Goal: Task Accomplishment & Management: Use online tool/utility

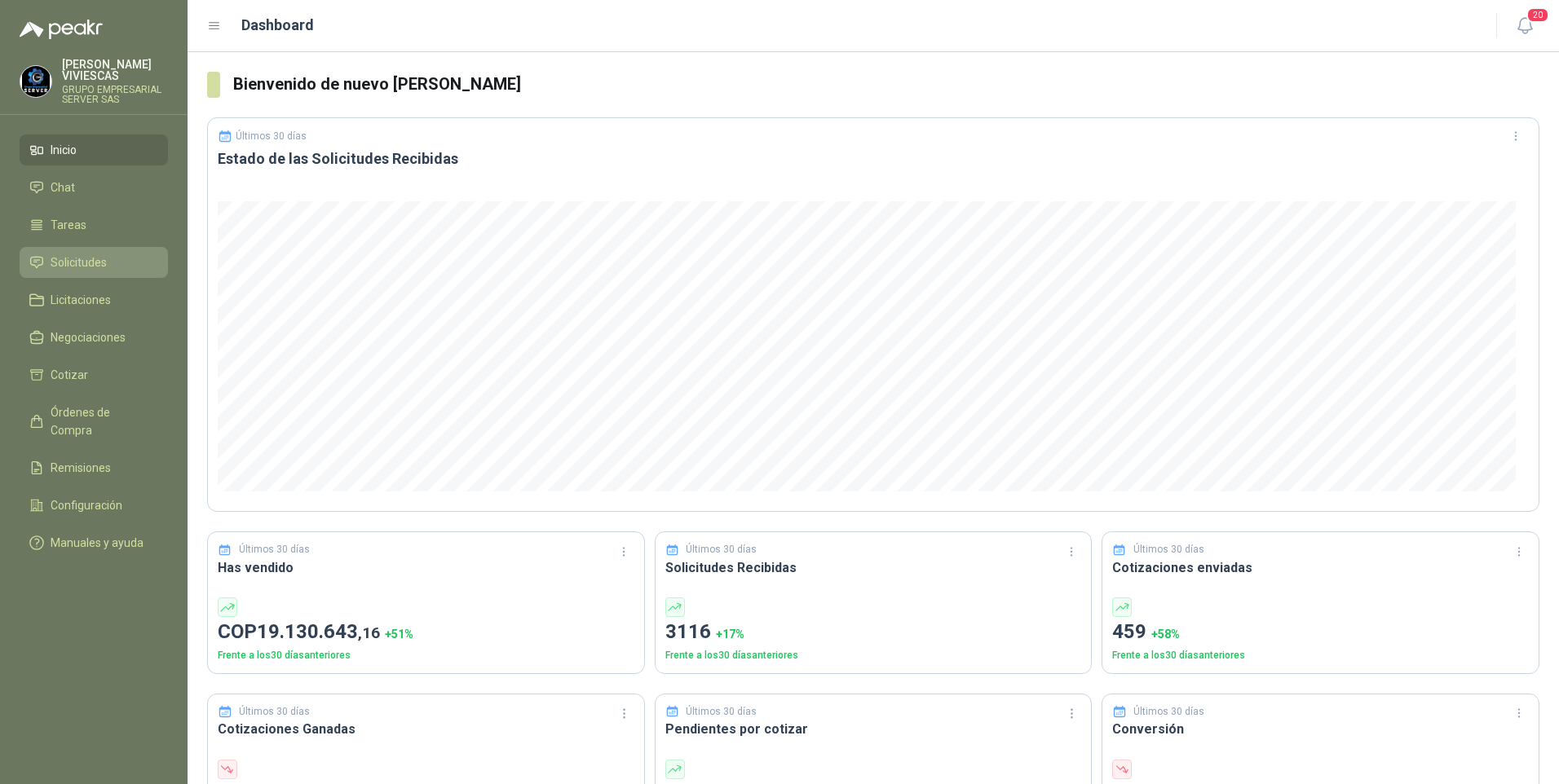
click at [56, 268] on span "Solicitudes" at bounding box center [79, 262] width 56 height 18
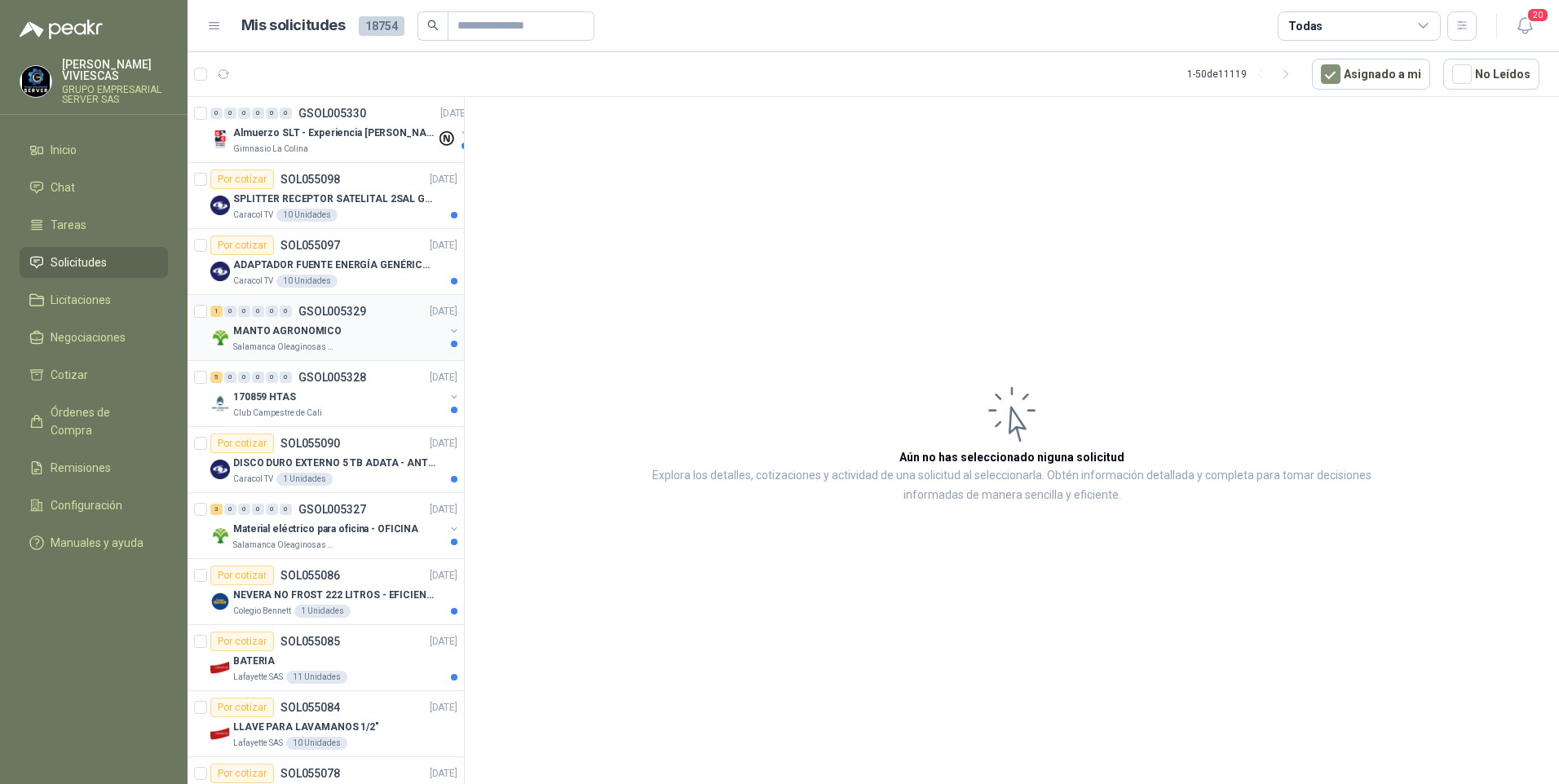
click at [323, 335] on p "MANTO AGRONOMICO" at bounding box center [287, 331] width 108 height 16
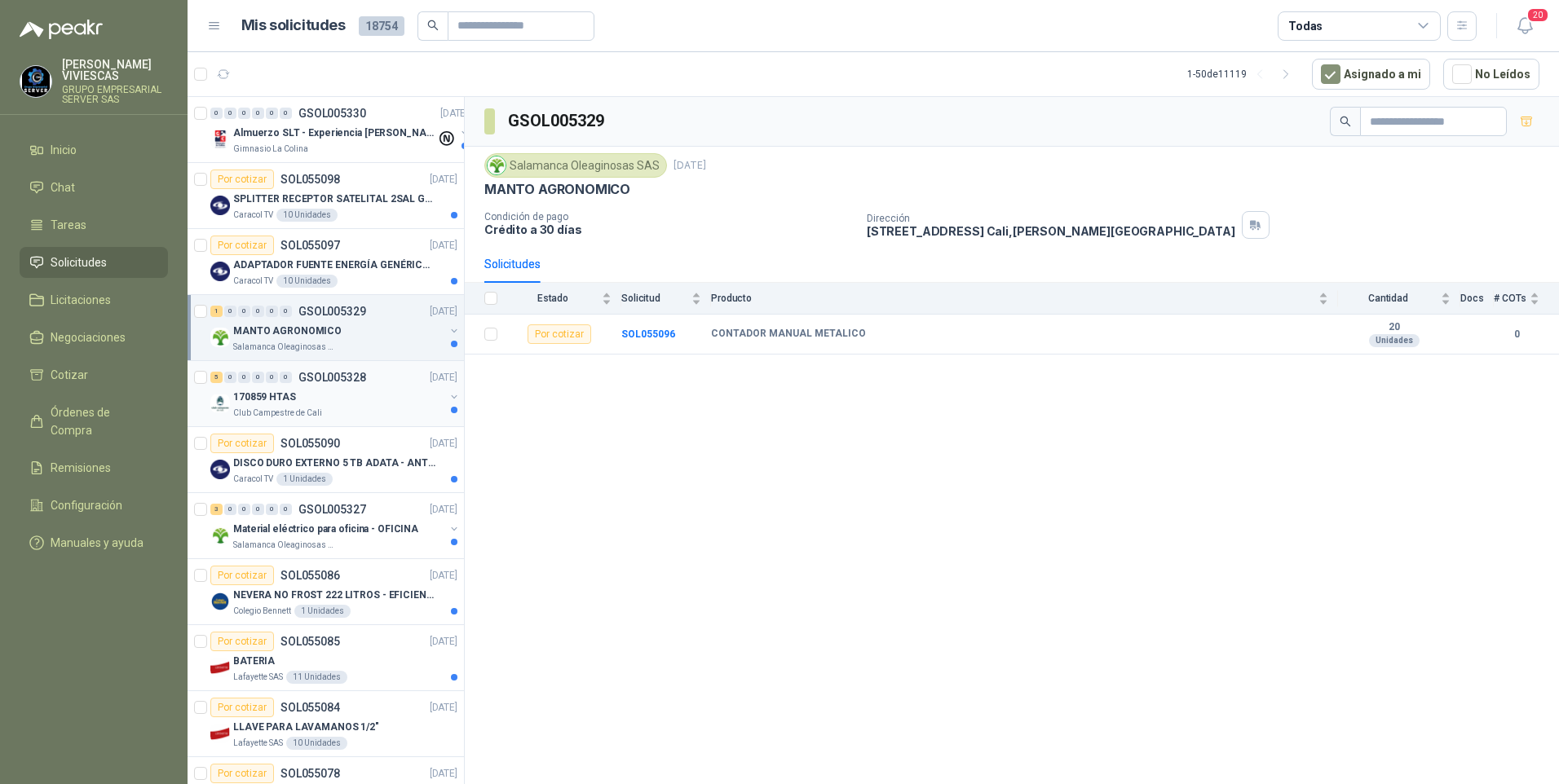
click at [285, 403] on p "170859 HTAS" at bounding box center [264, 398] width 63 height 16
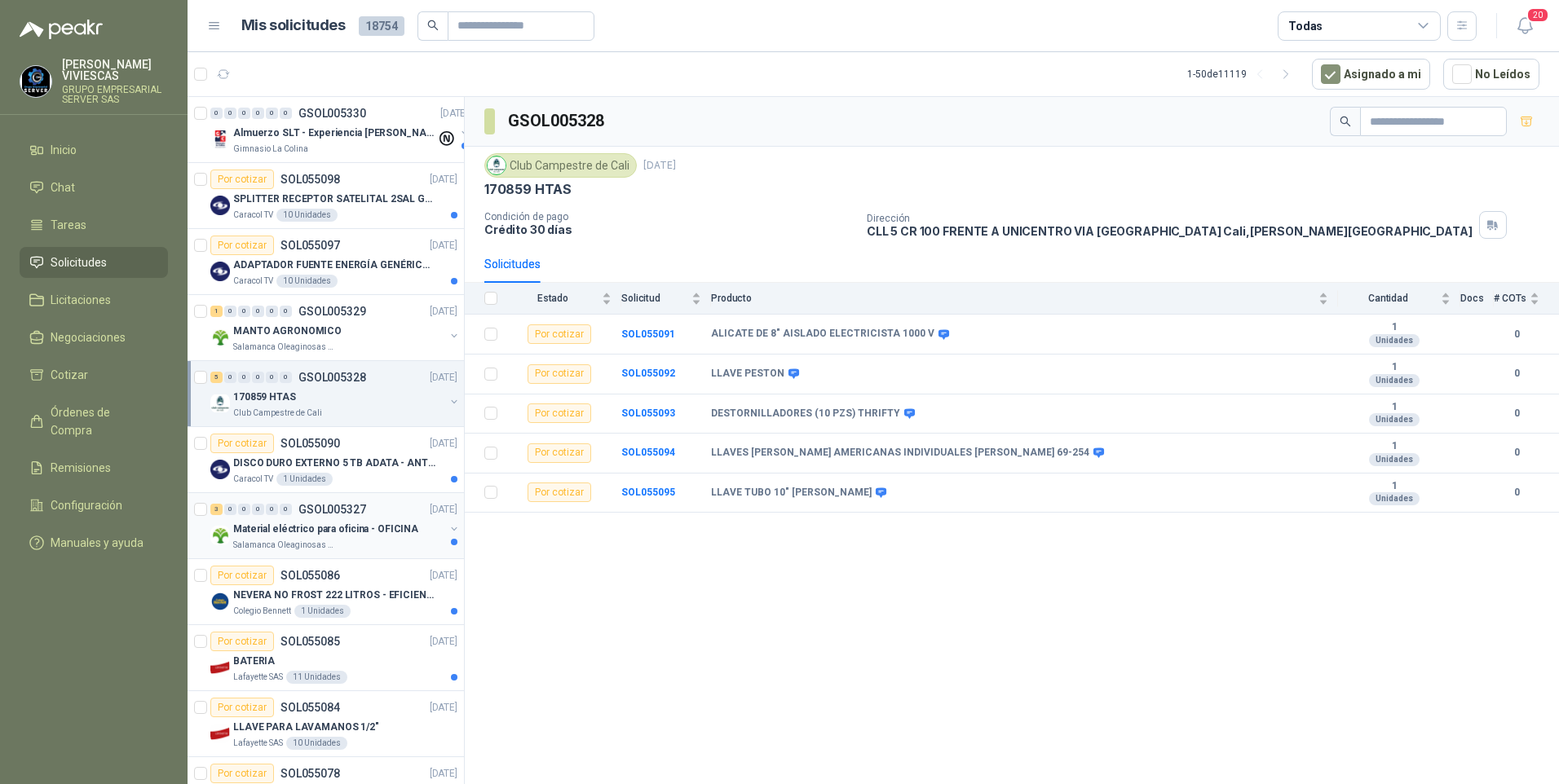
click at [319, 524] on p "Material eléctrico para oficina - OFICINA" at bounding box center [325, 529] width 185 height 16
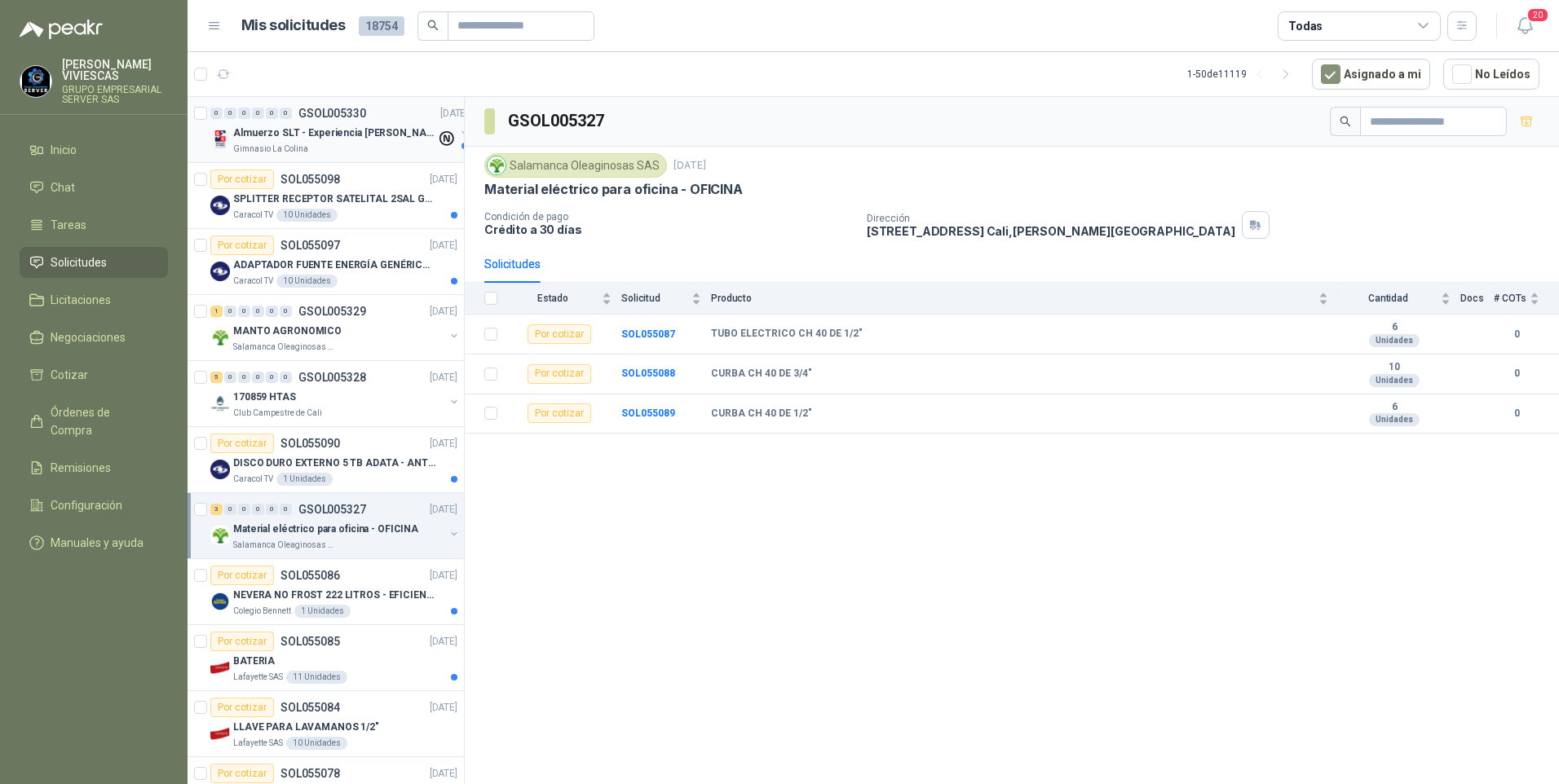
click at [341, 140] on p "Almuerzo SLT - Experiencia [PERSON_NAME] [PERSON_NAME]" at bounding box center [334, 133] width 203 height 16
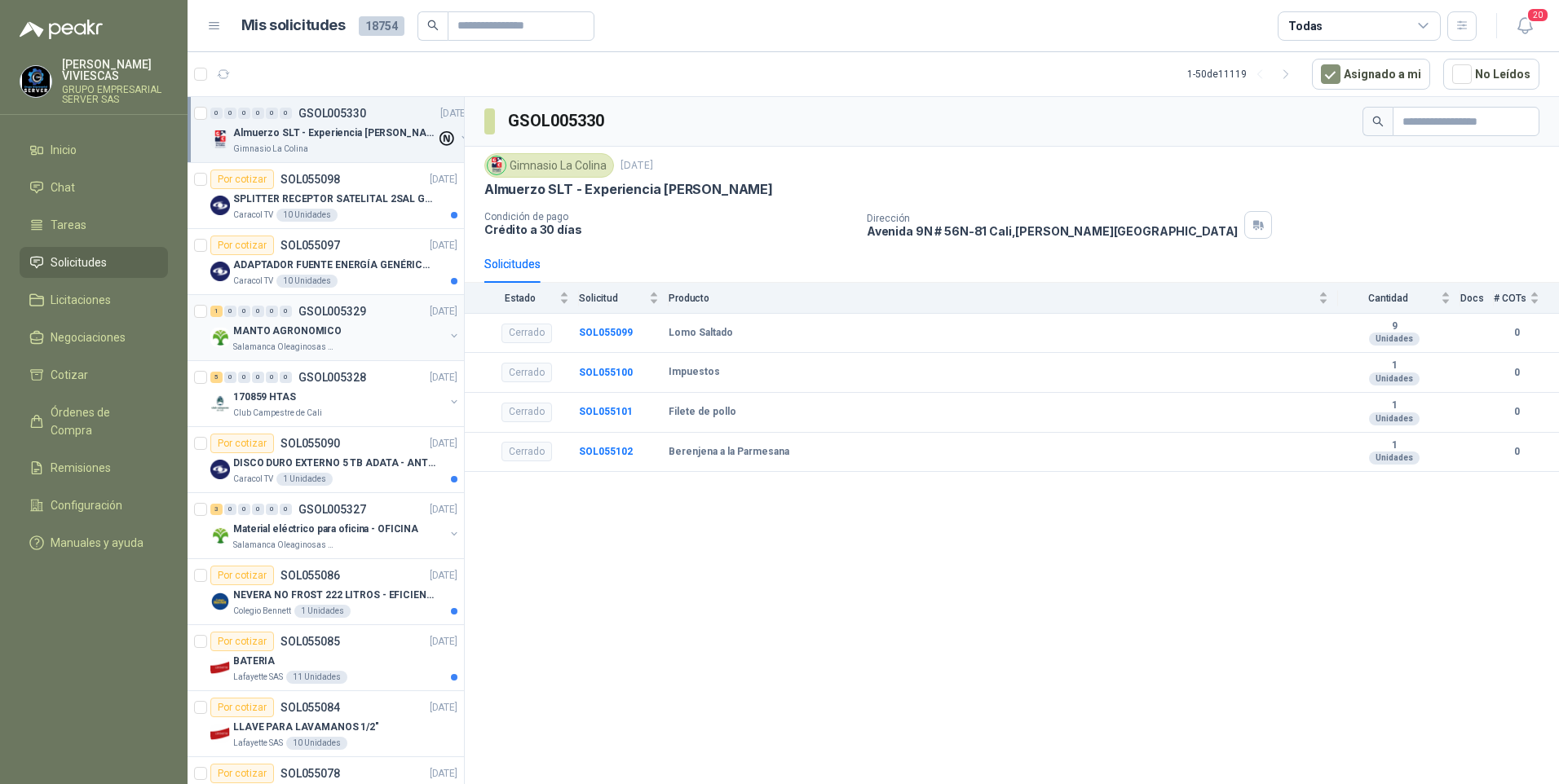
click at [295, 344] on p "Salamanca Oleaginosas SAS" at bounding box center [284, 347] width 103 height 13
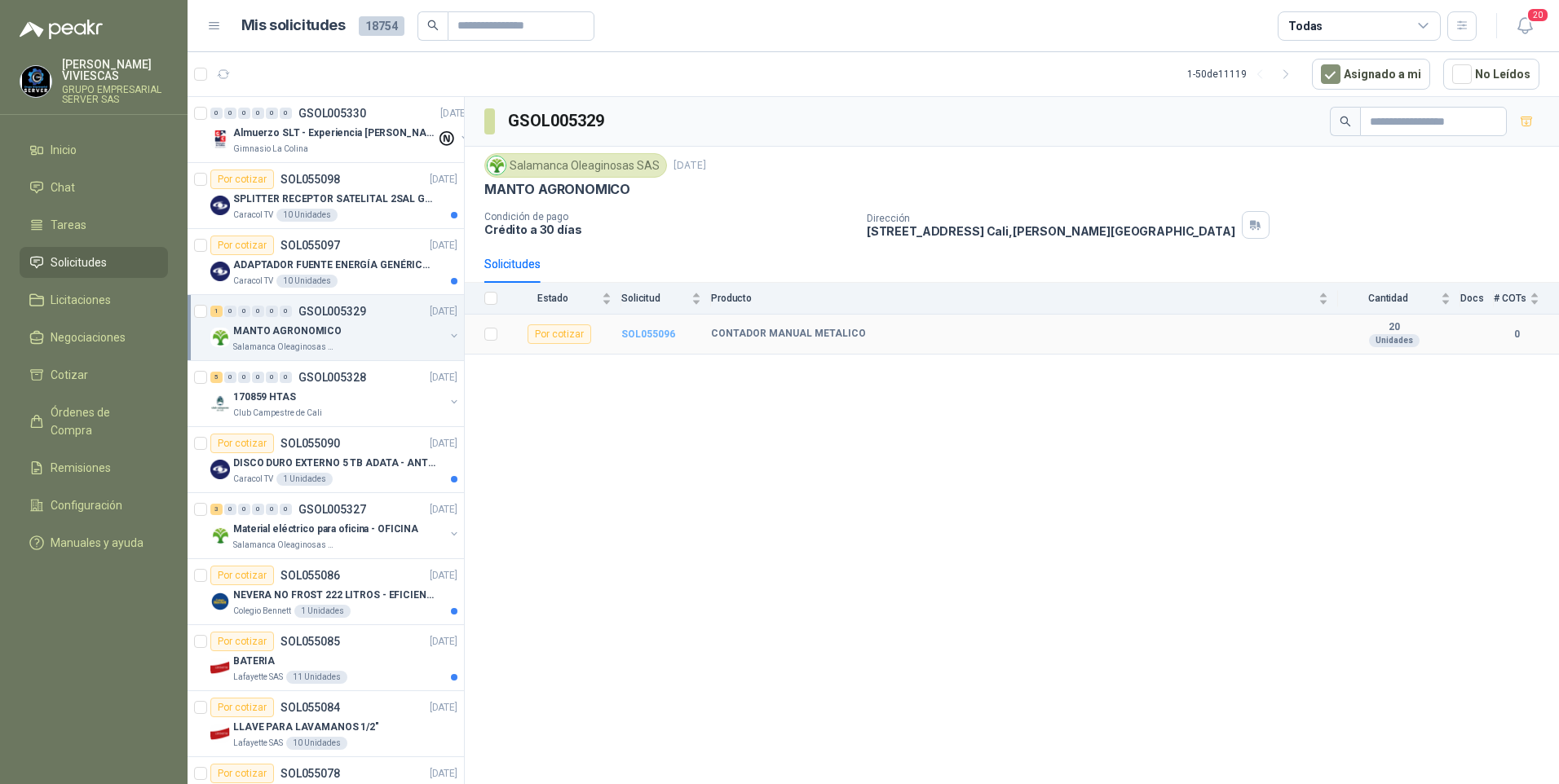
click at [646, 338] on b "SOL055096" at bounding box center [648, 334] width 54 height 11
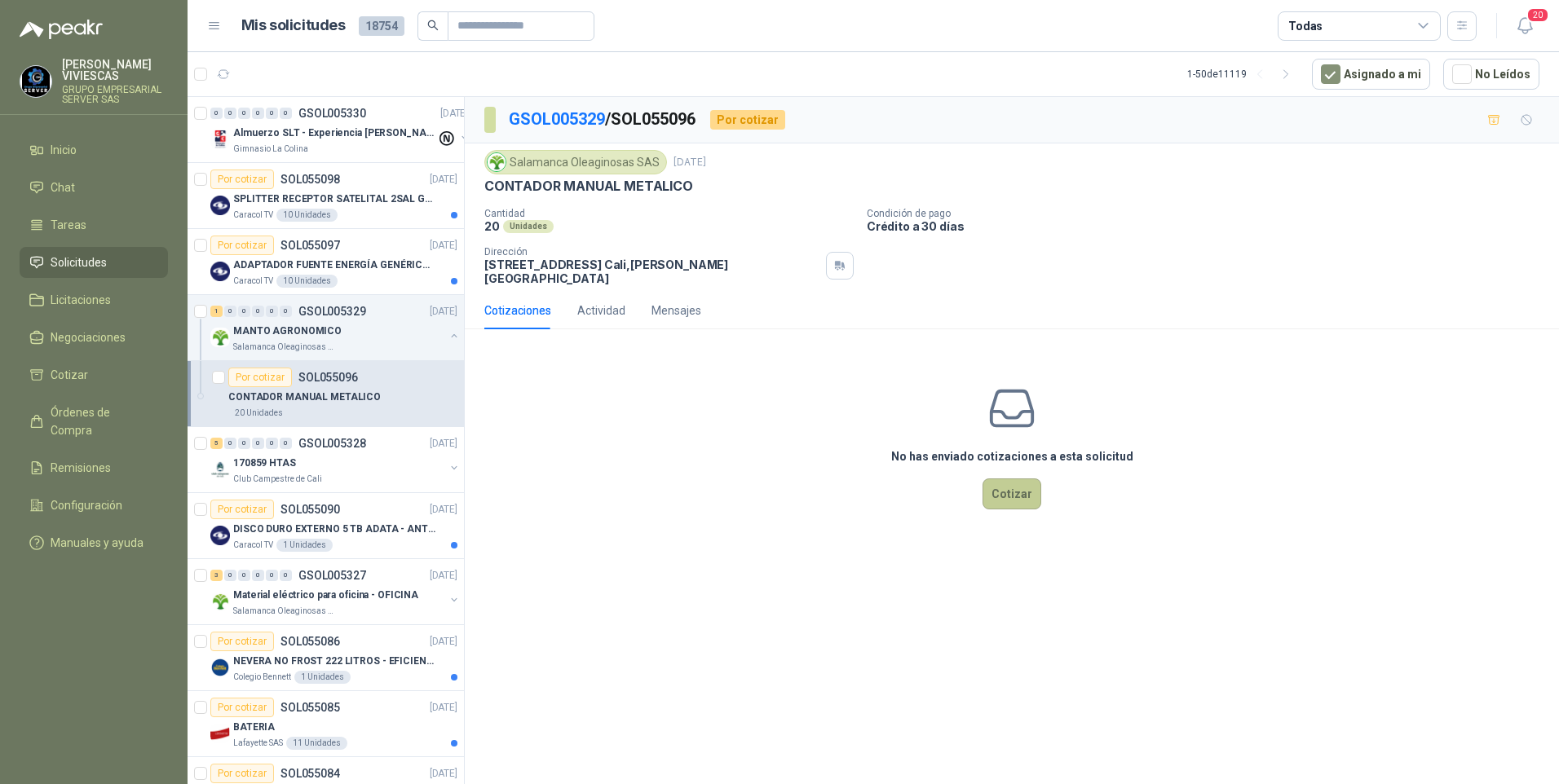
click at [1016, 491] on button "Cotizar" at bounding box center [1011, 494] width 58 height 31
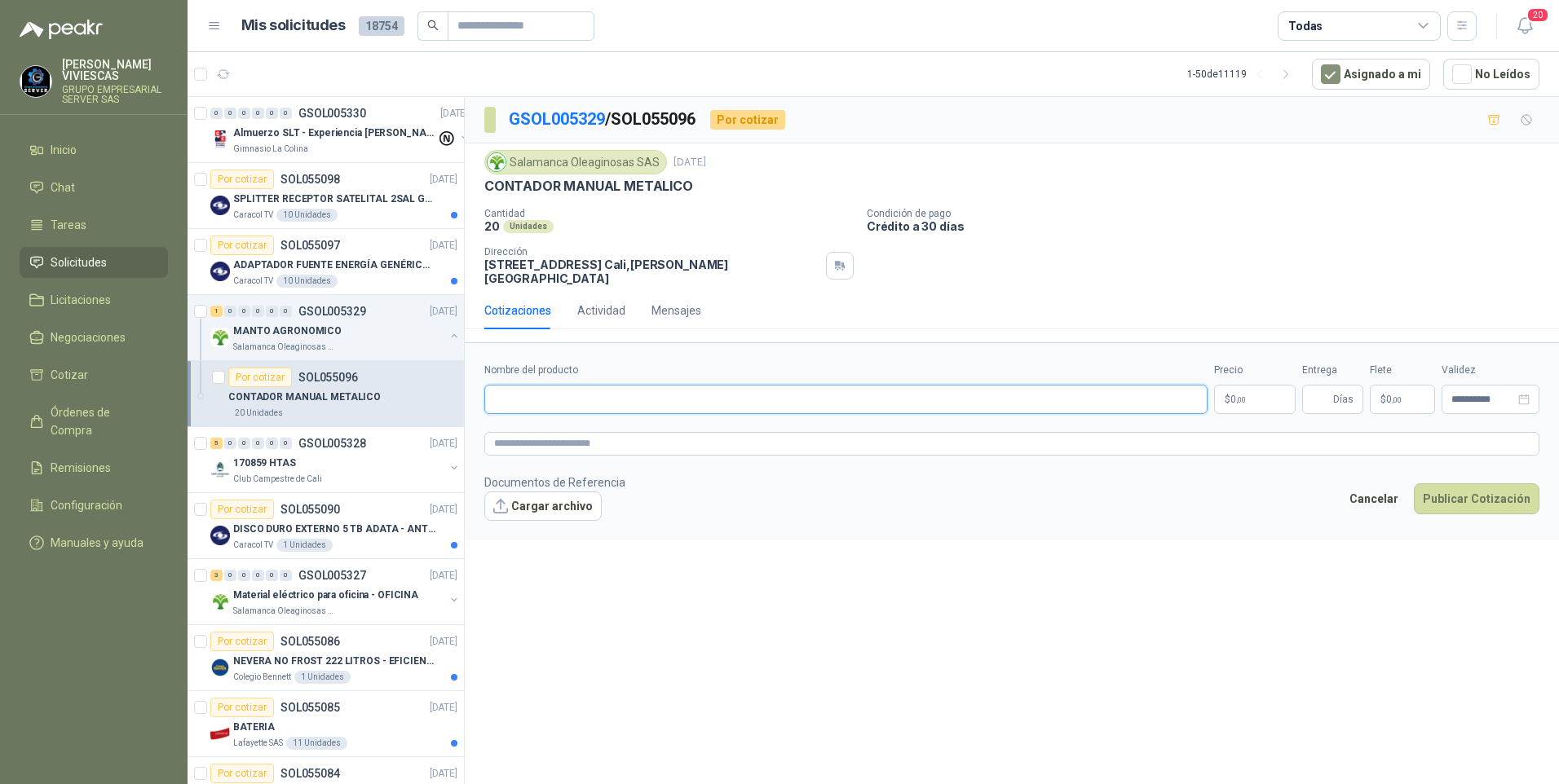
click at [526, 385] on input "Nombre del producto" at bounding box center [845, 399] width 723 height 30
paste input "**********"
drag, startPoint x: 662, startPoint y: 386, endPoint x: 493, endPoint y: 382, distance: 169.0
click at [490, 385] on input "**********" at bounding box center [845, 399] width 723 height 30
type input "*"
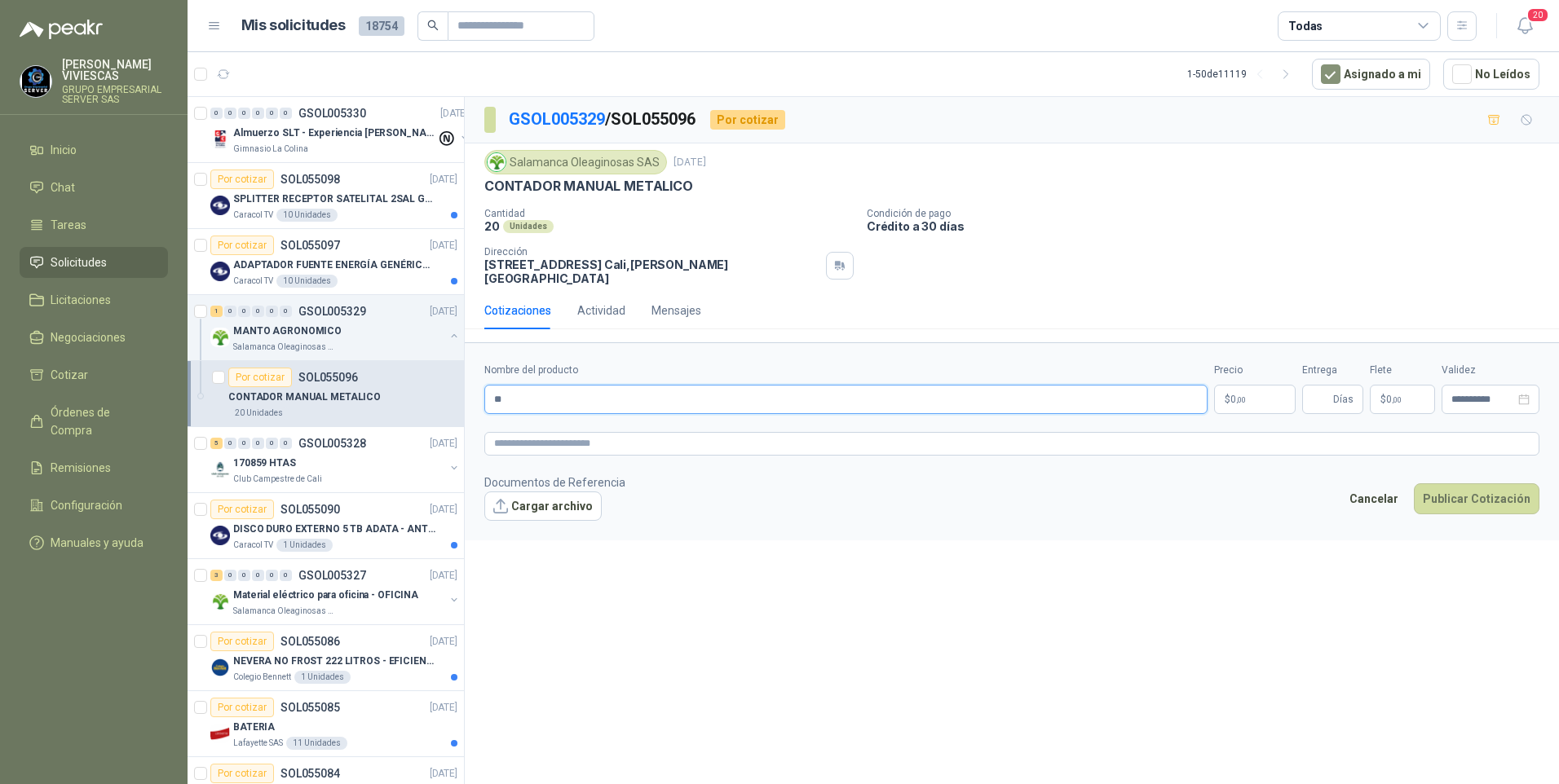
type input "*"
type input "**********"
click at [1243, 395] on body "RODRIGO VIVIESCAS GRUPO EMPRESARIAL SERVER SAS Inicio Chat Tareas Solicitudes L…" at bounding box center [779, 392] width 1559 height 784
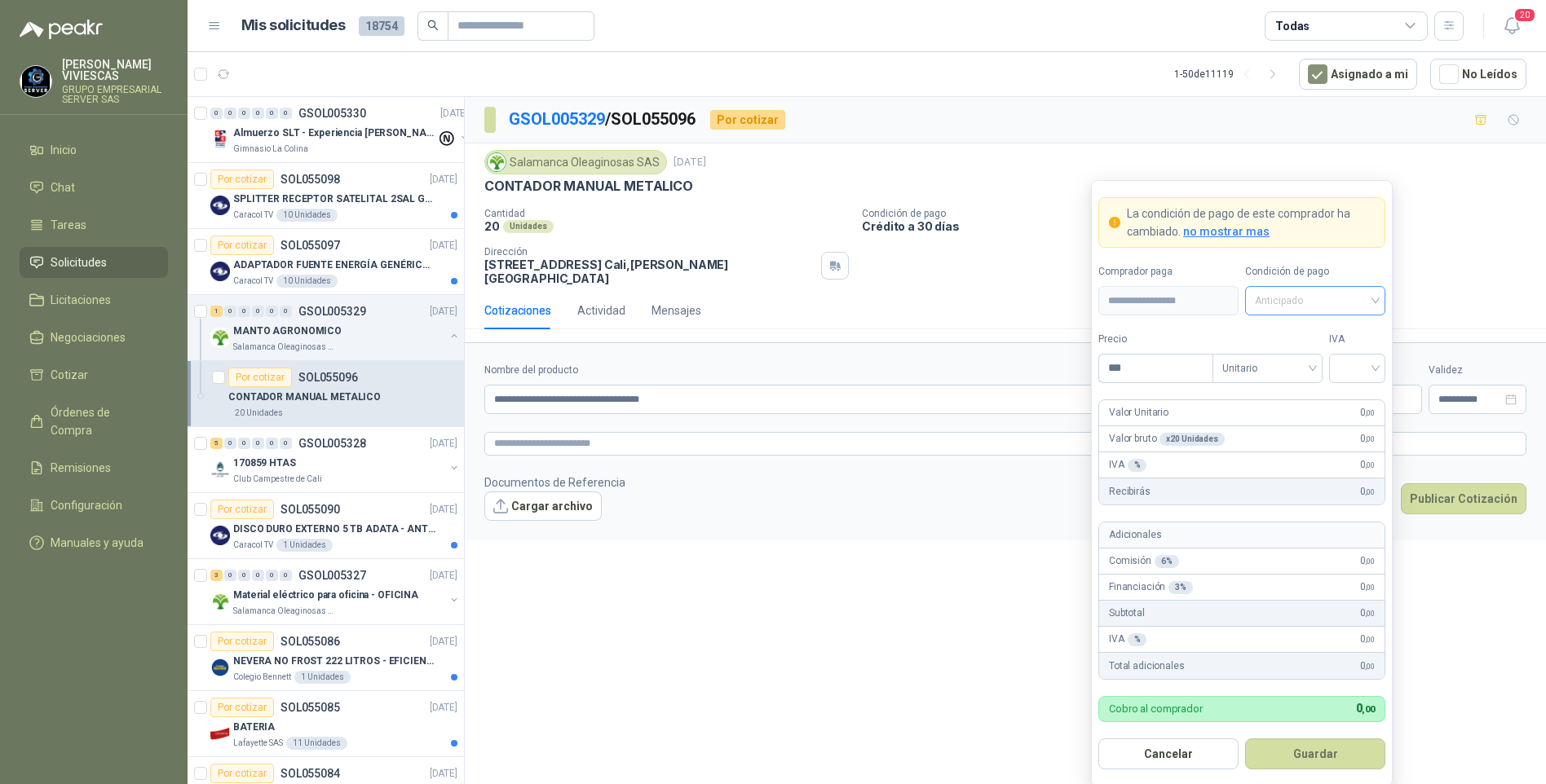
click at [1290, 288] on input "search" at bounding box center [1315, 299] width 120 height 24
drag, startPoint x: 1305, startPoint y: 351, endPoint x: 1303, endPoint y: 362, distance: 11.2
click at [1303, 360] on div "Crédito a 30 días" at bounding box center [1315, 361] width 133 height 26
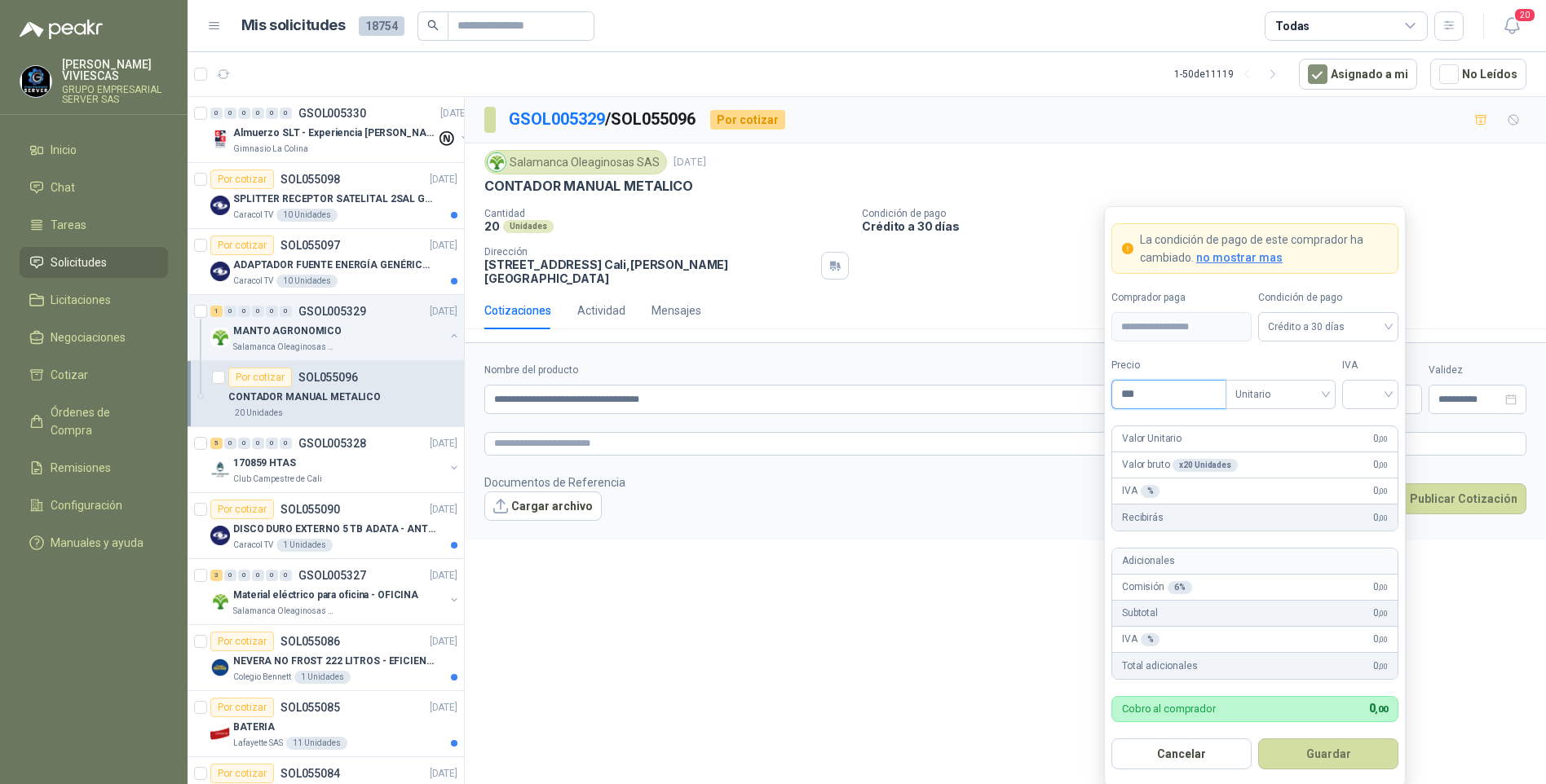
click at [1166, 399] on input "***" at bounding box center [1169, 394] width 113 height 28
type input "********"
click at [1375, 398] on input "search" at bounding box center [1371, 392] width 37 height 24
click at [1376, 430] on div "19%" at bounding box center [1370, 428] width 31 height 18
click at [1303, 747] on button "Guardar" at bounding box center [1328, 754] width 140 height 31
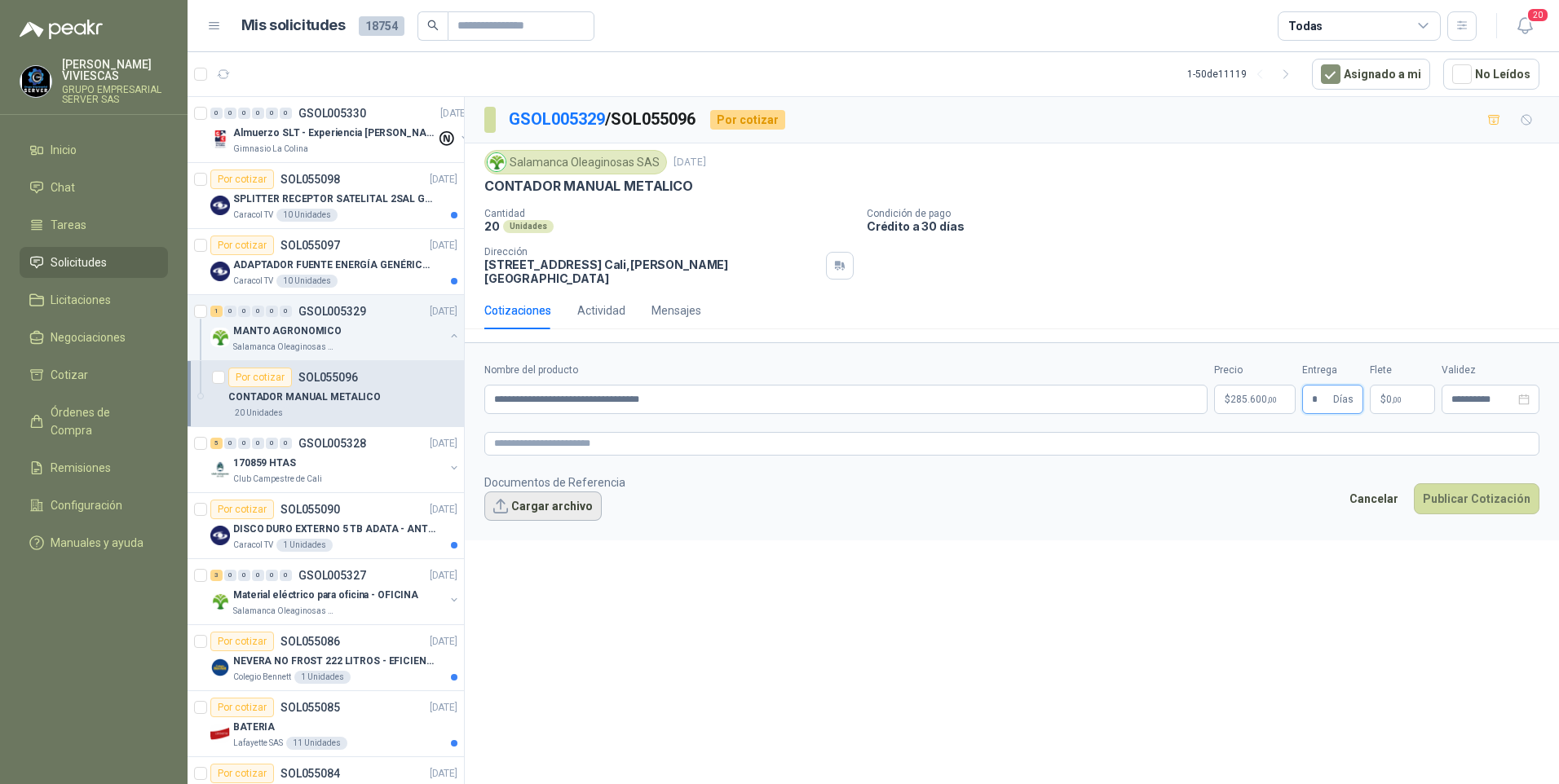
type input "*"
click at [549, 497] on button "Cargar archivo" at bounding box center [543, 507] width 118 height 30
click at [1262, 377] on body "RODRIGO VIVIESCAS GRUPO EMPRESARIAL SERVER SAS Inicio Chat Tareas Solicitudes L…" at bounding box center [779, 392] width 1559 height 784
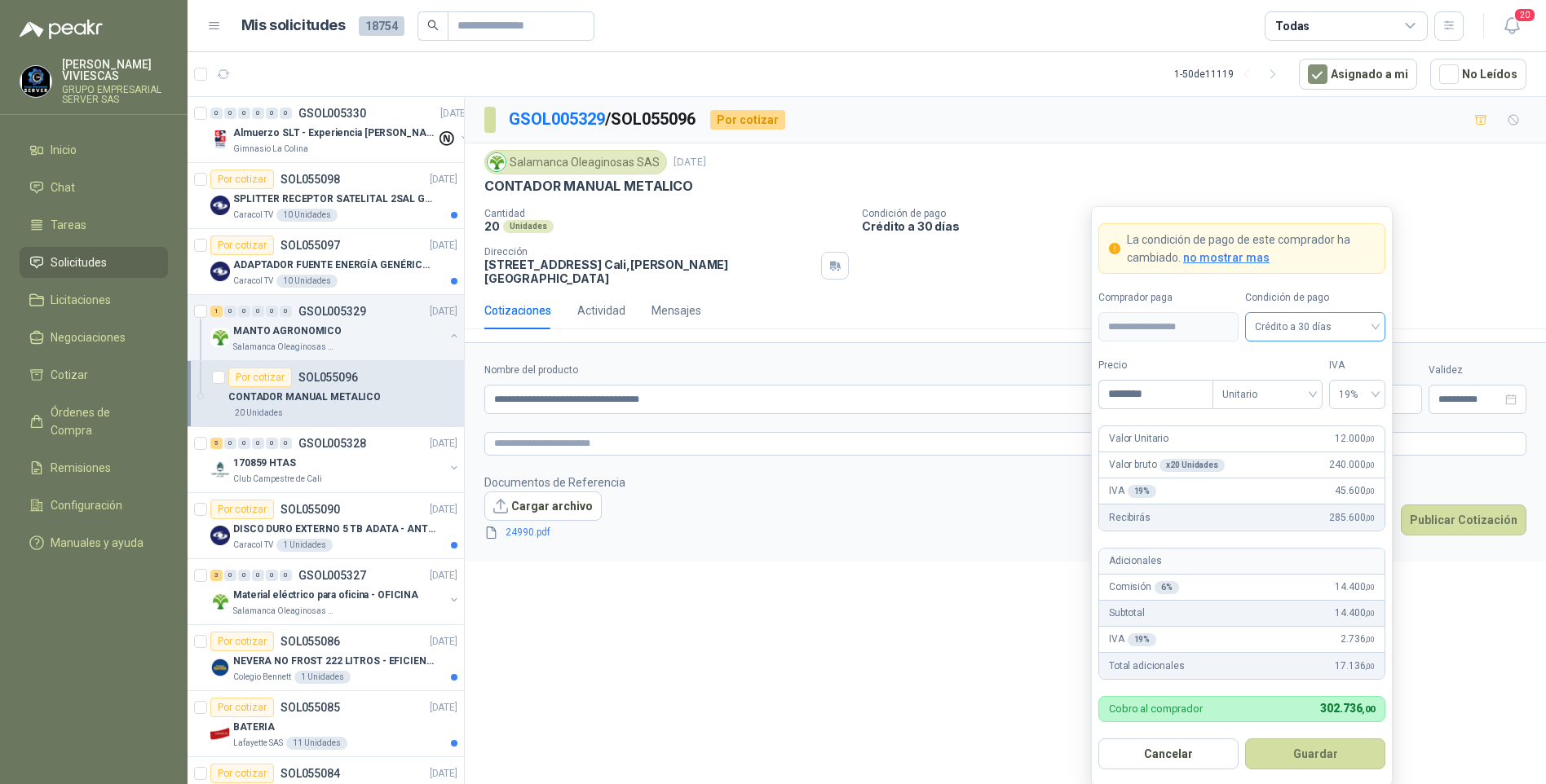
click at [1298, 323] on span "Crédito a 30 días" at bounding box center [1315, 327] width 120 height 24
click at [1160, 398] on input "********" at bounding box center [1156, 394] width 113 height 28
click at [1133, 396] on input "********" at bounding box center [1156, 394] width 113 height 28
click at [1126, 392] on input "********" at bounding box center [1156, 394] width 113 height 28
click at [1127, 392] on input "********" at bounding box center [1156, 394] width 113 height 28
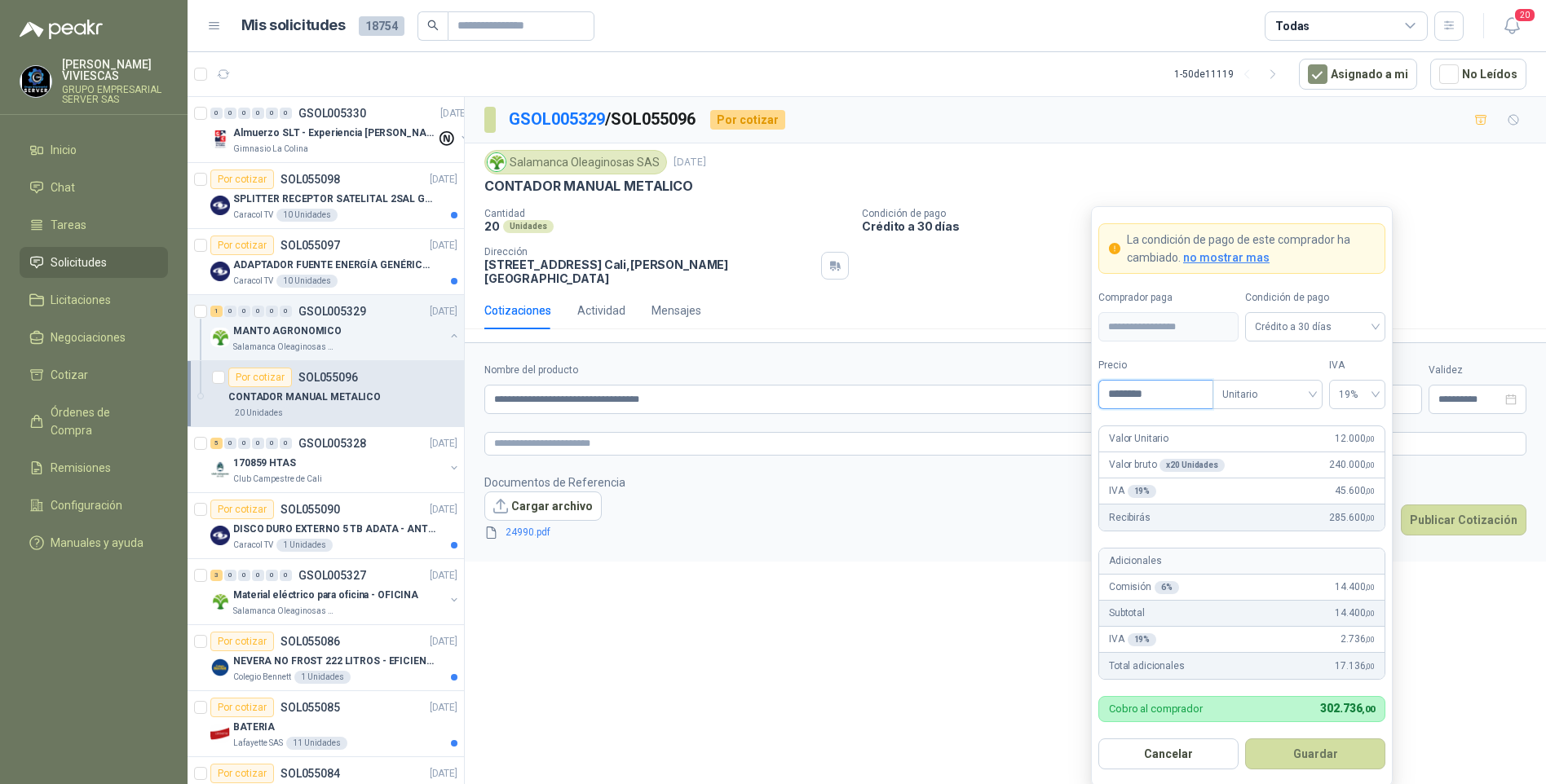
click at [1135, 392] on input "********" at bounding box center [1156, 394] width 113 height 28
click at [1127, 391] on input "********" at bounding box center [1156, 394] width 113 height 28
click at [1129, 391] on input "********" at bounding box center [1156, 394] width 113 height 28
type input "********"
click at [1311, 756] on button "Guardar" at bounding box center [1315, 754] width 140 height 31
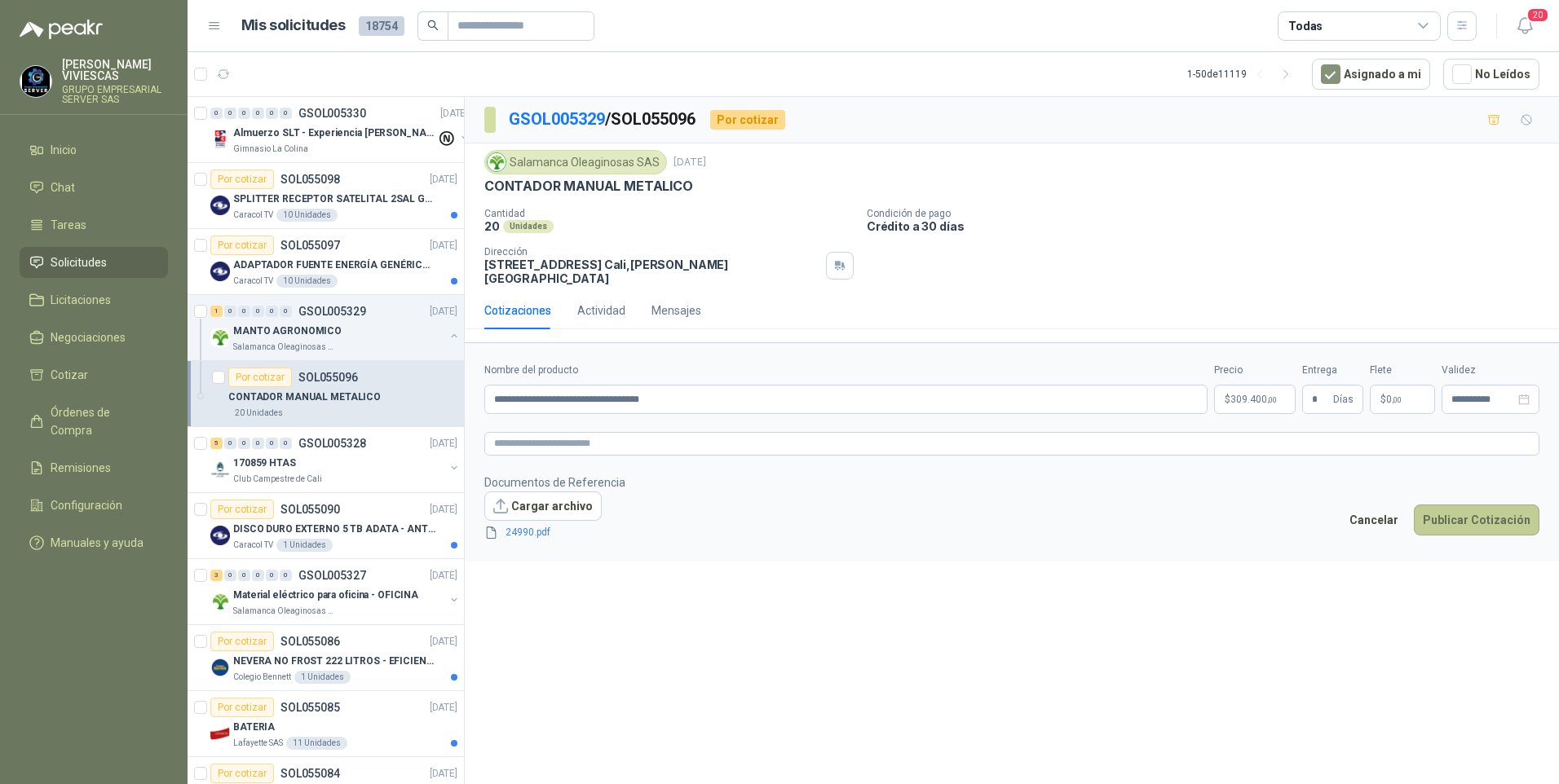
click at [1472, 513] on button "Publicar Cotización" at bounding box center [1477, 521] width 126 height 31
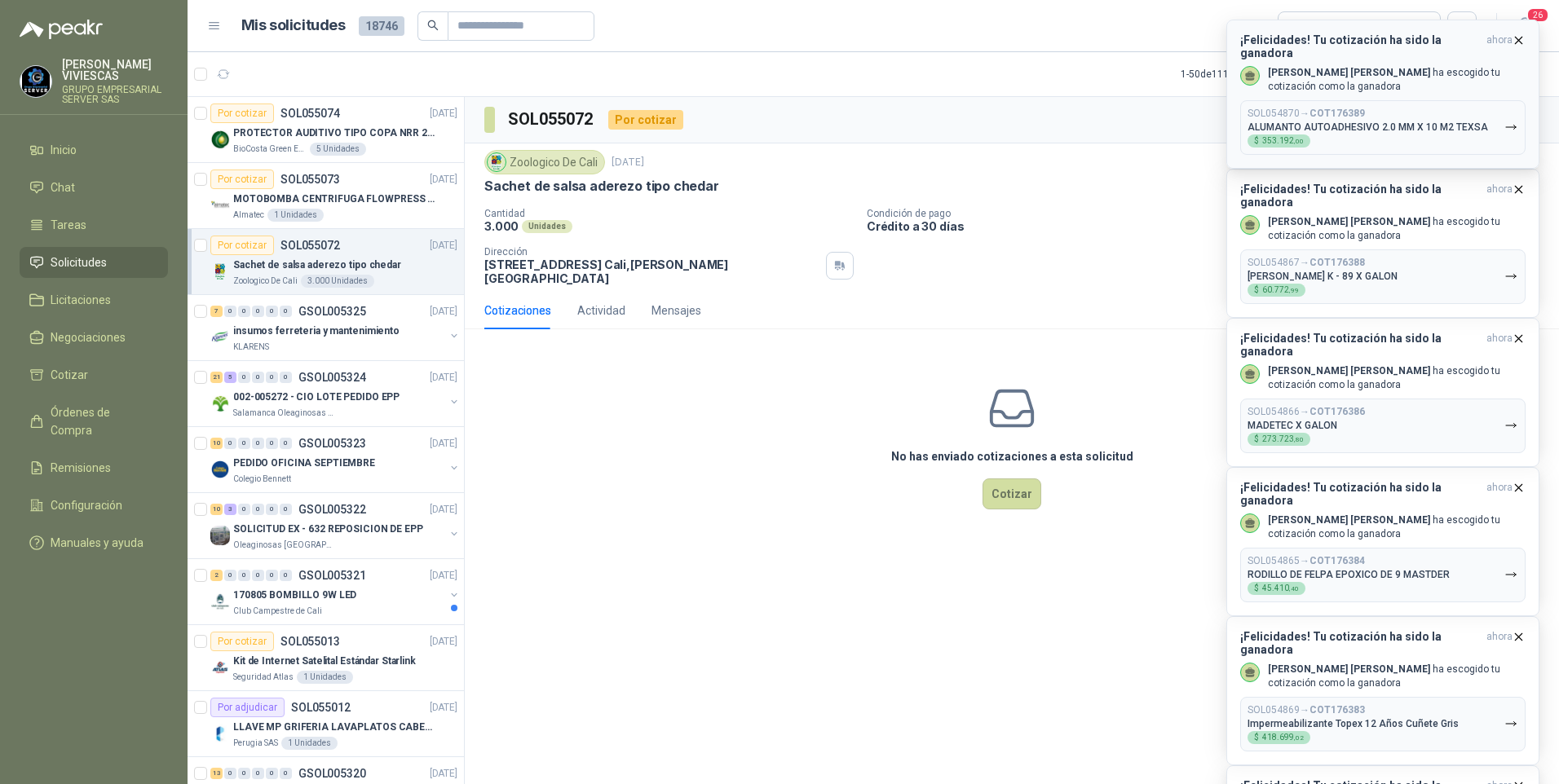
click at [1405, 107] on div "SOL054870 → COT176389 ALUMANTO AUTOADHESIVO 2.0 MM X 10 M2 TEXSA $ 353.192 ,00" at bounding box center [1368, 127] width 241 height 40
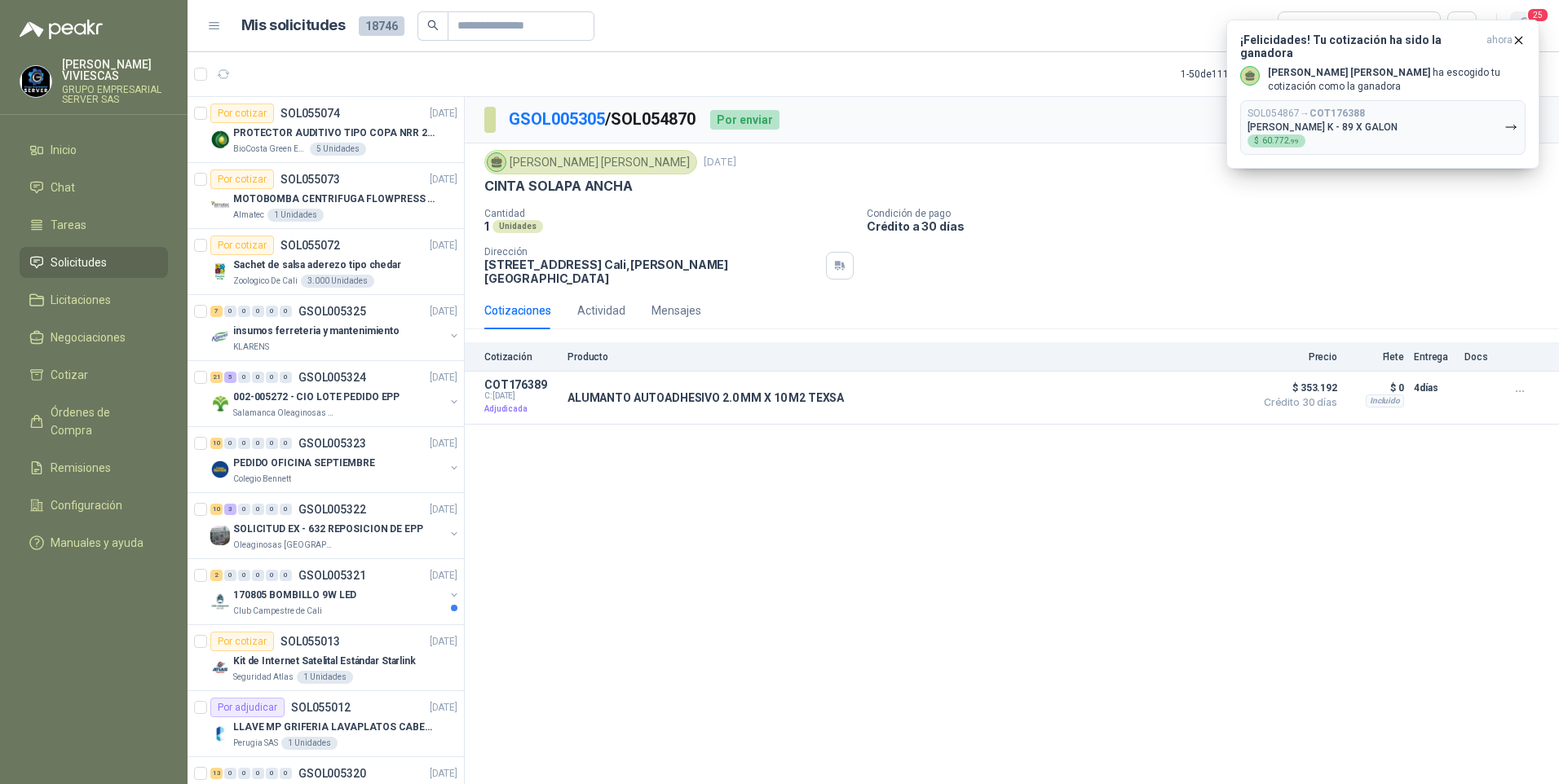
click at [1540, 16] on span "25" at bounding box center [1538, 15] width 23 height 16
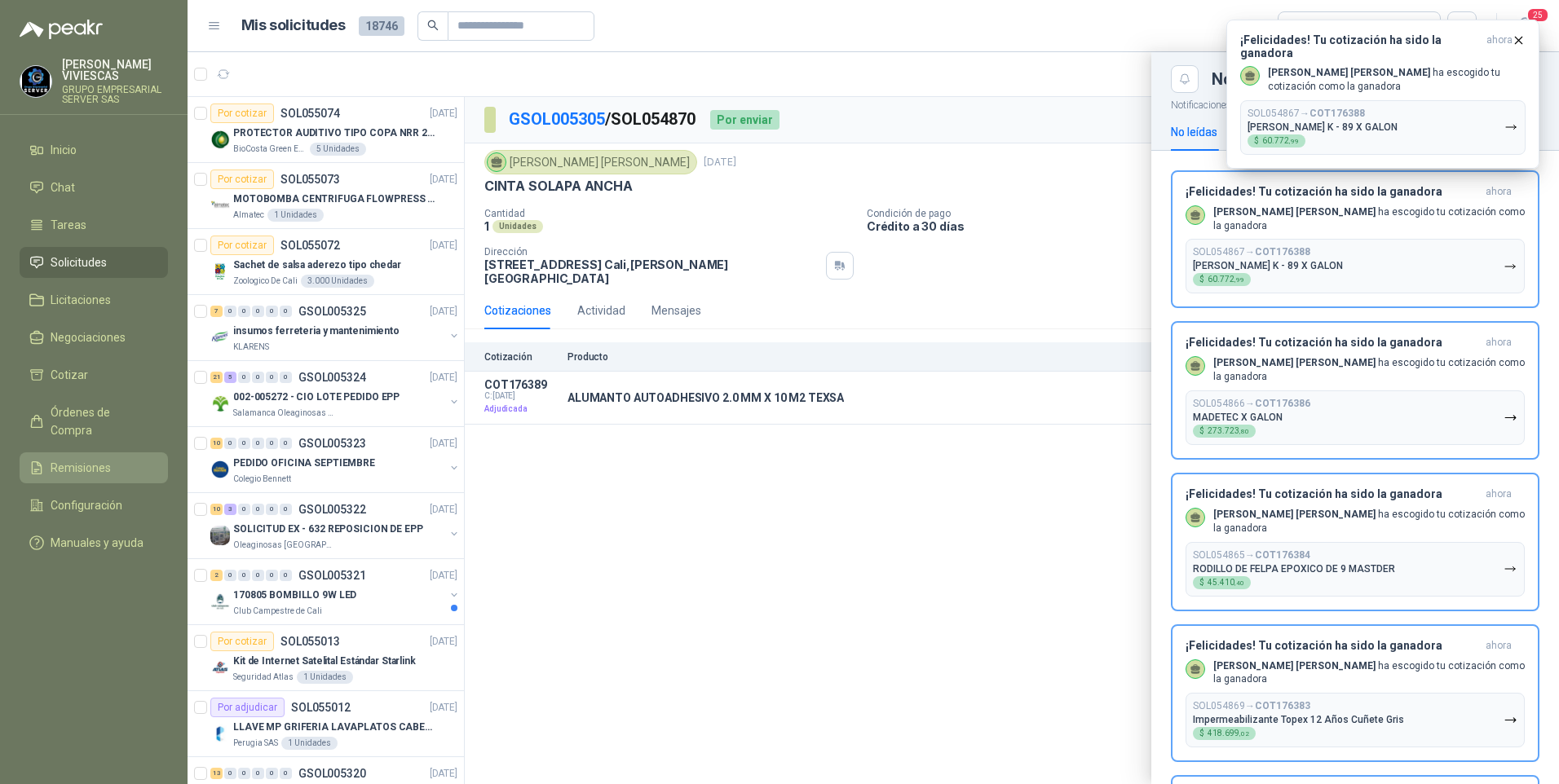
click at [81, 459] on span "Remisiones" at bounding box center [80, 467] width 60 height 18
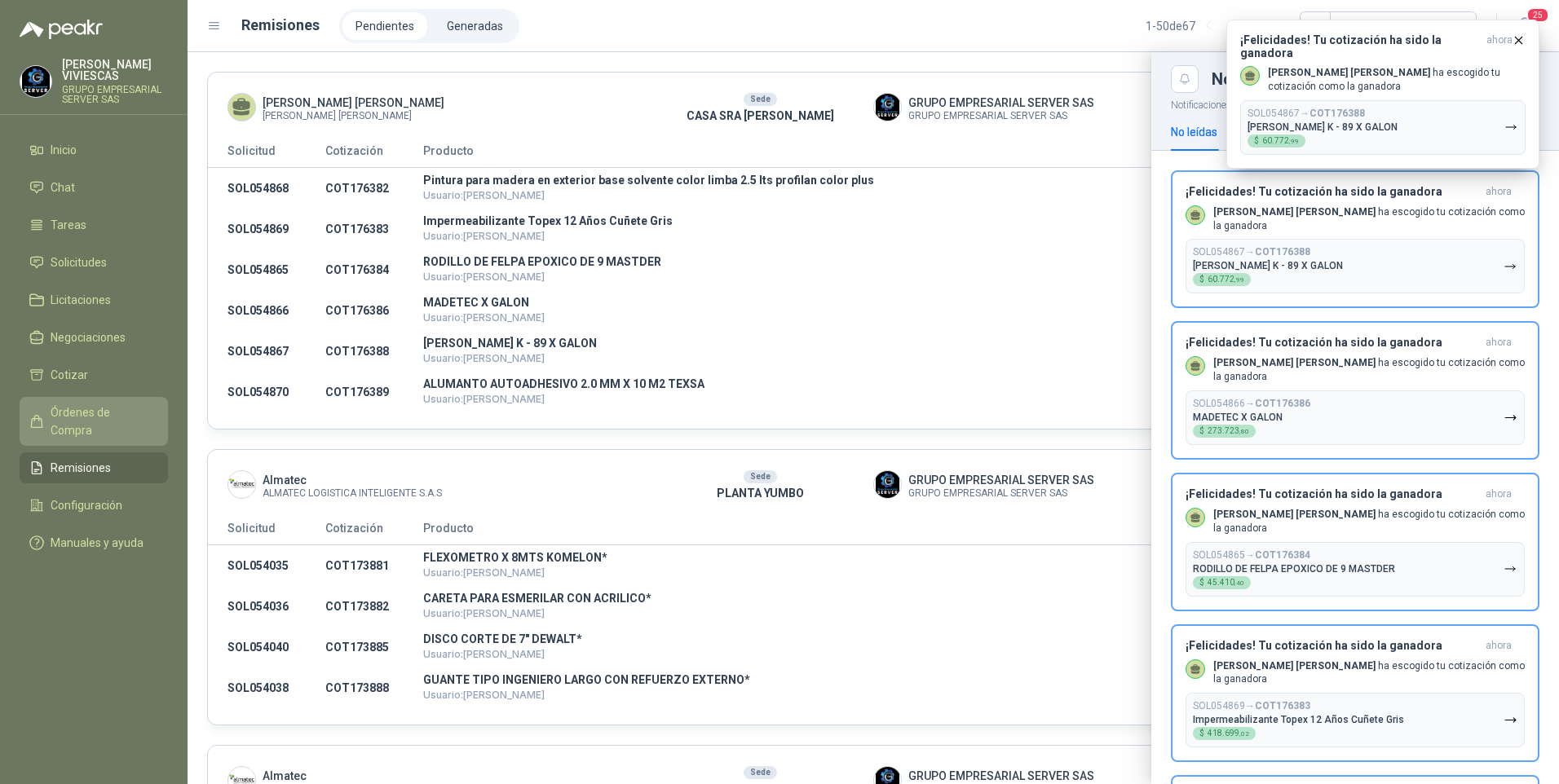
click at [80, 410] on span "Órdenes de Compra" at bounding box center [101, 421] width 102 height 36
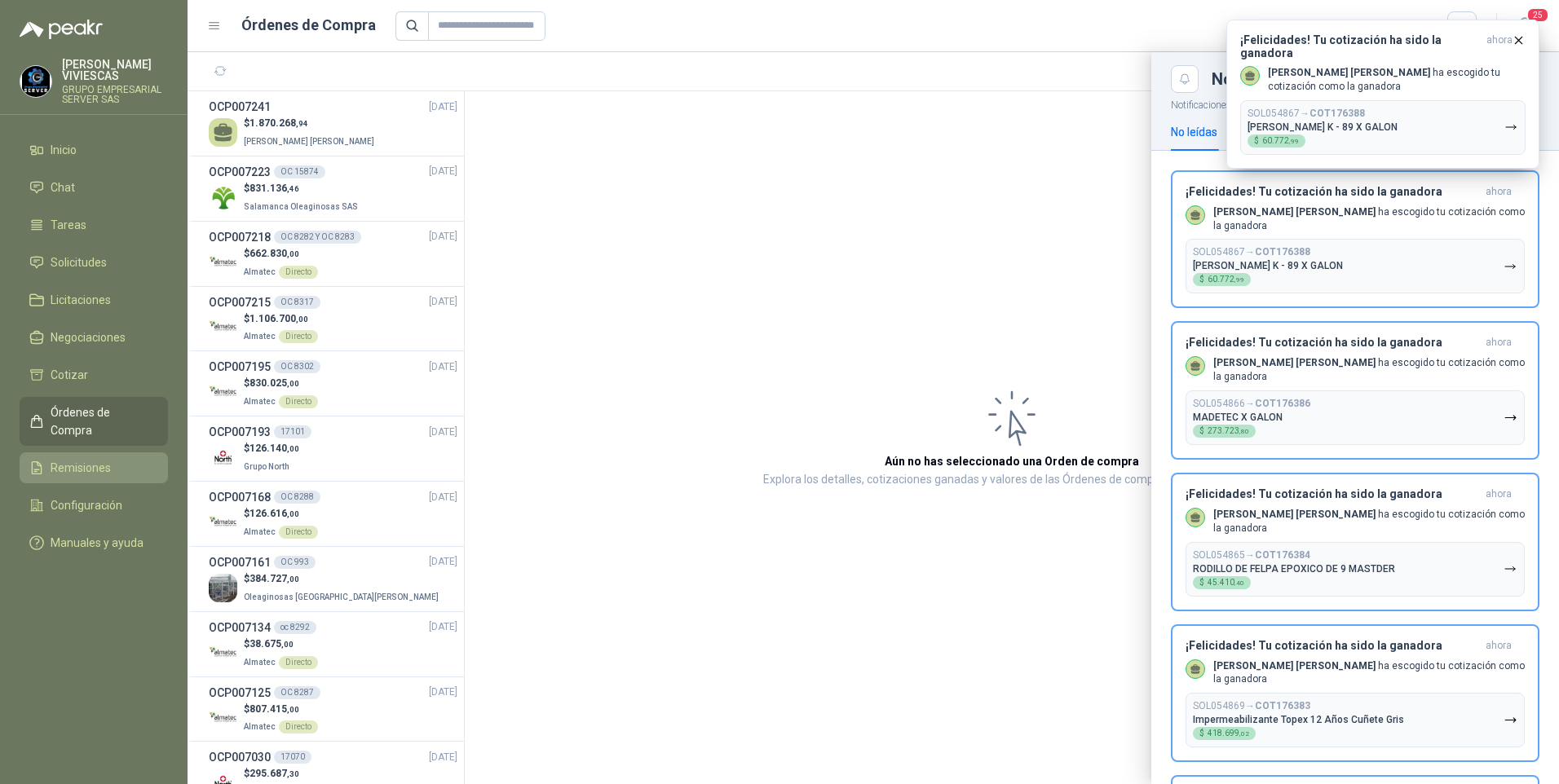
click at [81, 459] on span "Remisiones" at bounding box center [80, 467] width 60 height 18
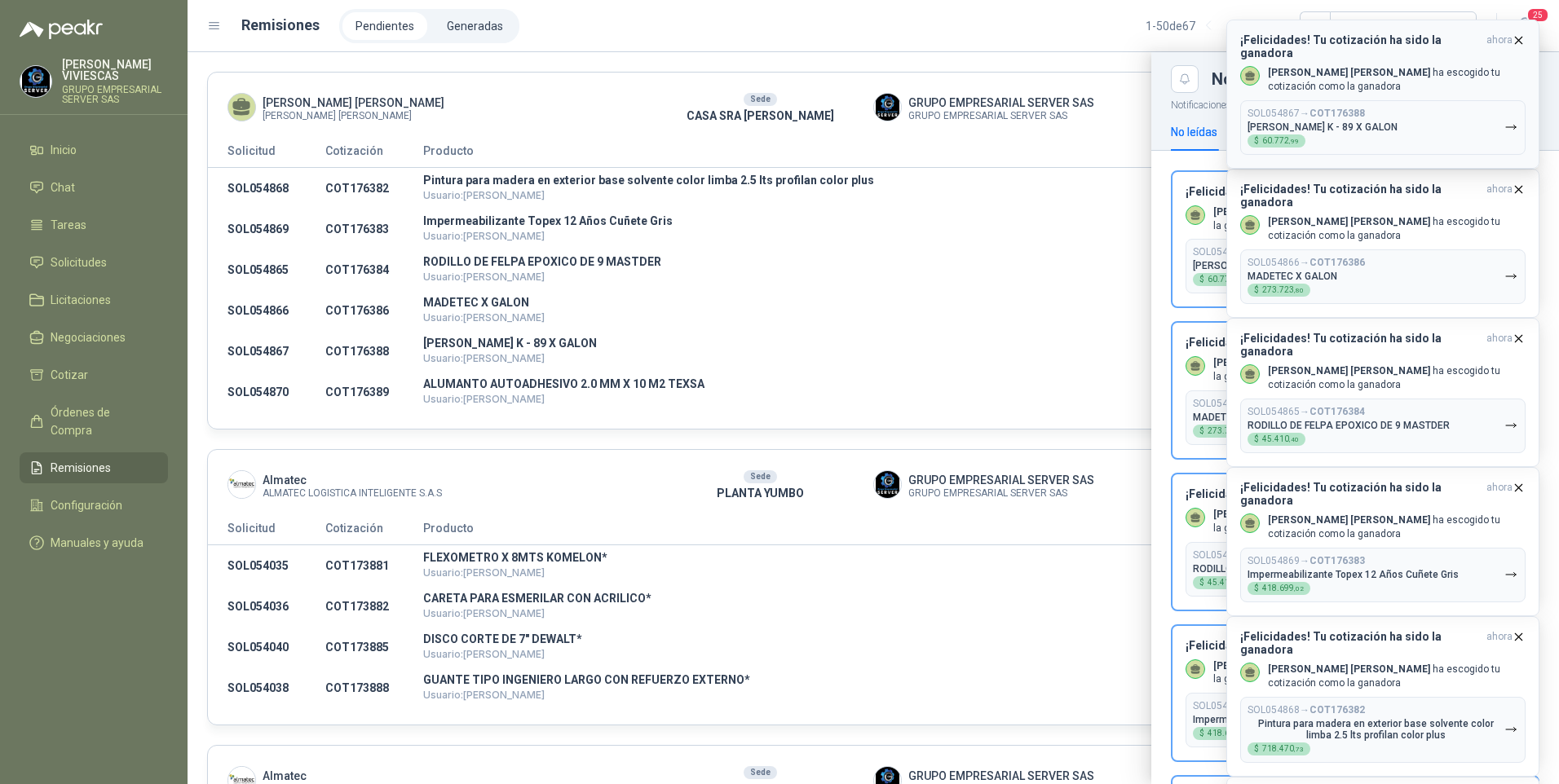
click at [1515, 38] on icon "button" at bounding box center [1519, 40] width 14 height 14
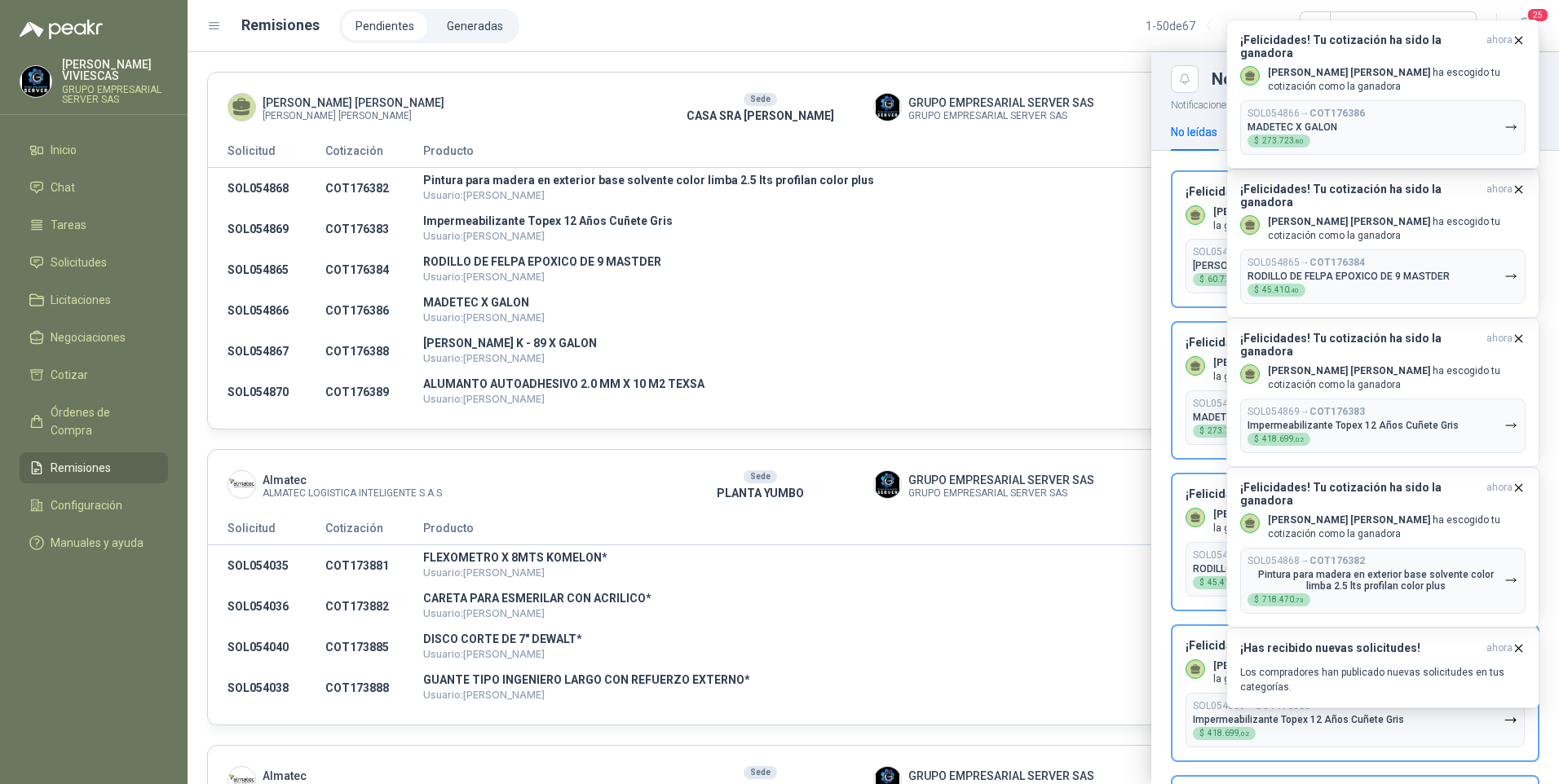
click at [1515, 38] on icon "button" at bounding box center [1519, 40] width 14 height 14
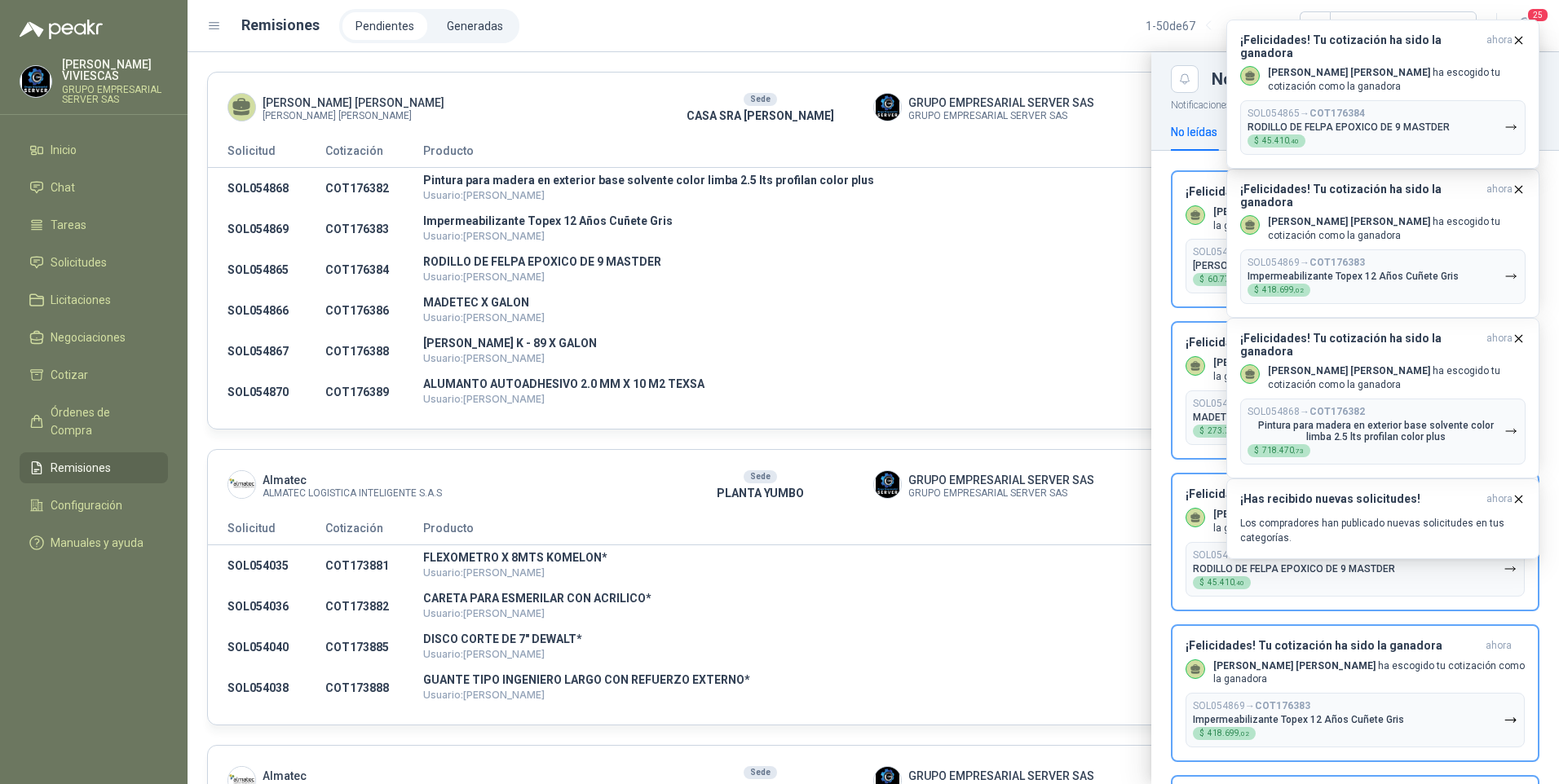
click at [1515, 38] on icon "button" at bounding box center [1519, 40] width 14 height 14
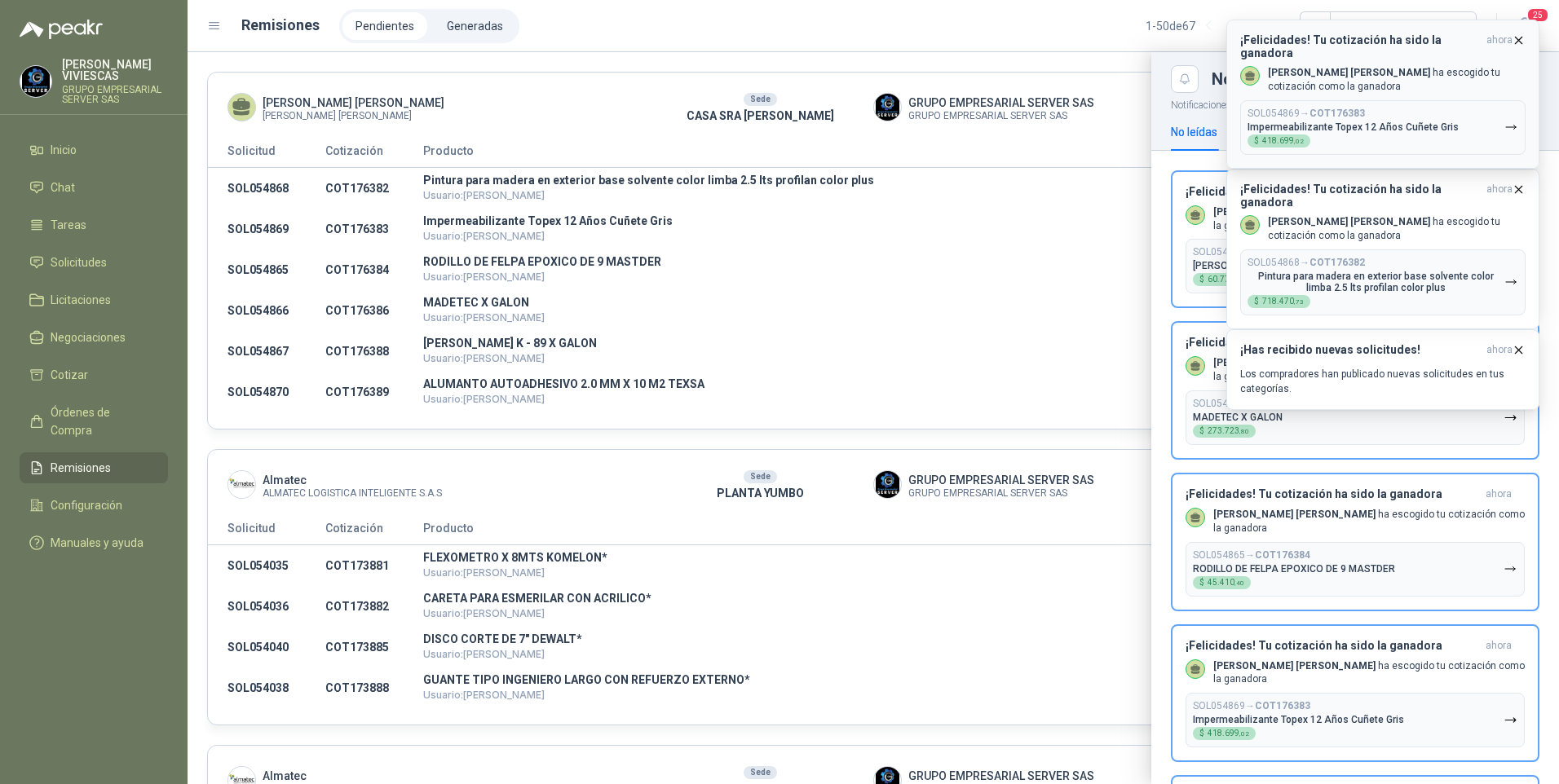
click at [1520, 37] on icon "button" at bounding box center [1519, 40] width 14 height 14
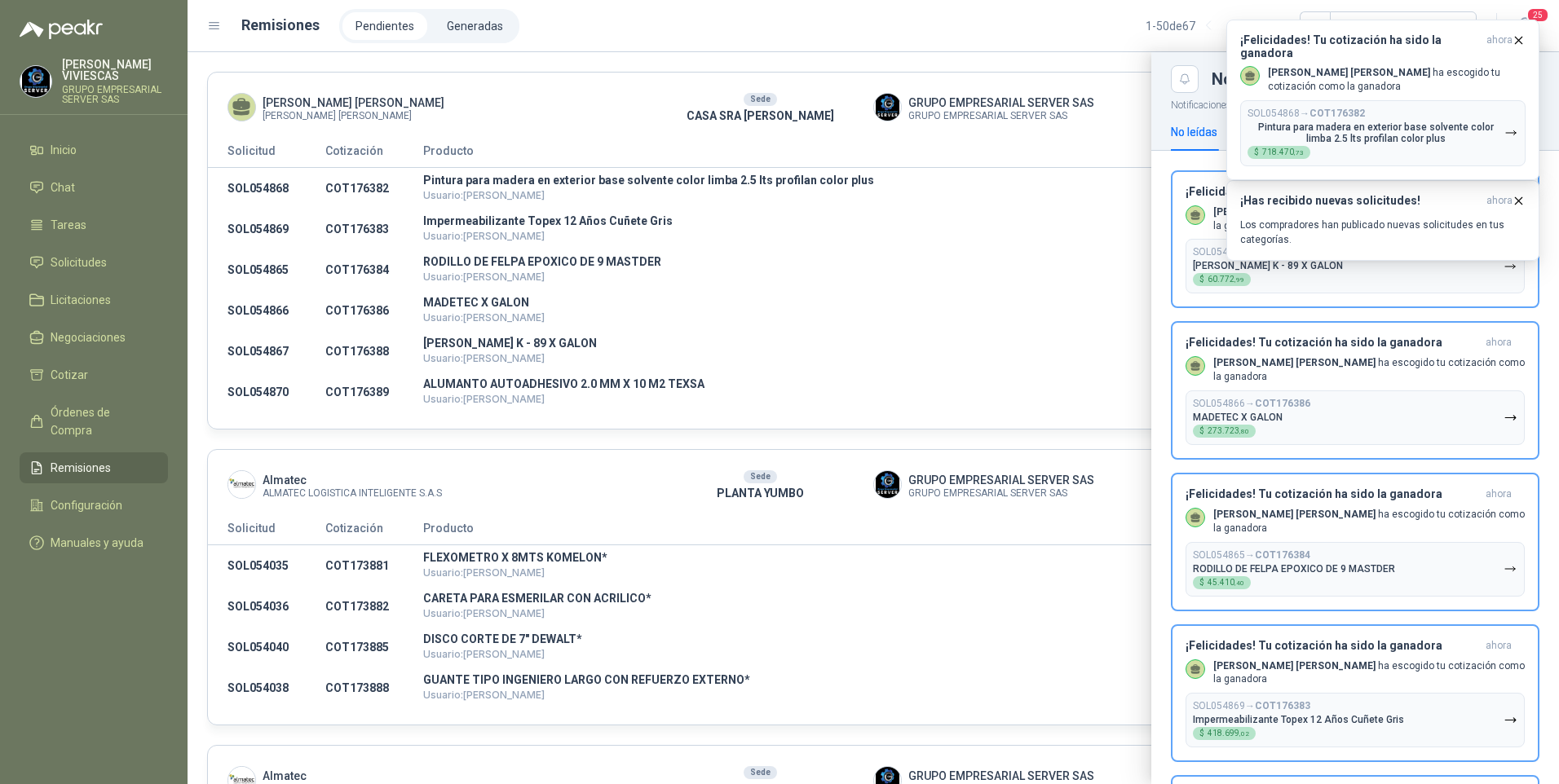
click at [1520, 37] on icon "button" at bounding box center [1519, 40] width 14 height 14
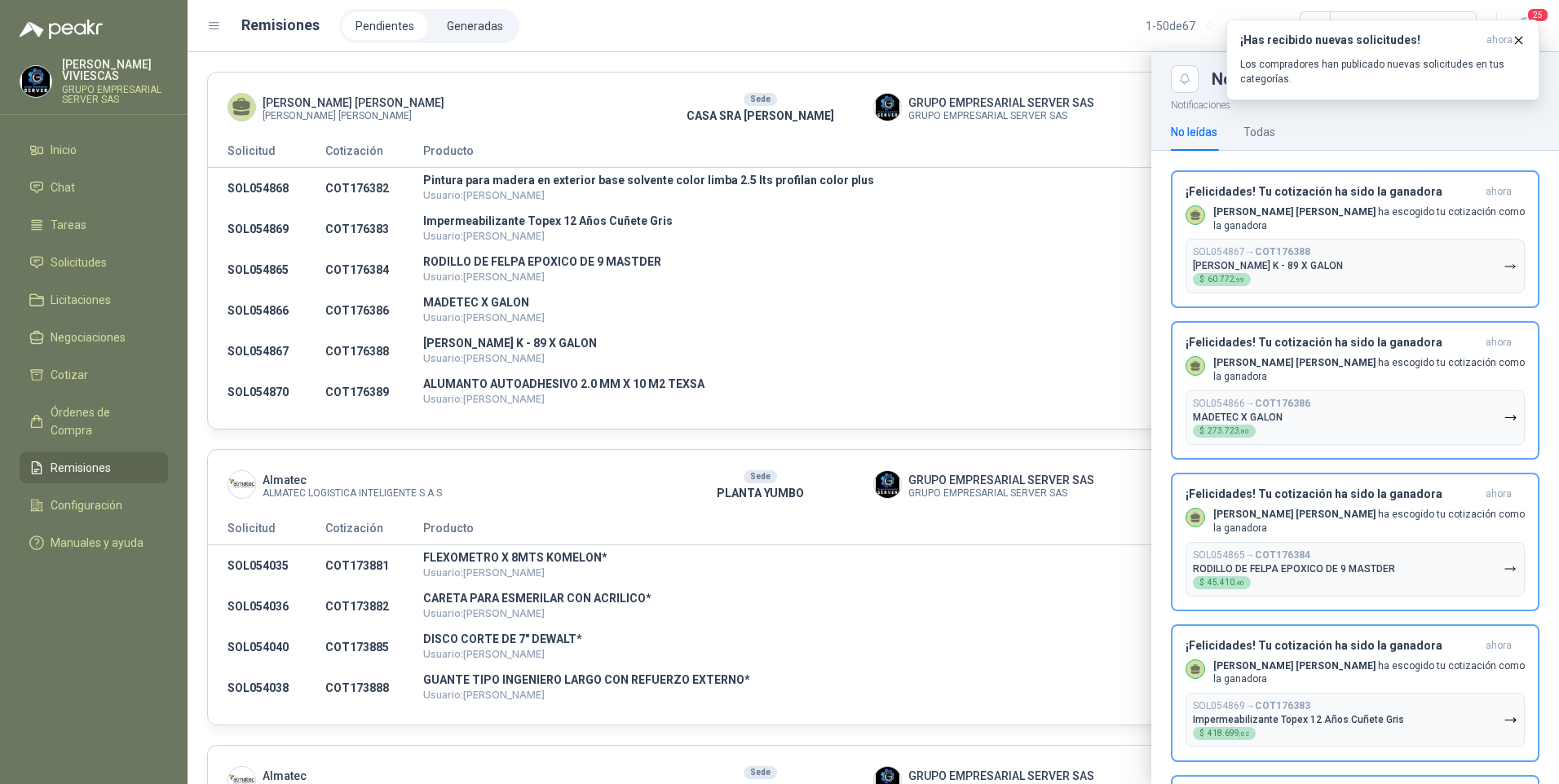
click at [1520, 37] on icon "button" at bounding box center [1519, 40] width 14 height 14
click at [1274, 133] on div "Todas" at bounding box center [1259, 132] width 31 height 18
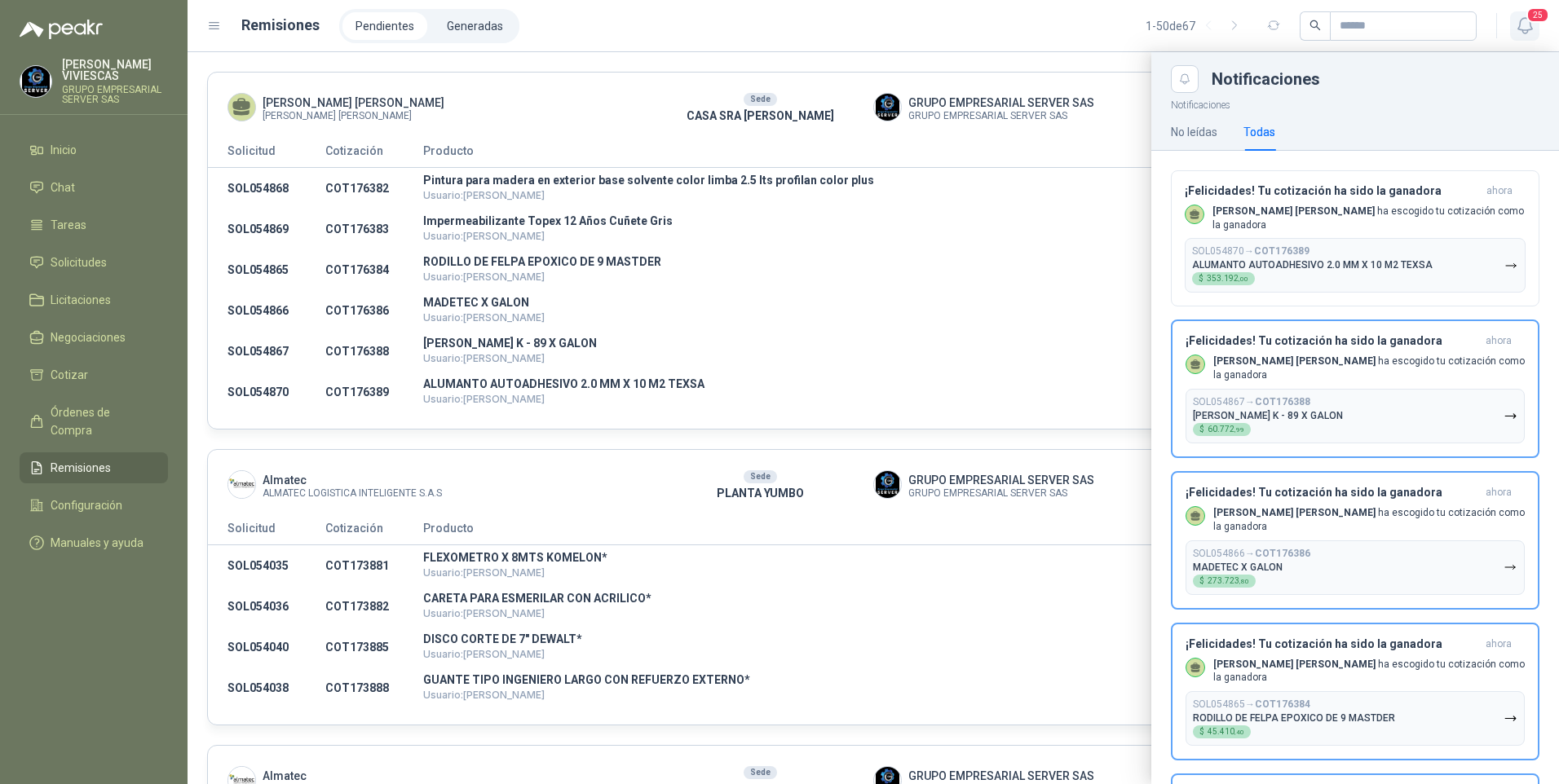
click at [1519, 25] on icon "button" at bounding box center [1524, 26] width 14 height 16
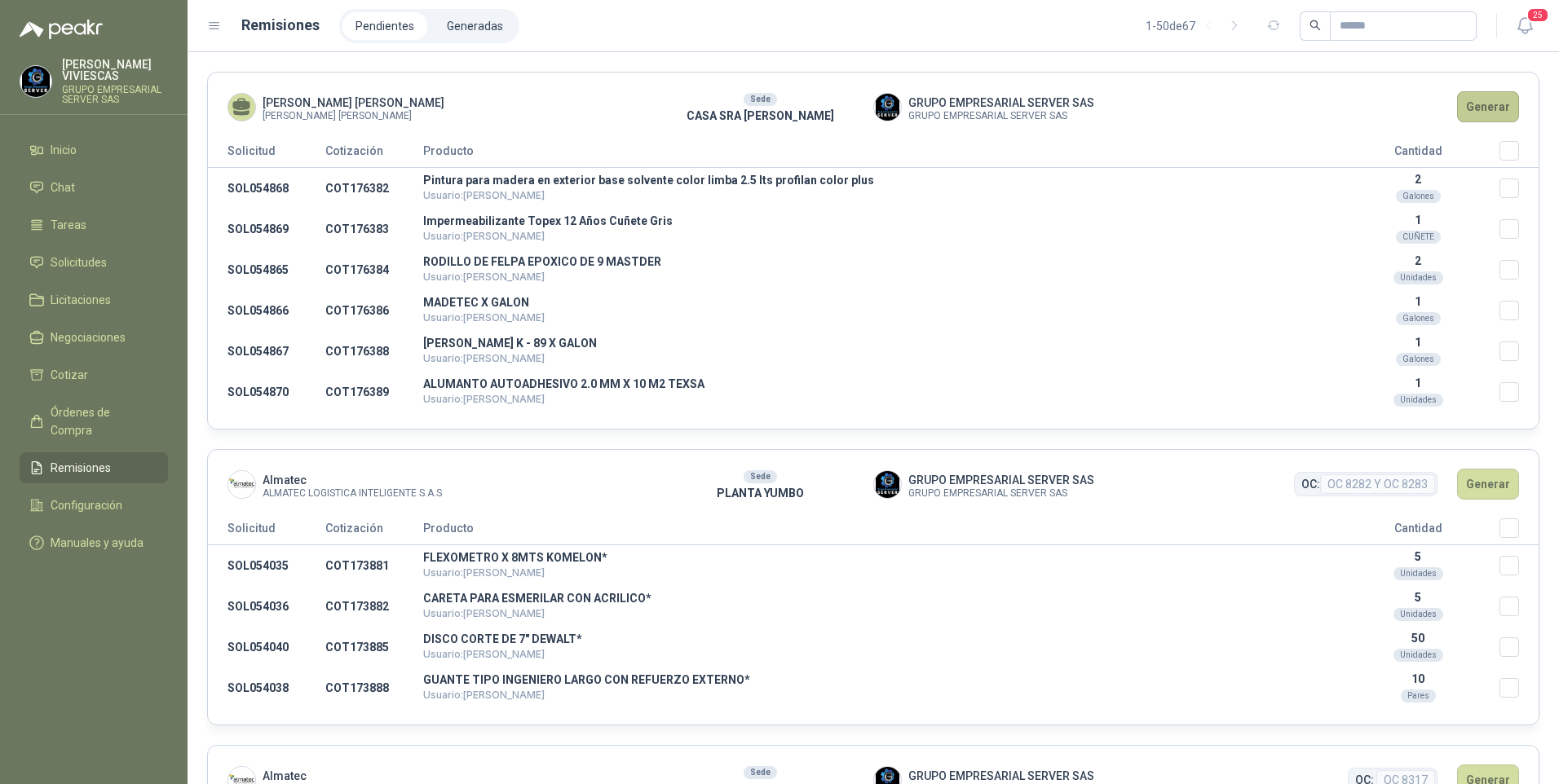
click at [1483, 115] on button "Generar" at bounding box center [1487, 107] width 62 height 31
click at [1482, 105] on button "Generar" at bounding box center [1487, 107] width 62 height 31
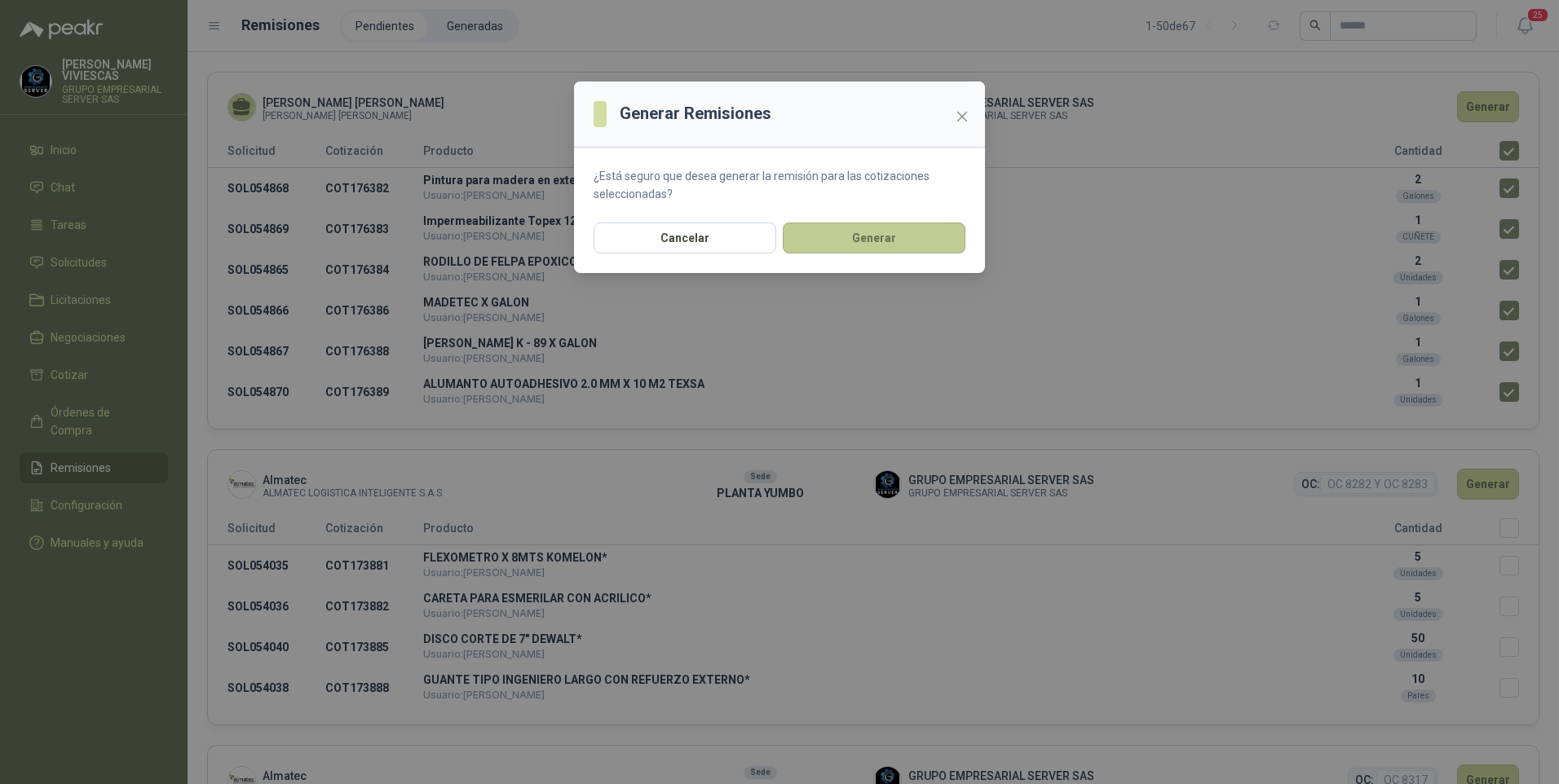
click at [851, 243] on button "Generar" at bounding box center [873, 238] width 182 height 31
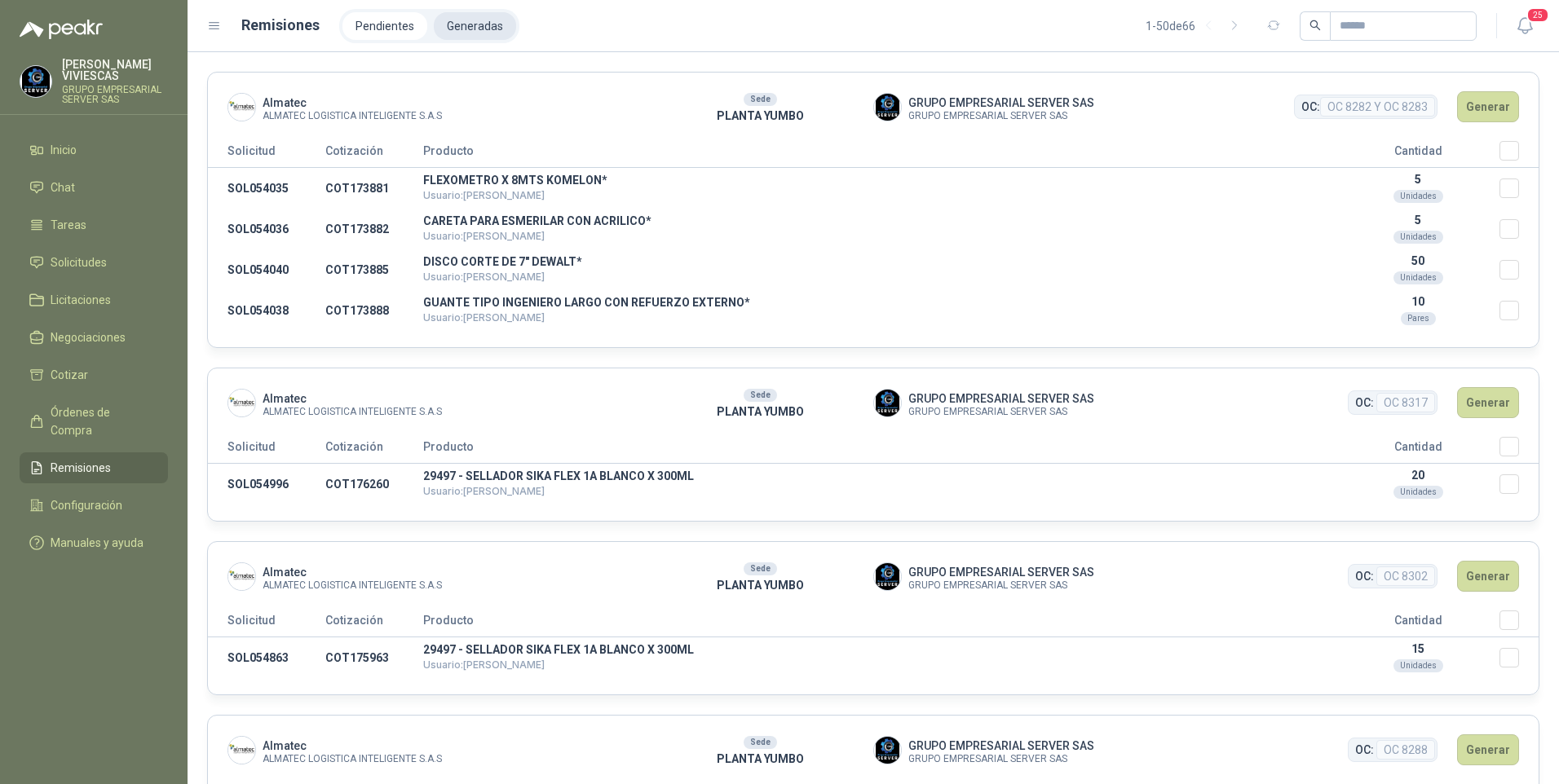
click at [464, 27] on li "Generadas" at bounding box center [475, 26] width 82 height 28
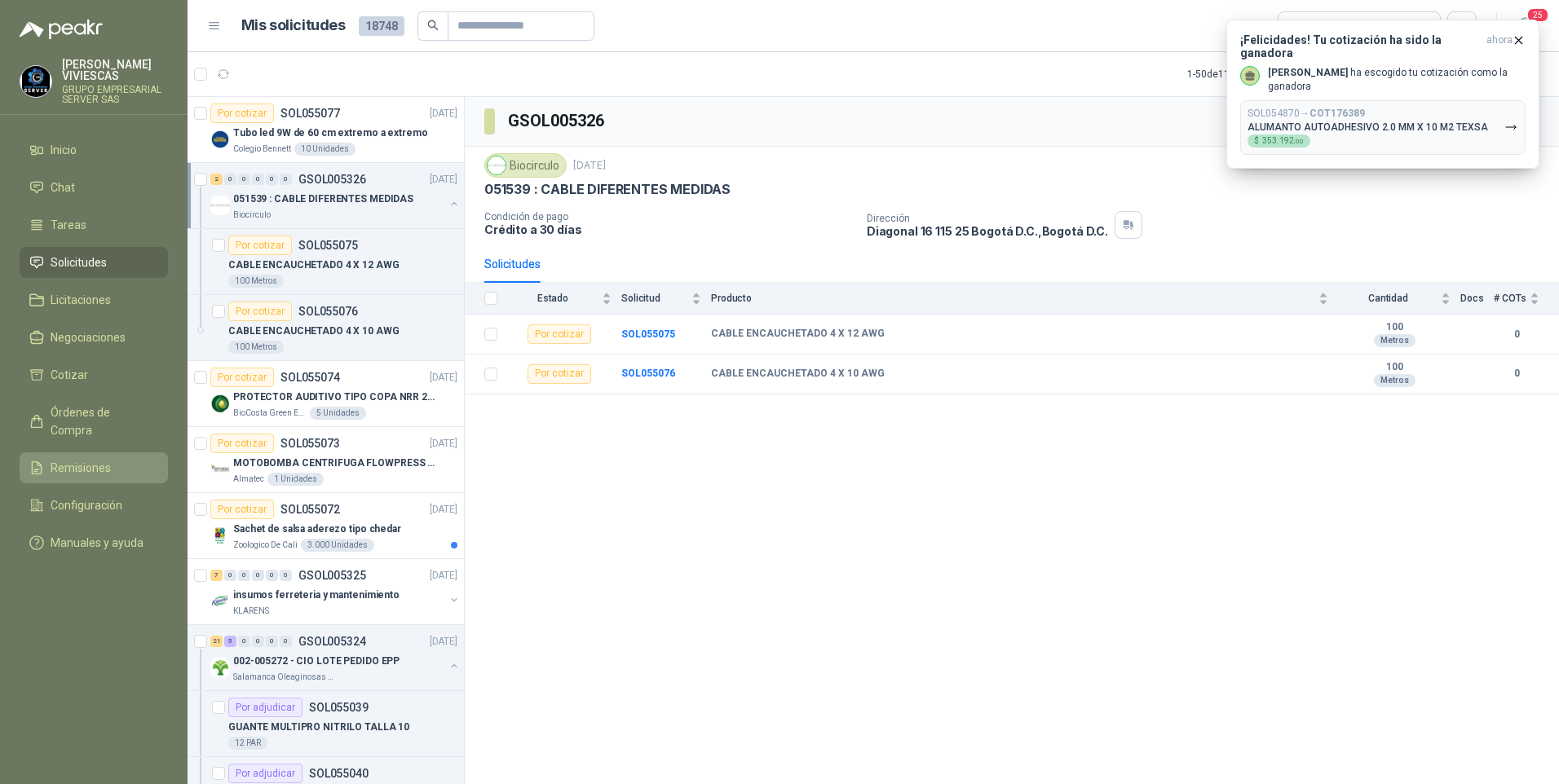
click at [85, 459] on span "Remisiones" at bounding box center [80, 467] width 60 height 18
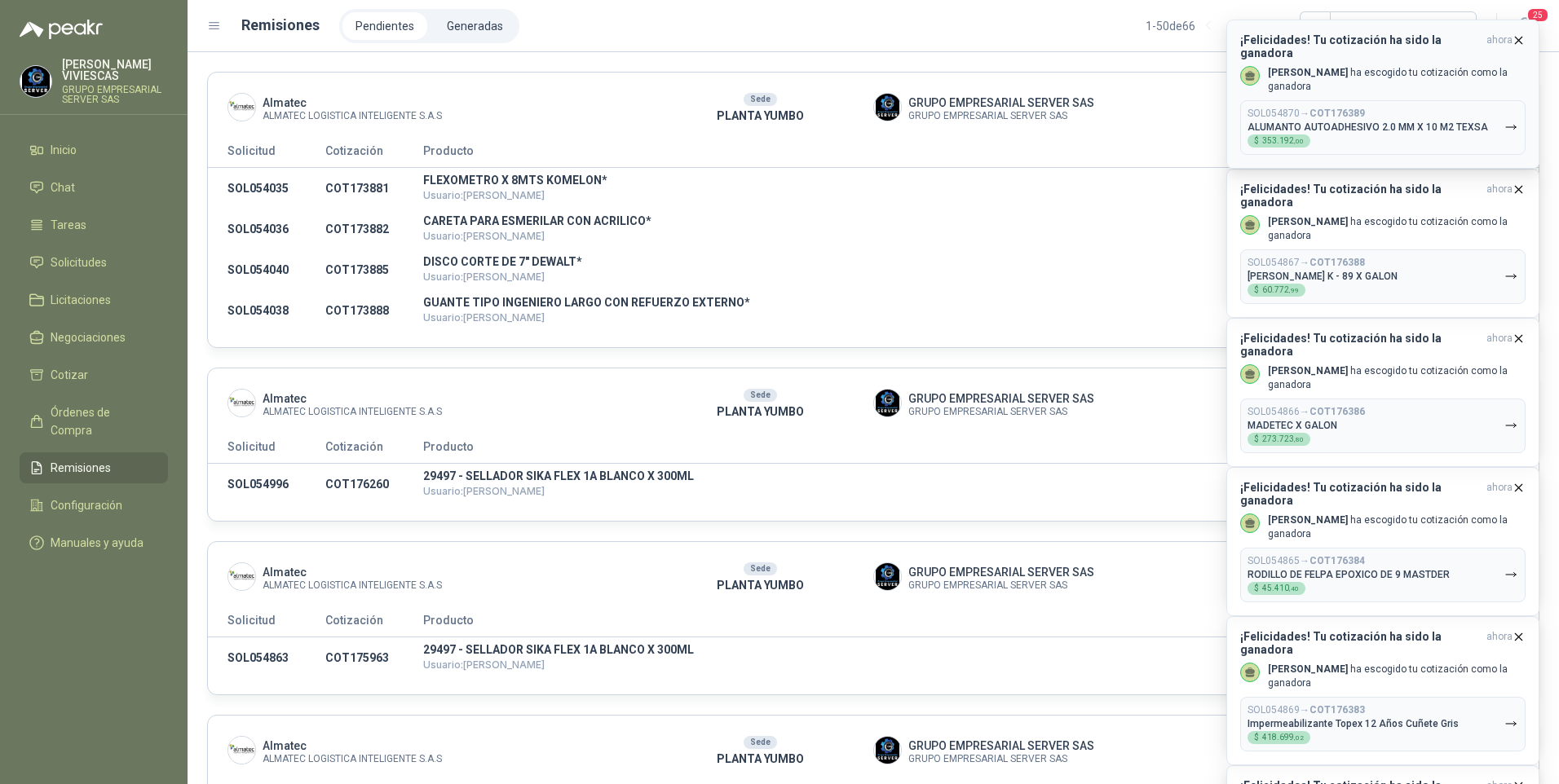
click at [1521, 43] on icon "button" at bounding box center [1519, 39] width 6 height 6
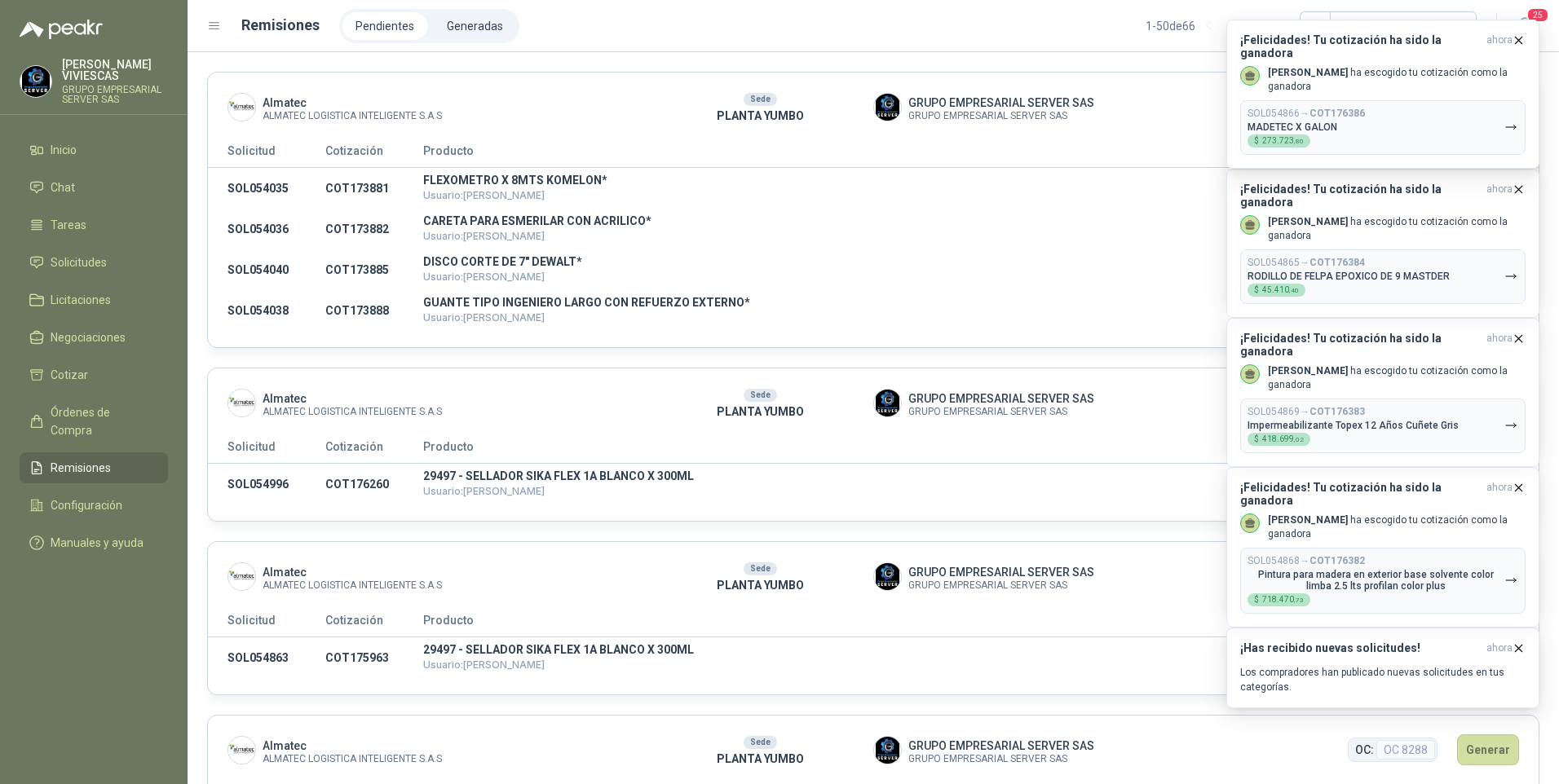
click at [1521, 43] on icon "button" at bounding box center [1519, 39] width 6 height 6
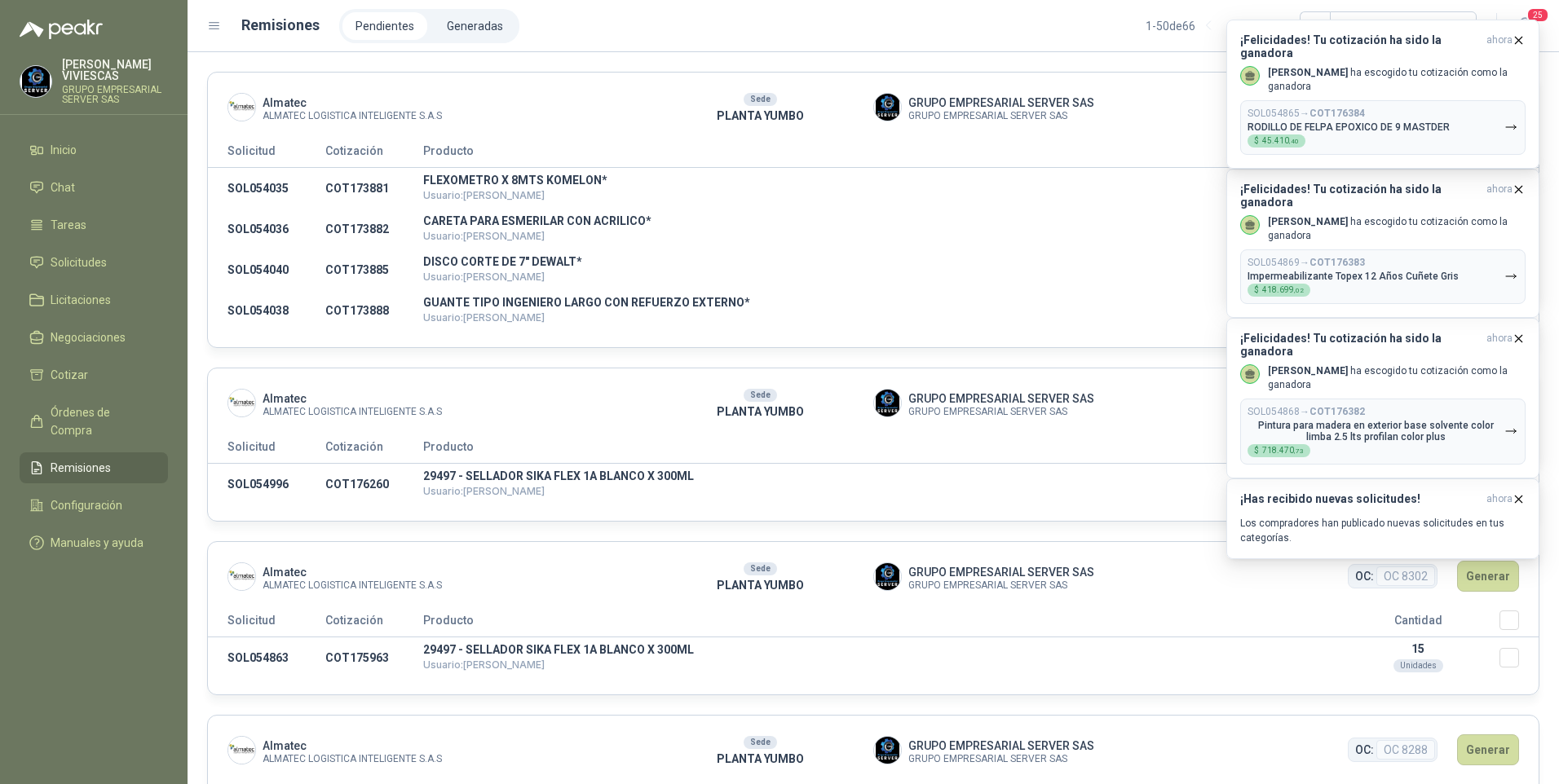
click at [1521, 43] on icon "button" at bounding box center [1519, 39] width 6 height 6
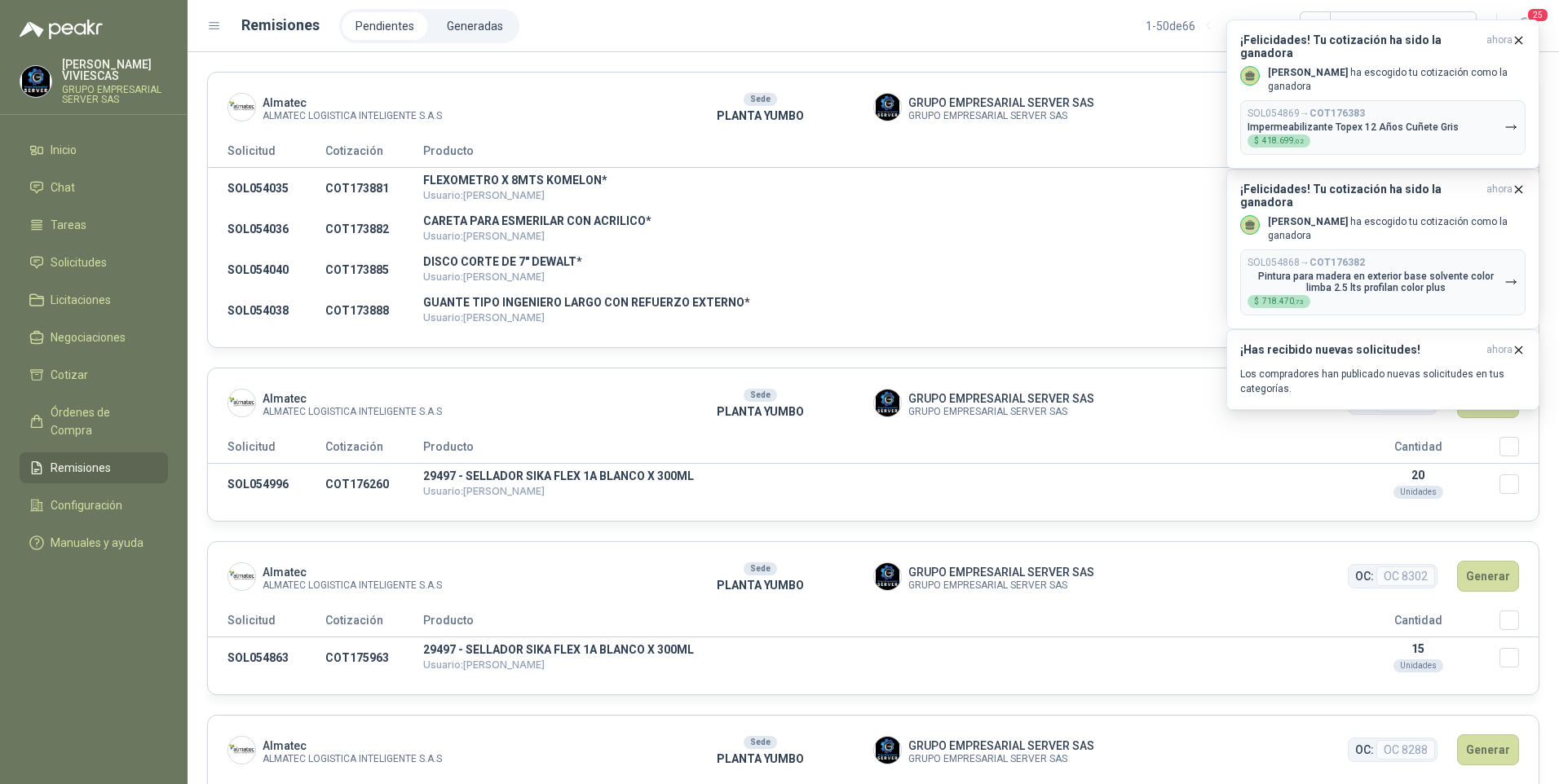
click at [1521, 43] on icon "button" at bounding box center [1519, 39] width 6 height 6
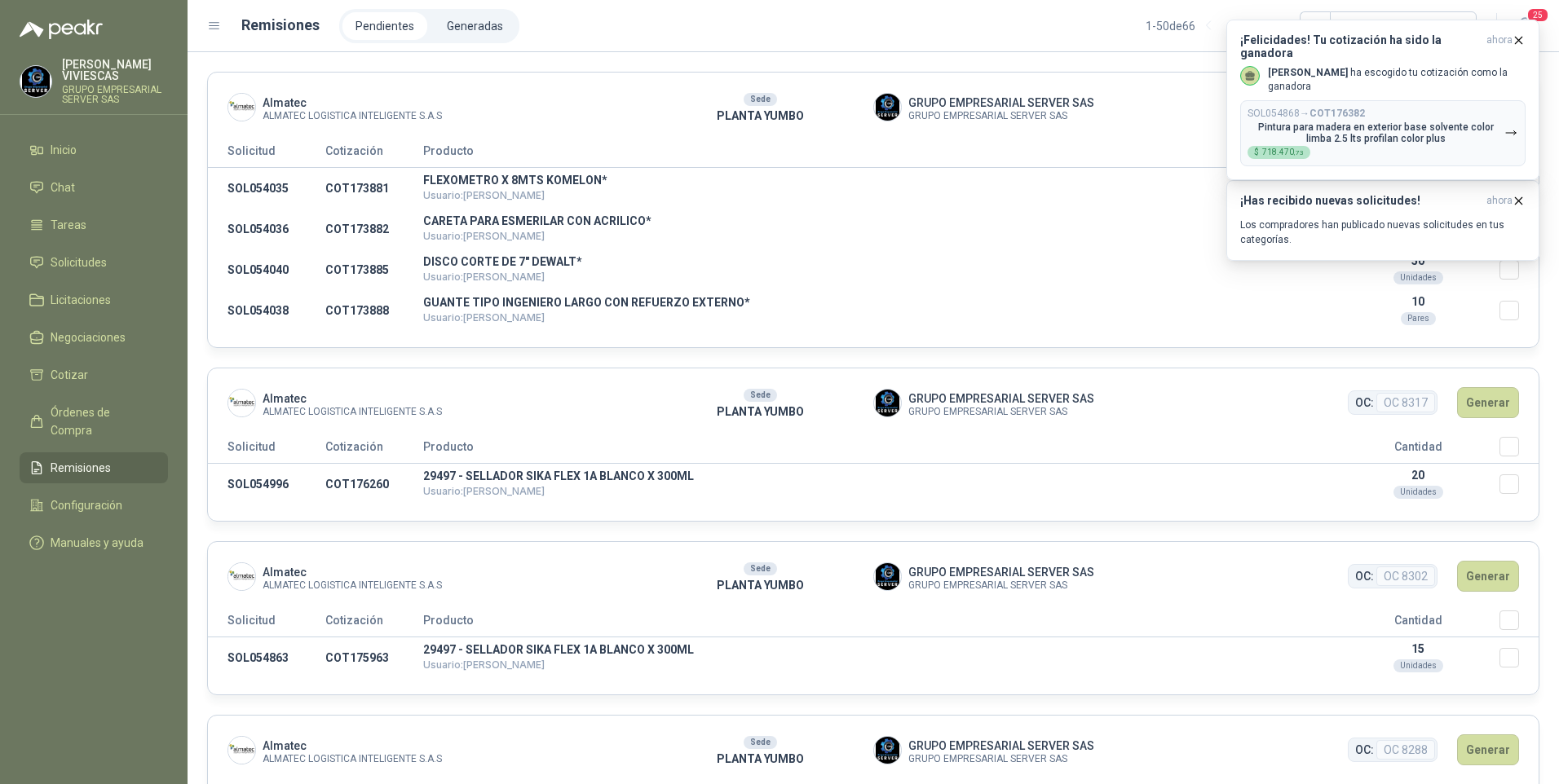
click at [1521, 43] on icon "button" at bounding box center [1519, 39] width 6 height 6
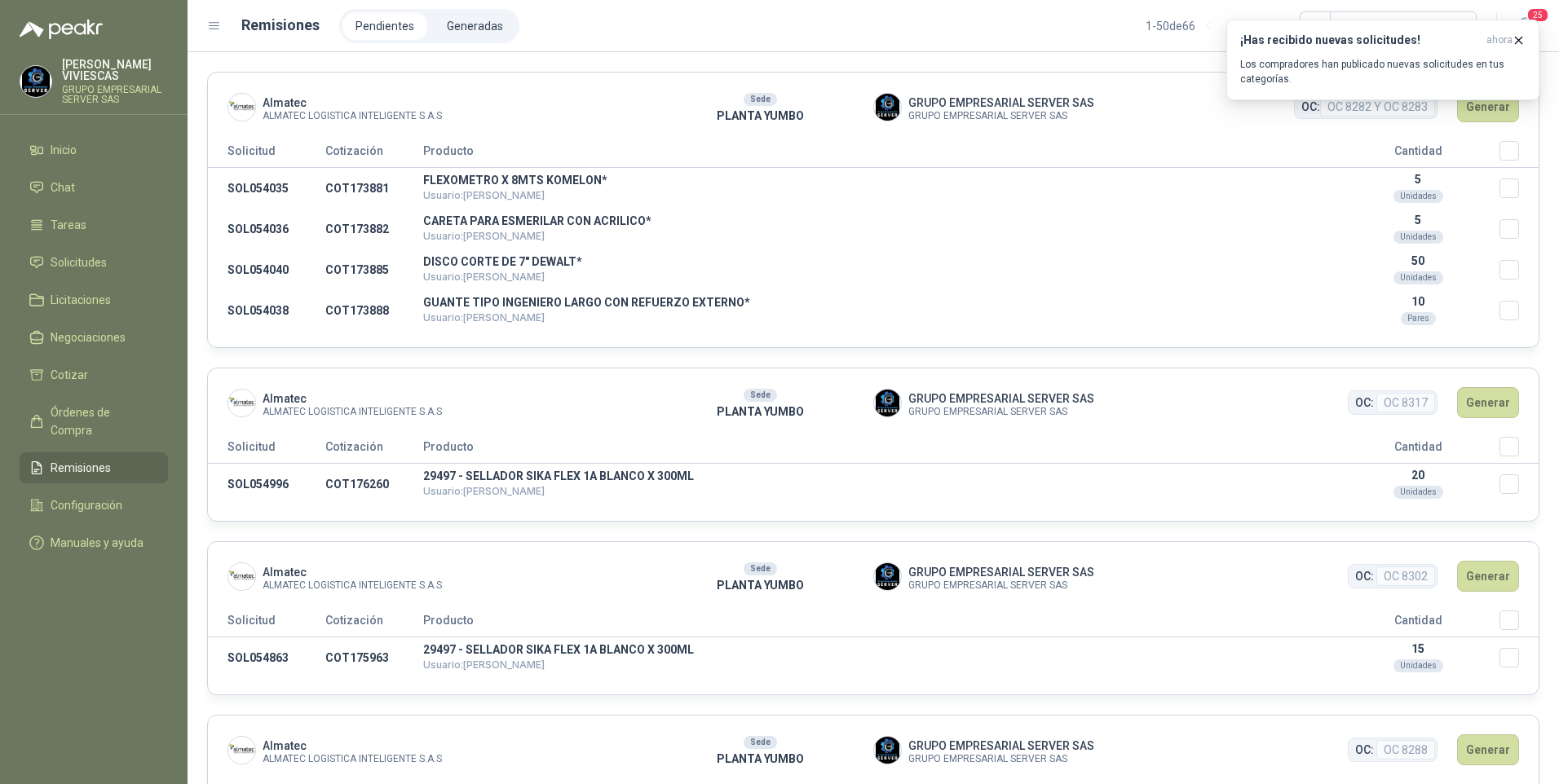
click at [1521, 43] on icon "button" at bounding box center [1519, 39] width 6 height 6
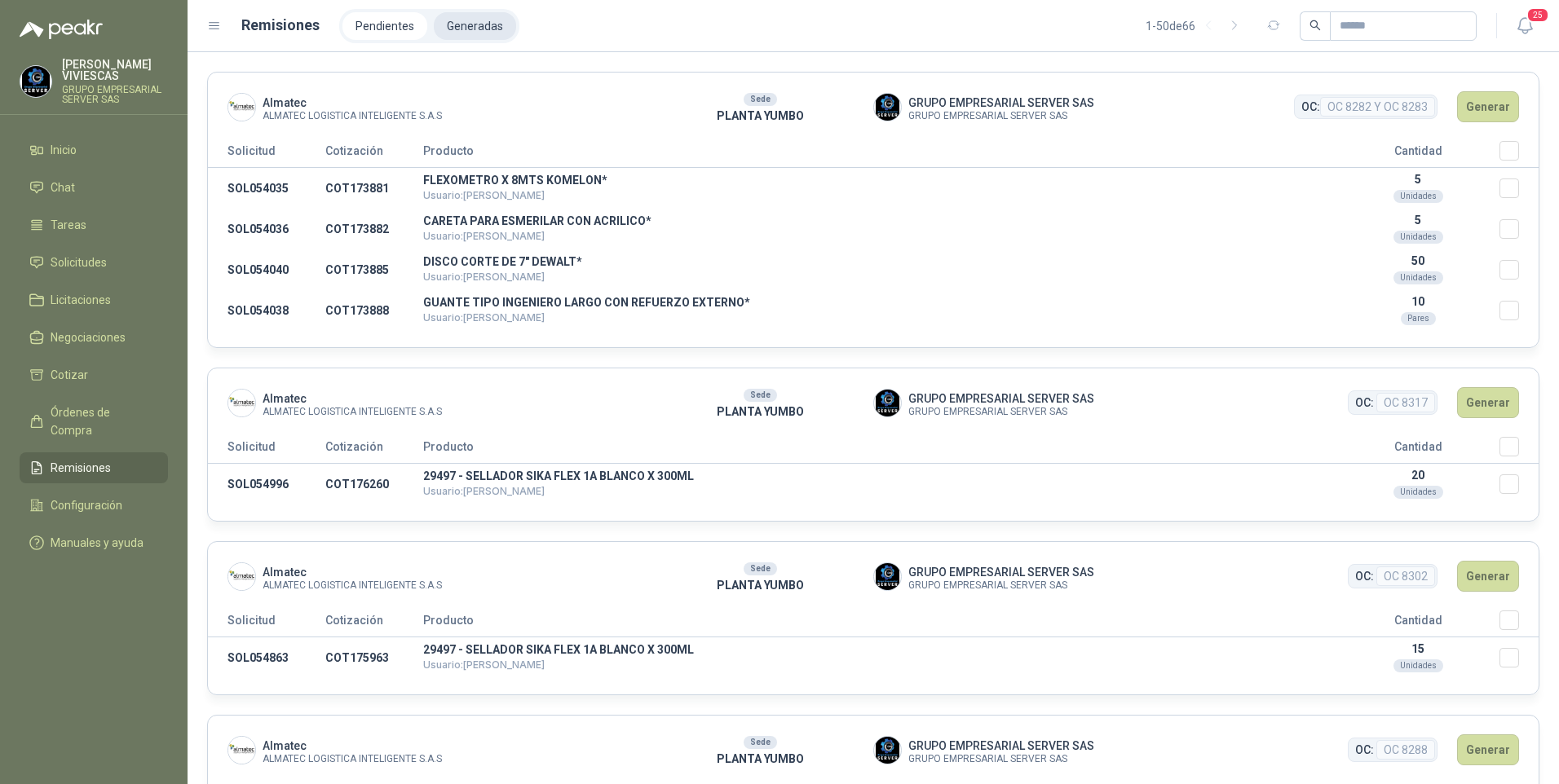
click at [467, 31] on li "Generadas" at bounding box center [475, 26] width 82 height 28
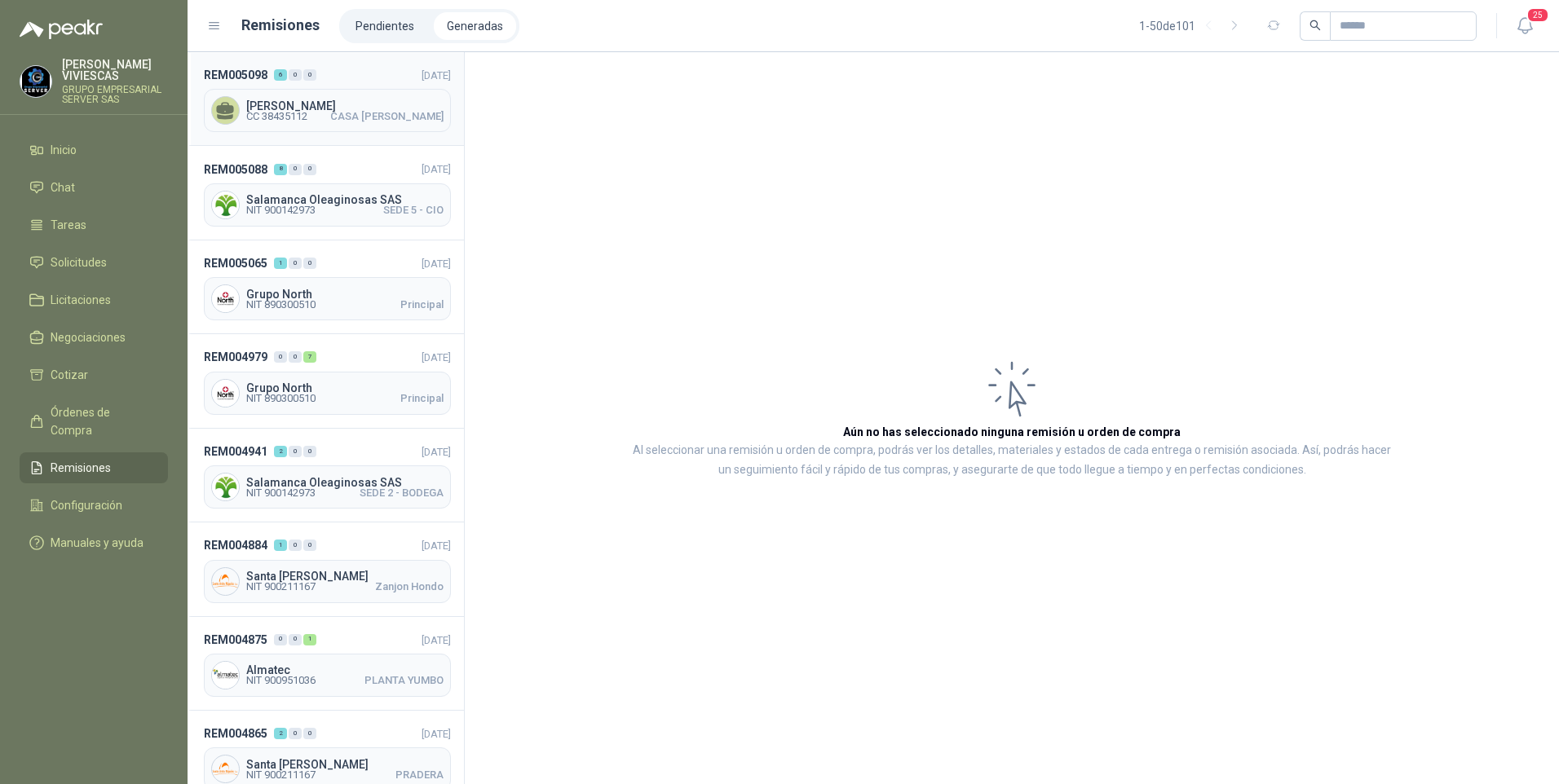
click at [329, 119] on span "CC 38435112 CASA SRA INES" at bounding box center [345, 116] width 197 height 10
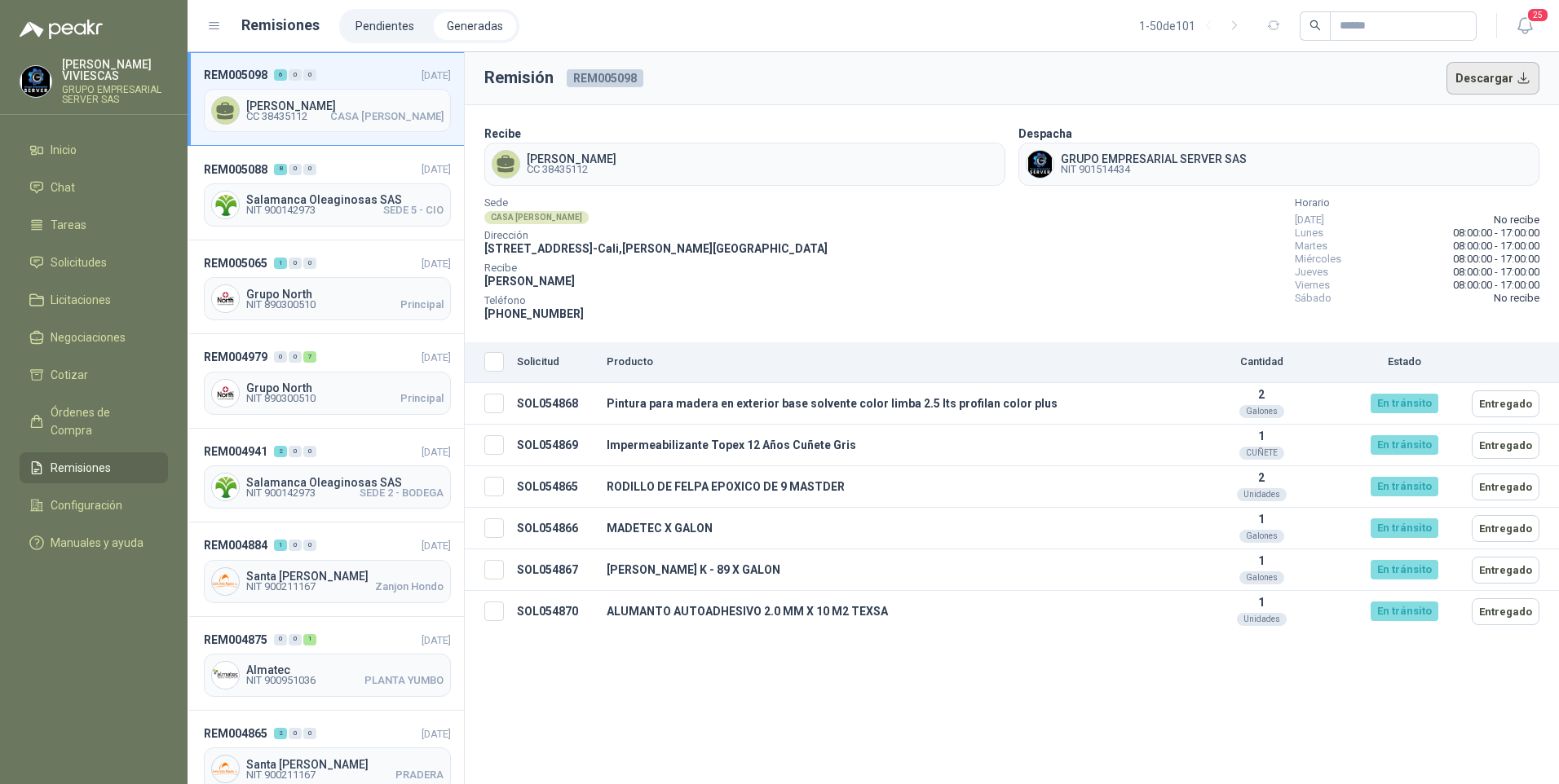
click at [1512, 80] on button "Descargar" at bounding box center [1493, 78] width 93 height 32
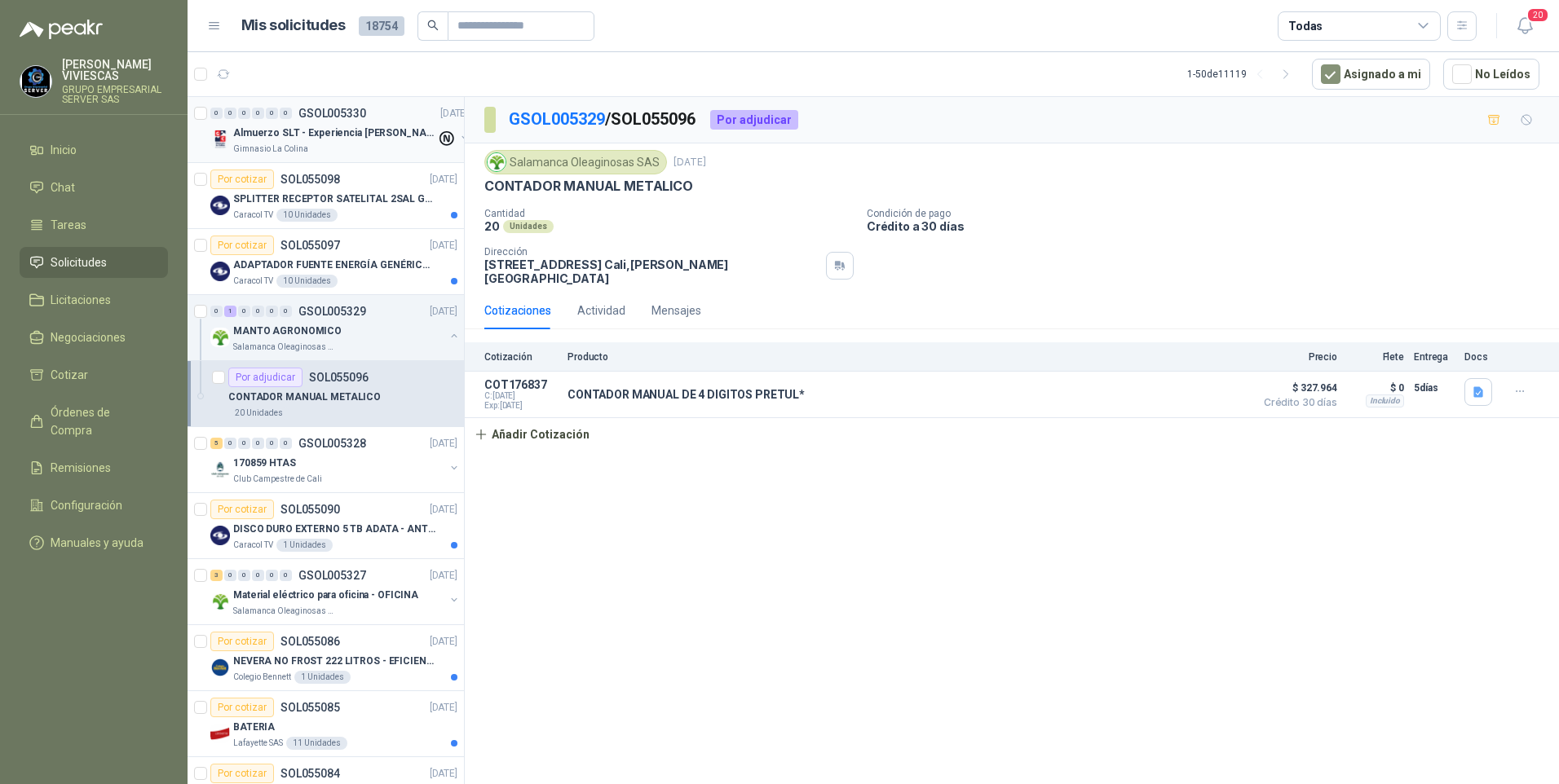
click at [325, 136] on p "Almuerzo SLT - Experiencia Luis Felipe Reyes" at bounding box center [334, 133] width 203 height 16
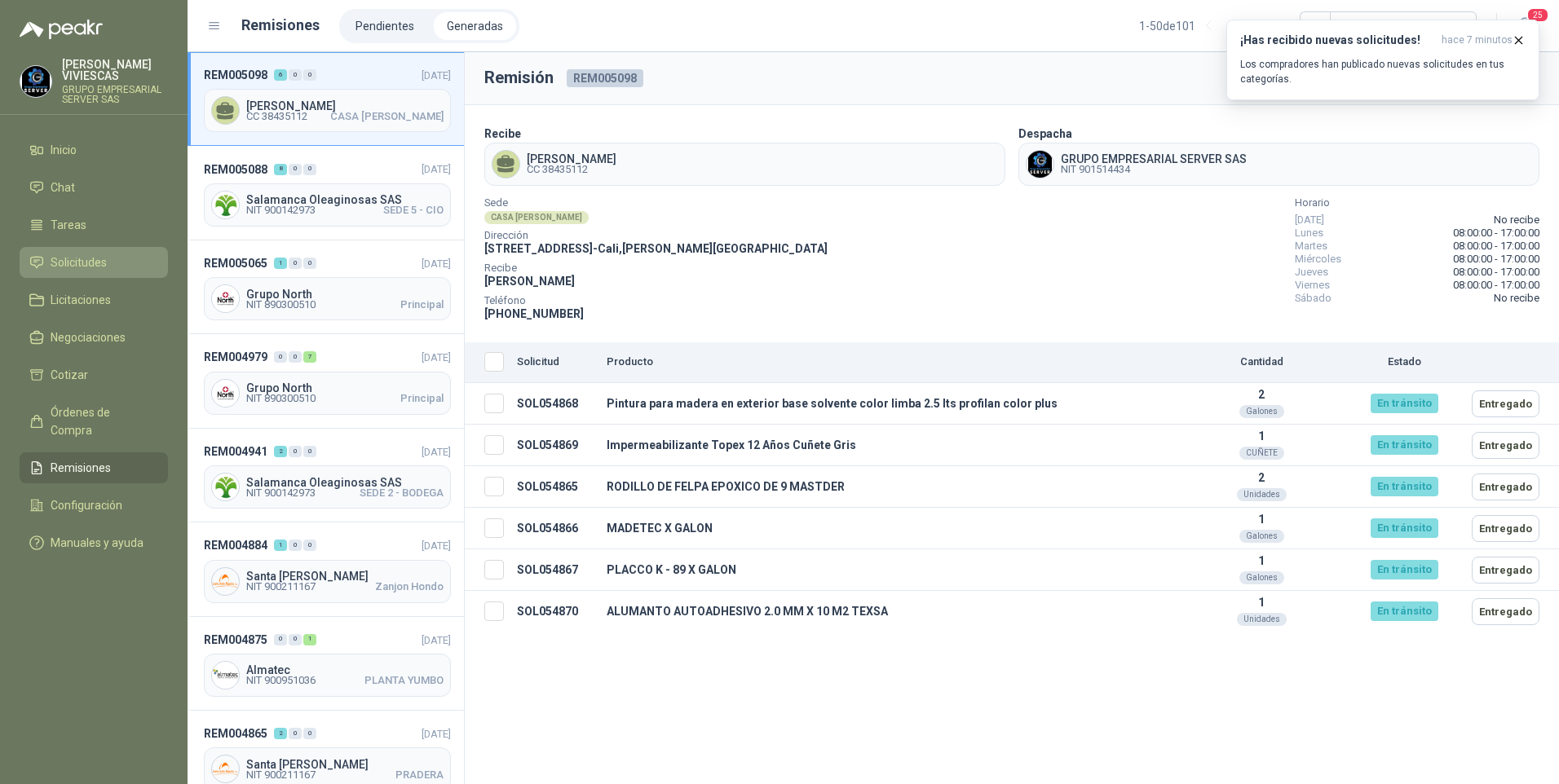
click at [97, 275] on link "Solicitudes" at bounding box center [93, 262] width 148 height 31
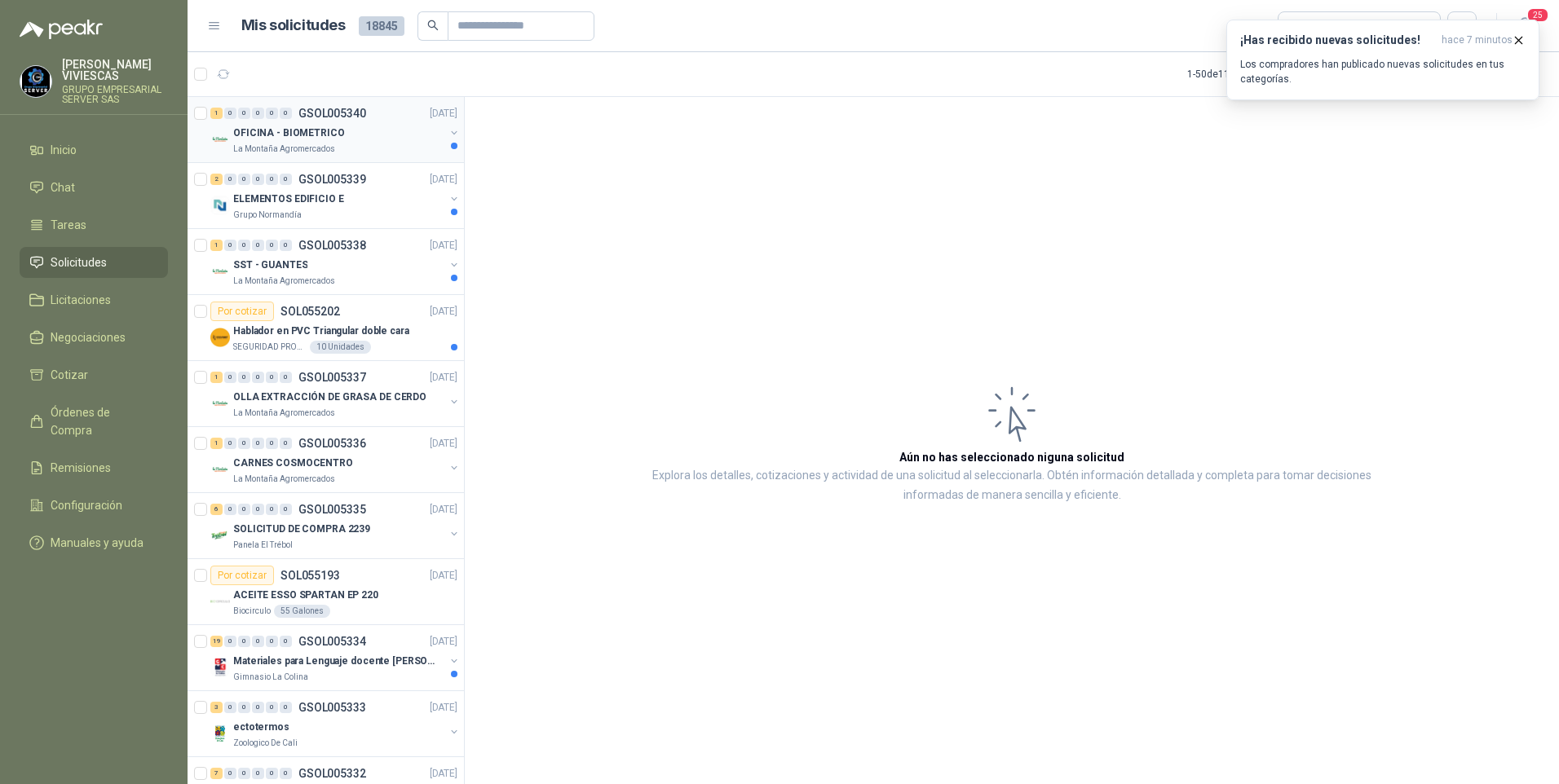
click at [281, 133] on p "OFICINA - BIOMETRICO" at bounding box center [289, 133] width 112 height 16
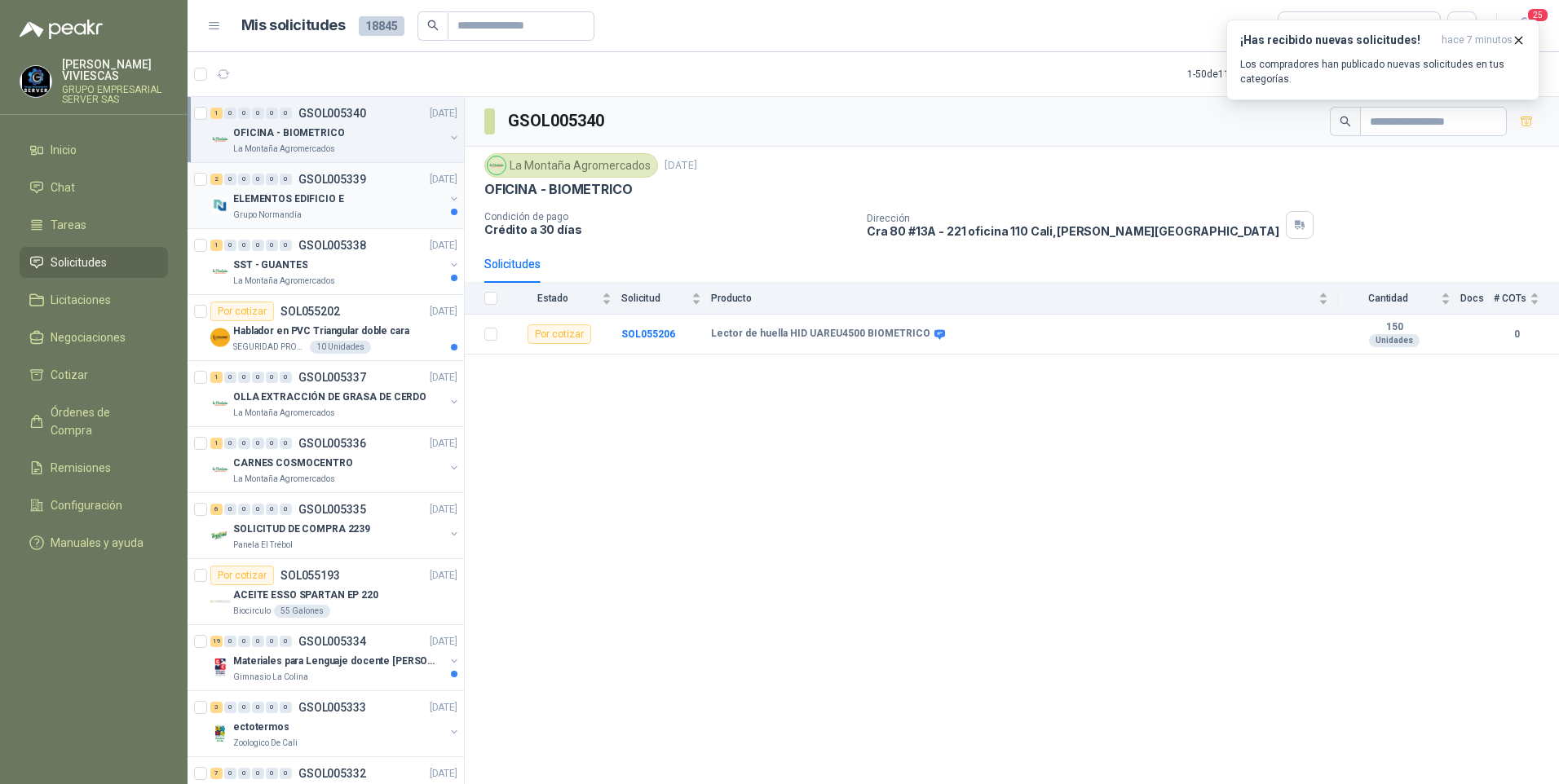
click at [273, 204] on p "ELEMENTOS EDIFICIO E" at bounding box center [288, 200] width 111 height 16
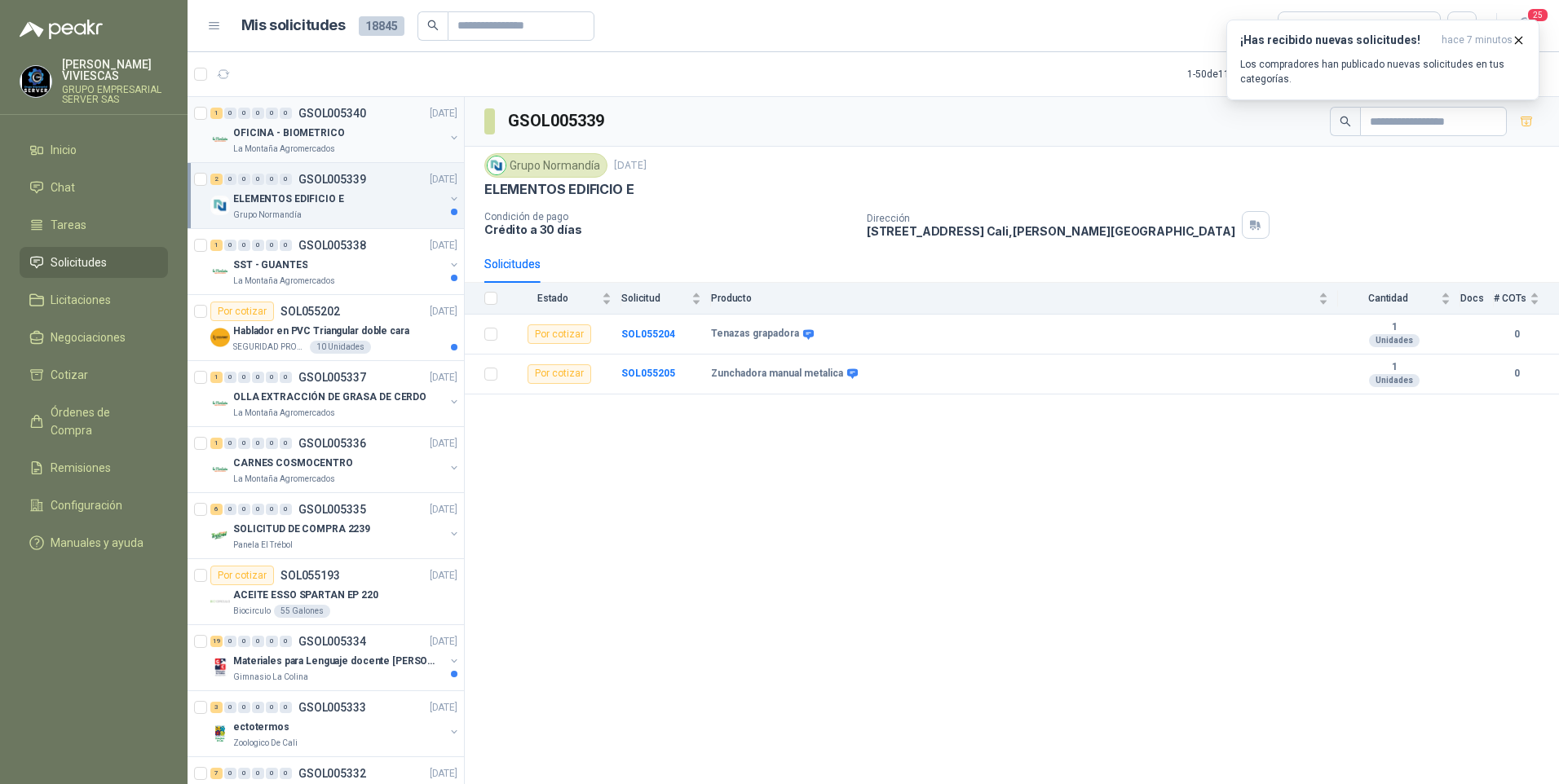
click at [311, 133] on p "OFICINA - BIOMETRICO" at bounding box center [289, 133] width 112 height 16
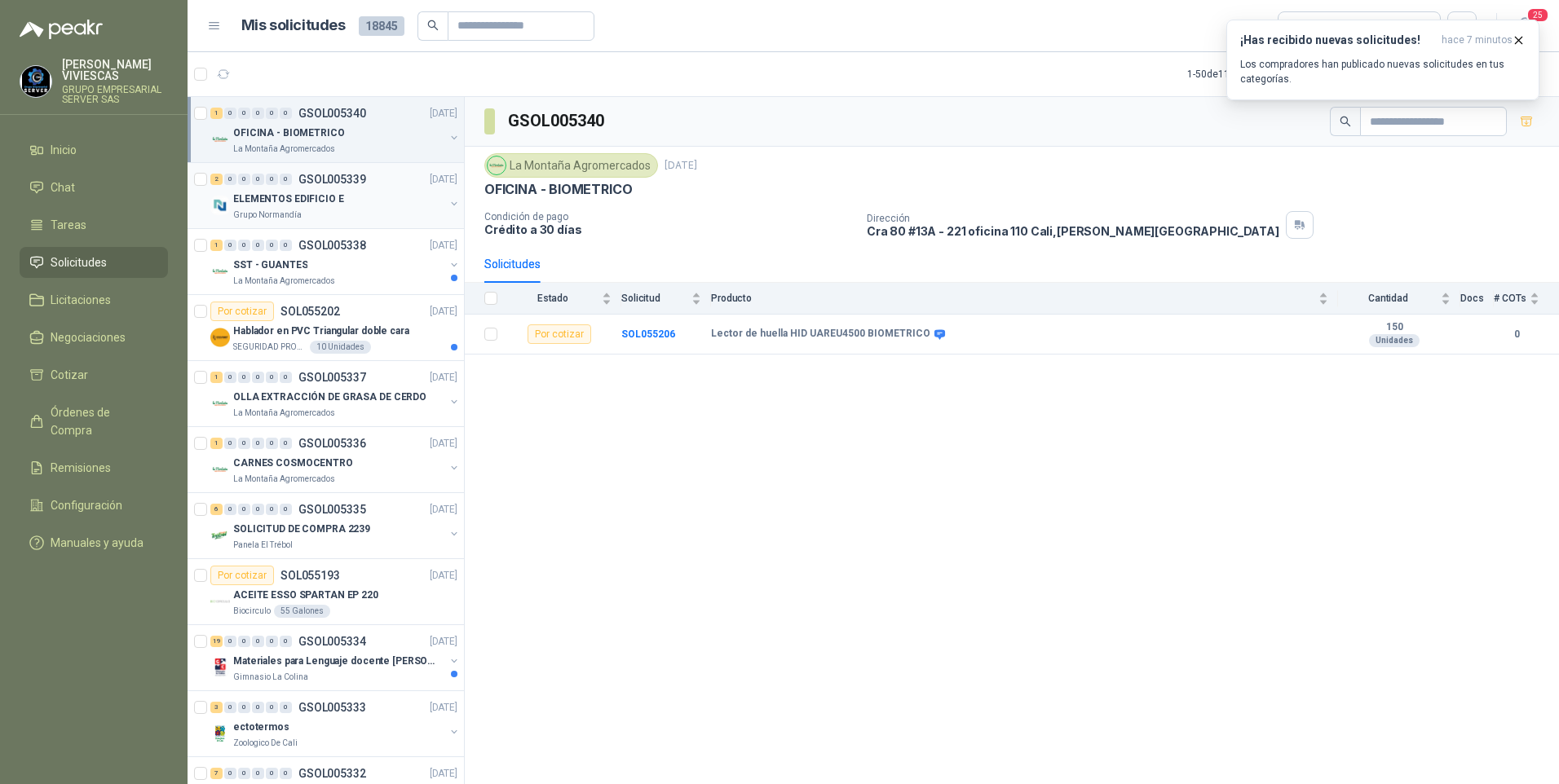
click at [286, 201] on p "ELEMENTOS EDIFICIO E" at bounding box center [288, 200] width 111 height 16
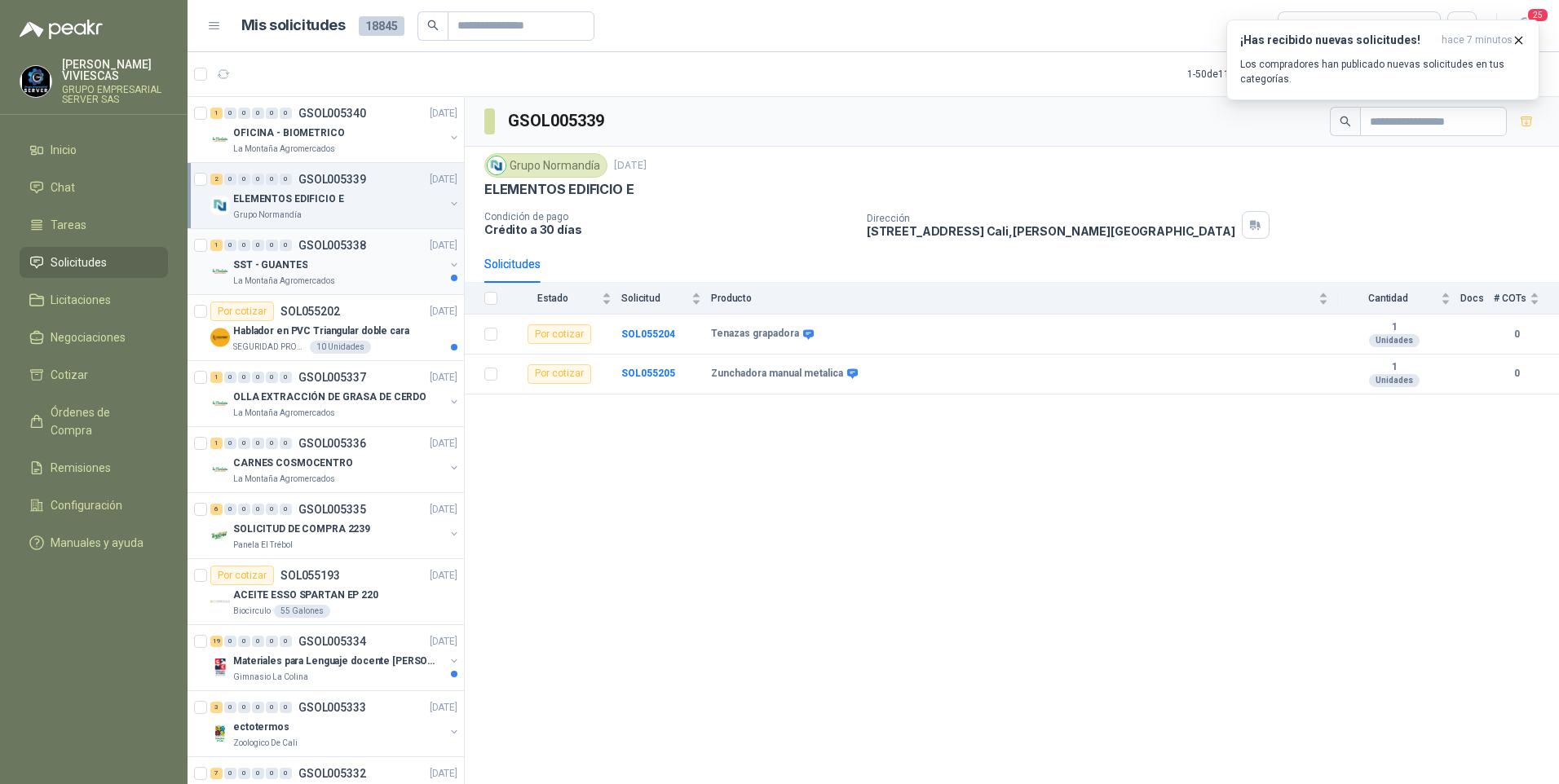
click at [300, 269] on p "SST - GUANTES" at bounding box center [270, 265] width 74 height 16
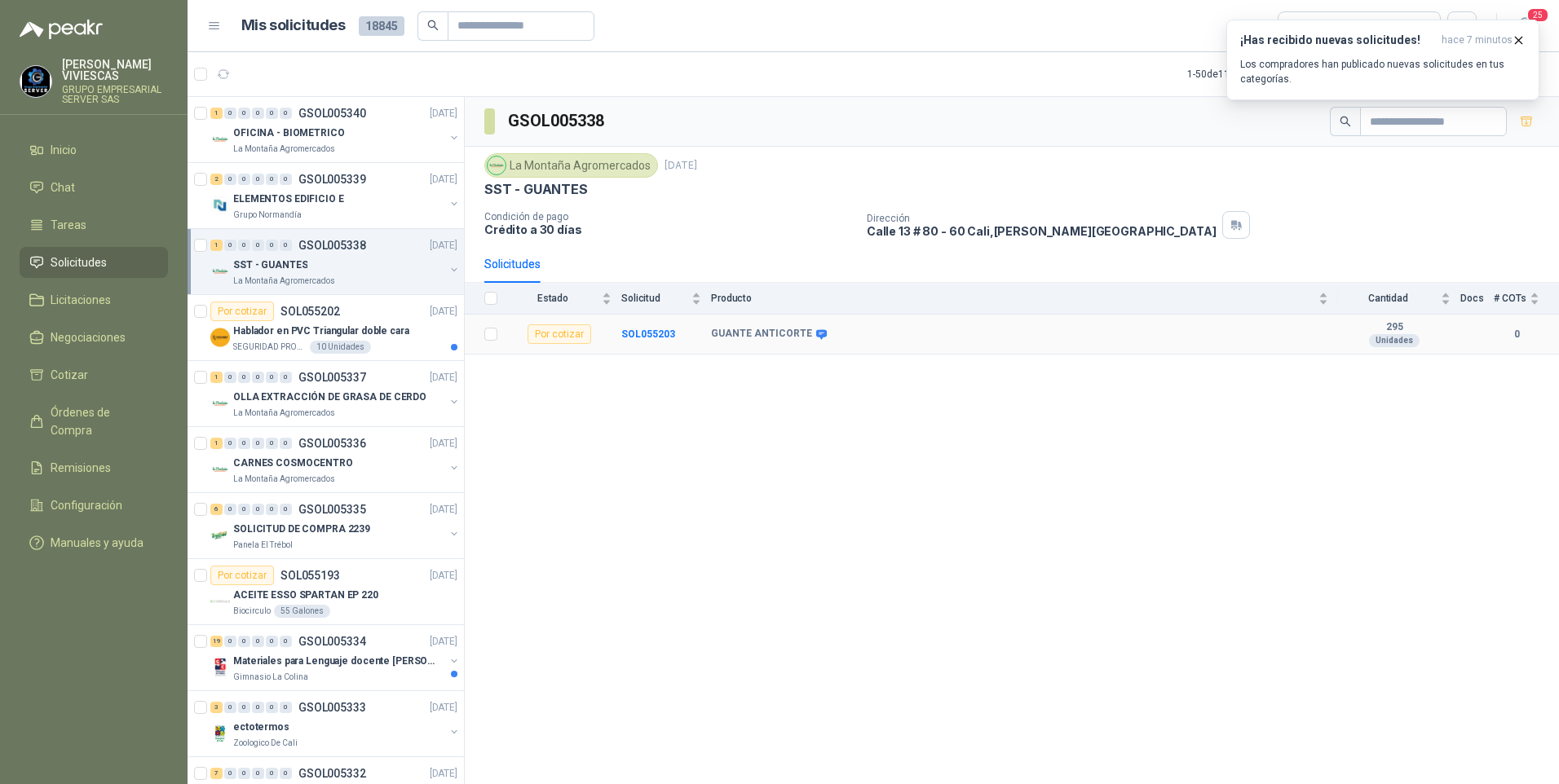
click at [817, 331] on icon at bounding box center [822, 334] width 10 height 10
click at [652, 331] on b "SOL055203" at bounding box center [648, 334] width 54 height 11
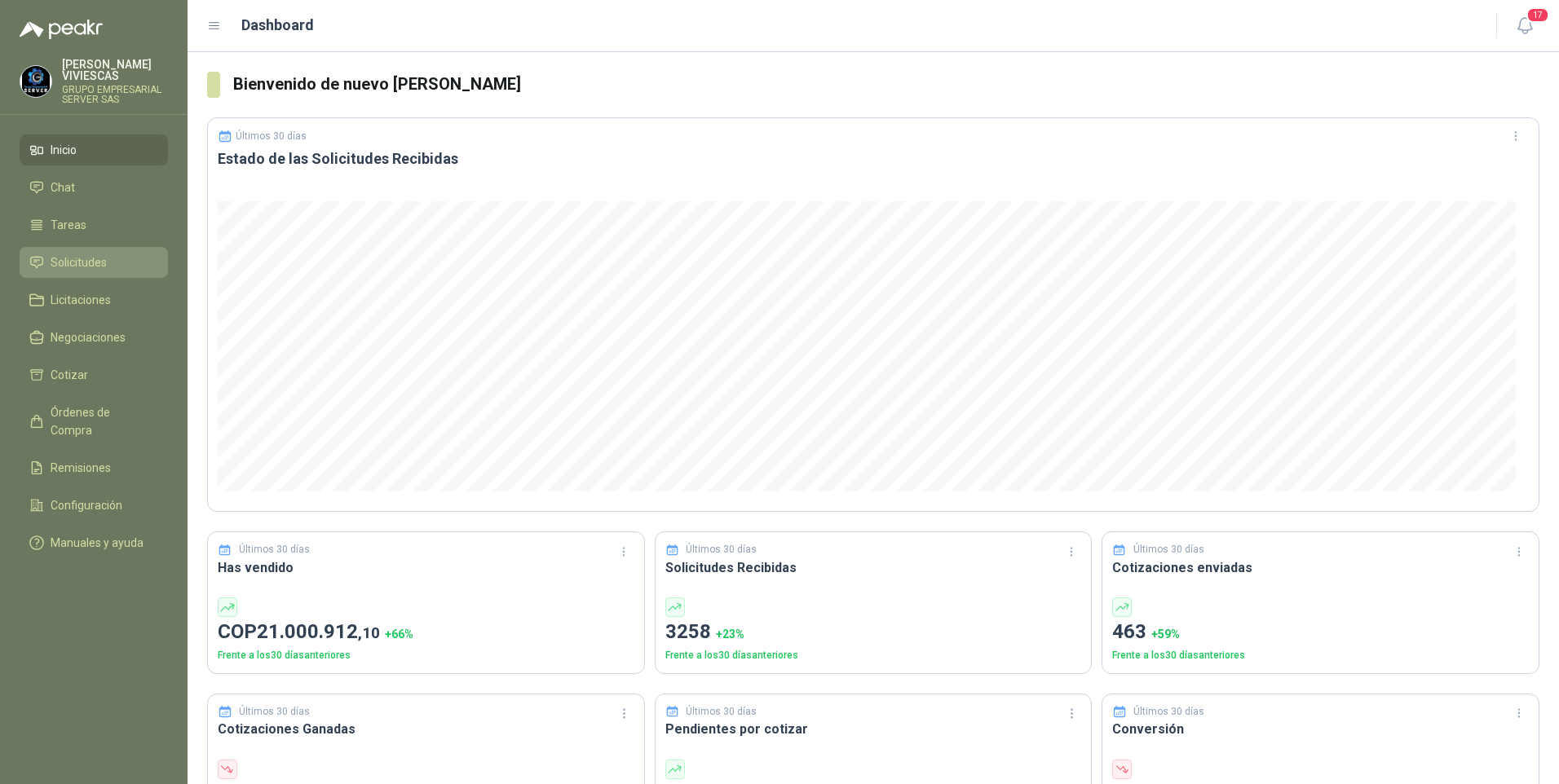
click at [92, 262] on span "Solicitudes" at bounding box center [79, 262] width 56 height 18
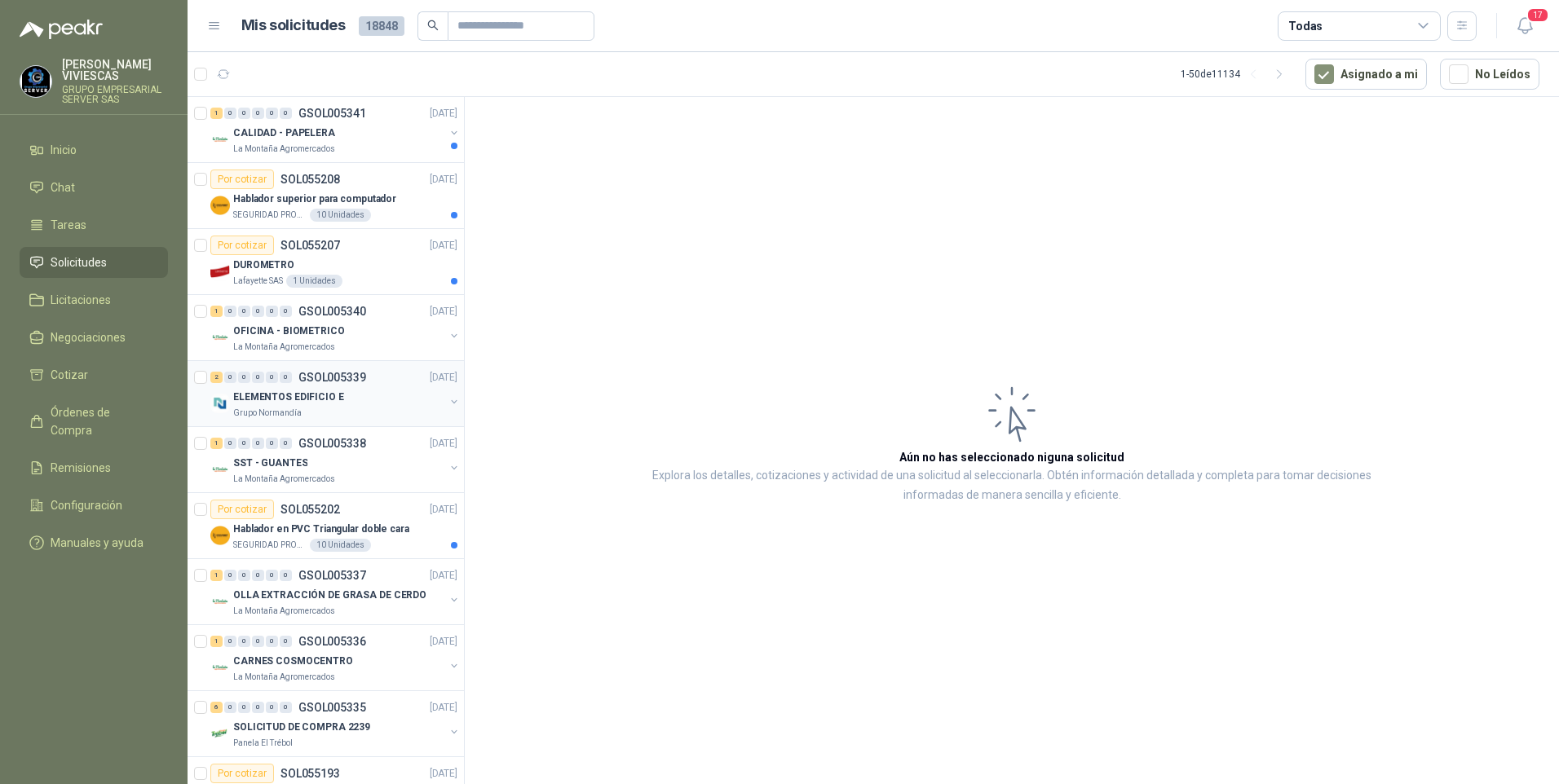
click at [262, 403] on p "ELEMENTOS EDIFICIO E" at bounding box center [288, 398] width 111 height 16
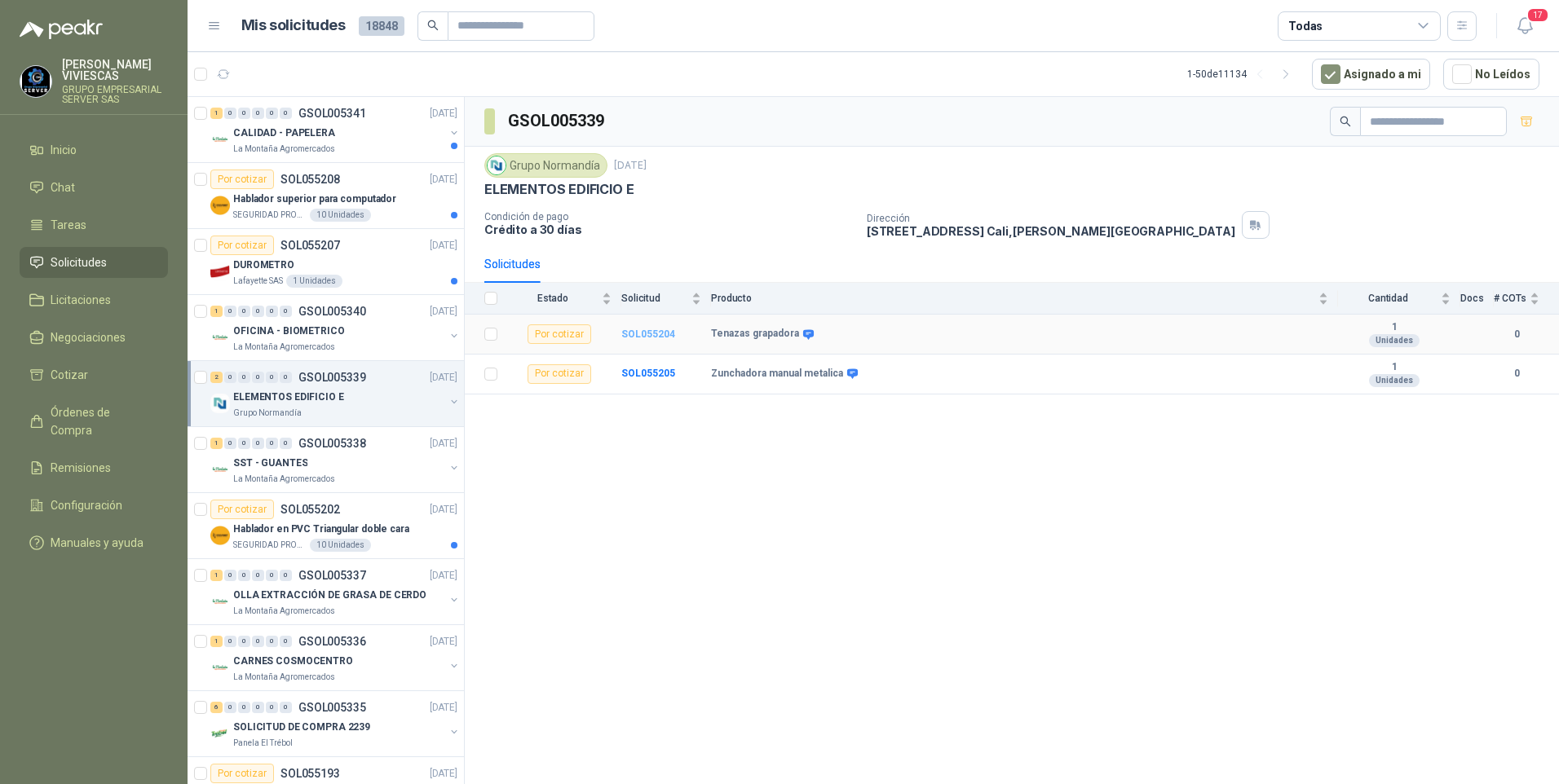
click at [657, 330] on b "SOL055204" at bounding box center [648, 334] width 54 height 11
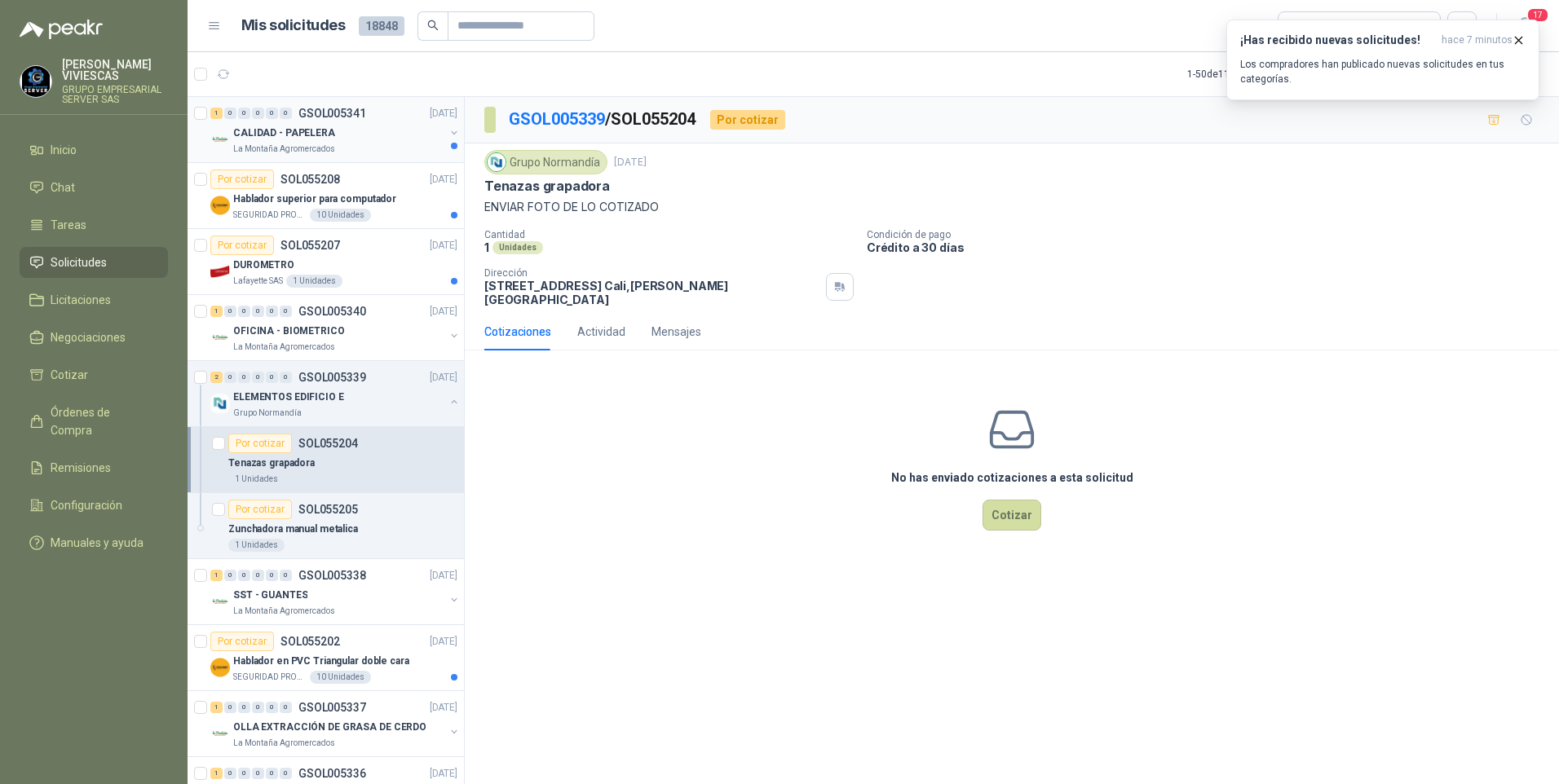
click at [286, 140] on p "CALIDAD - PAPELERA" at bounding box center [284, 133] width 102 height 16
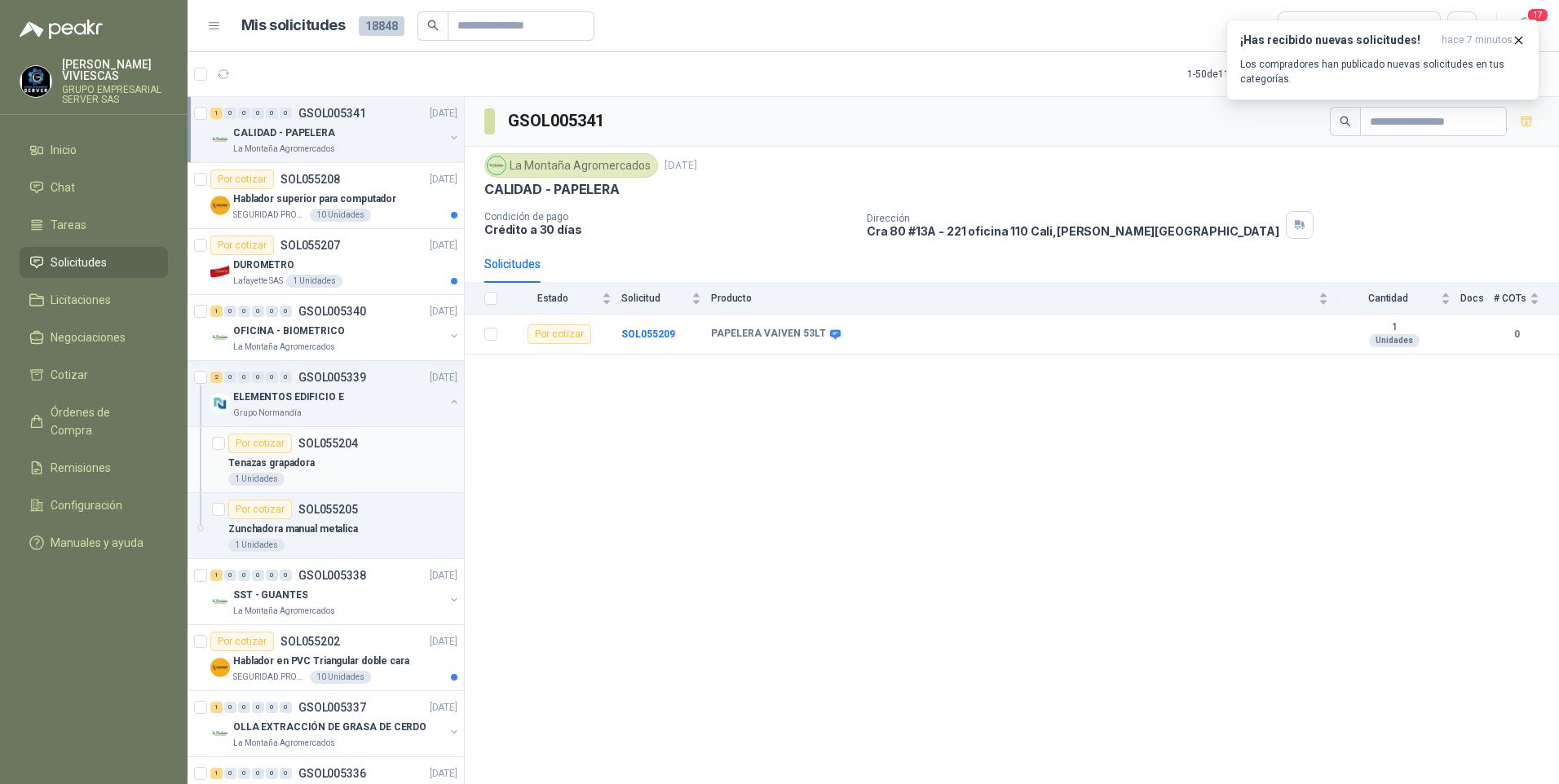
scroll to position [81, 0]
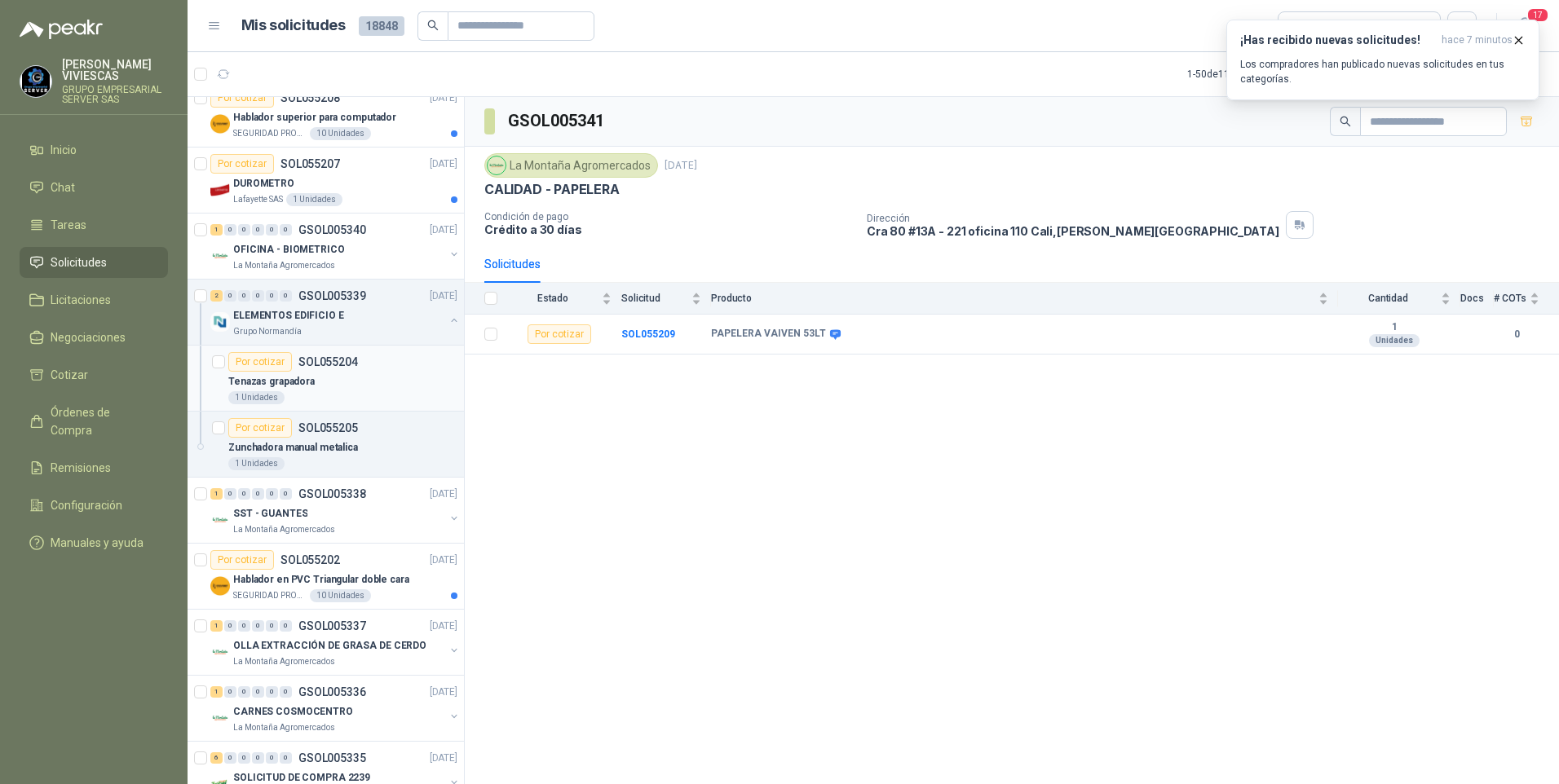
click at [279, 384] on p "Tenazas grapadora" at bounding box center [271, 382] width 86 height 16
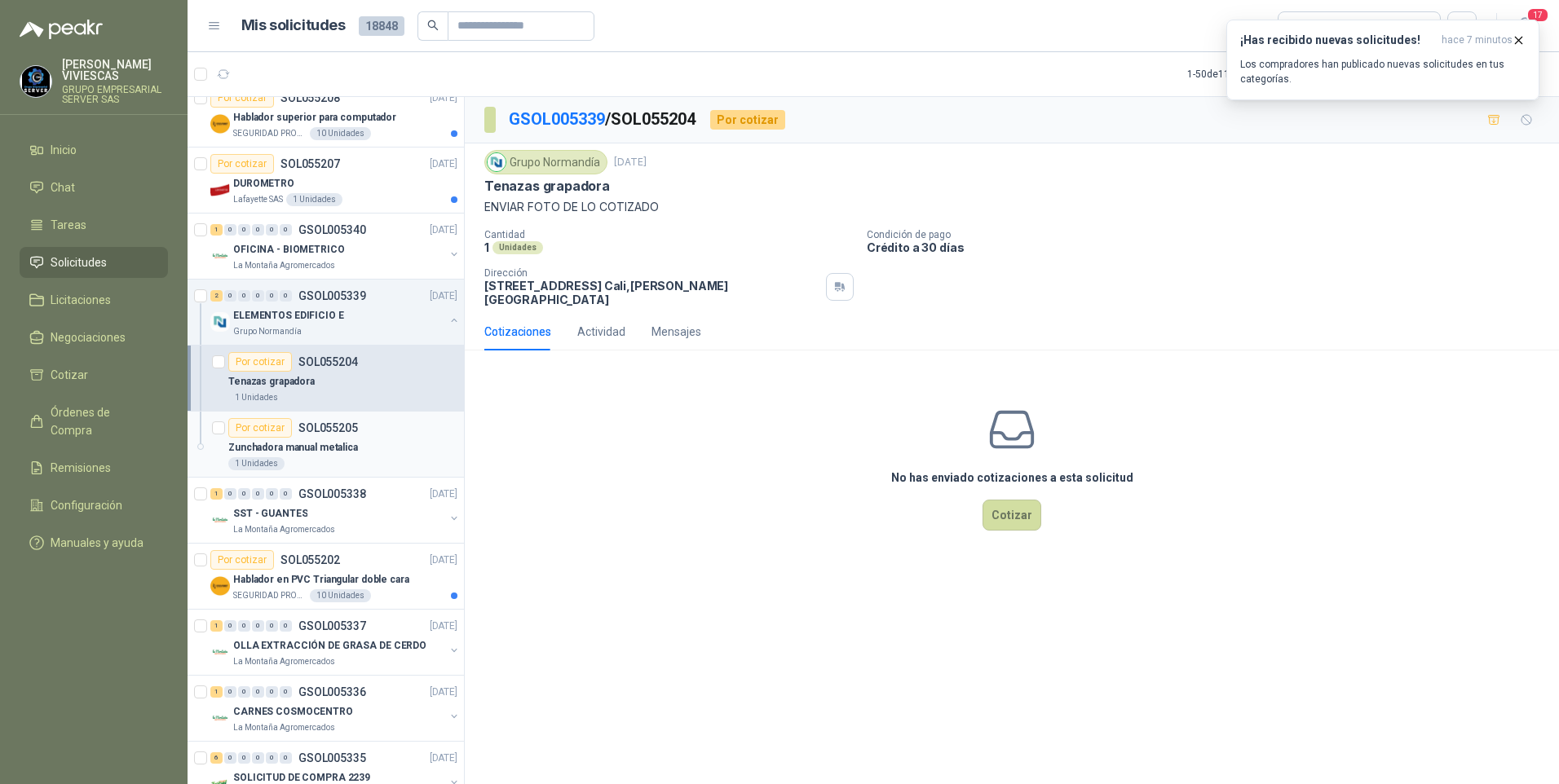
click at [313, 455] on p "Zunchadora manual metalica" at bounding box center [293, 448] width 130 height 16
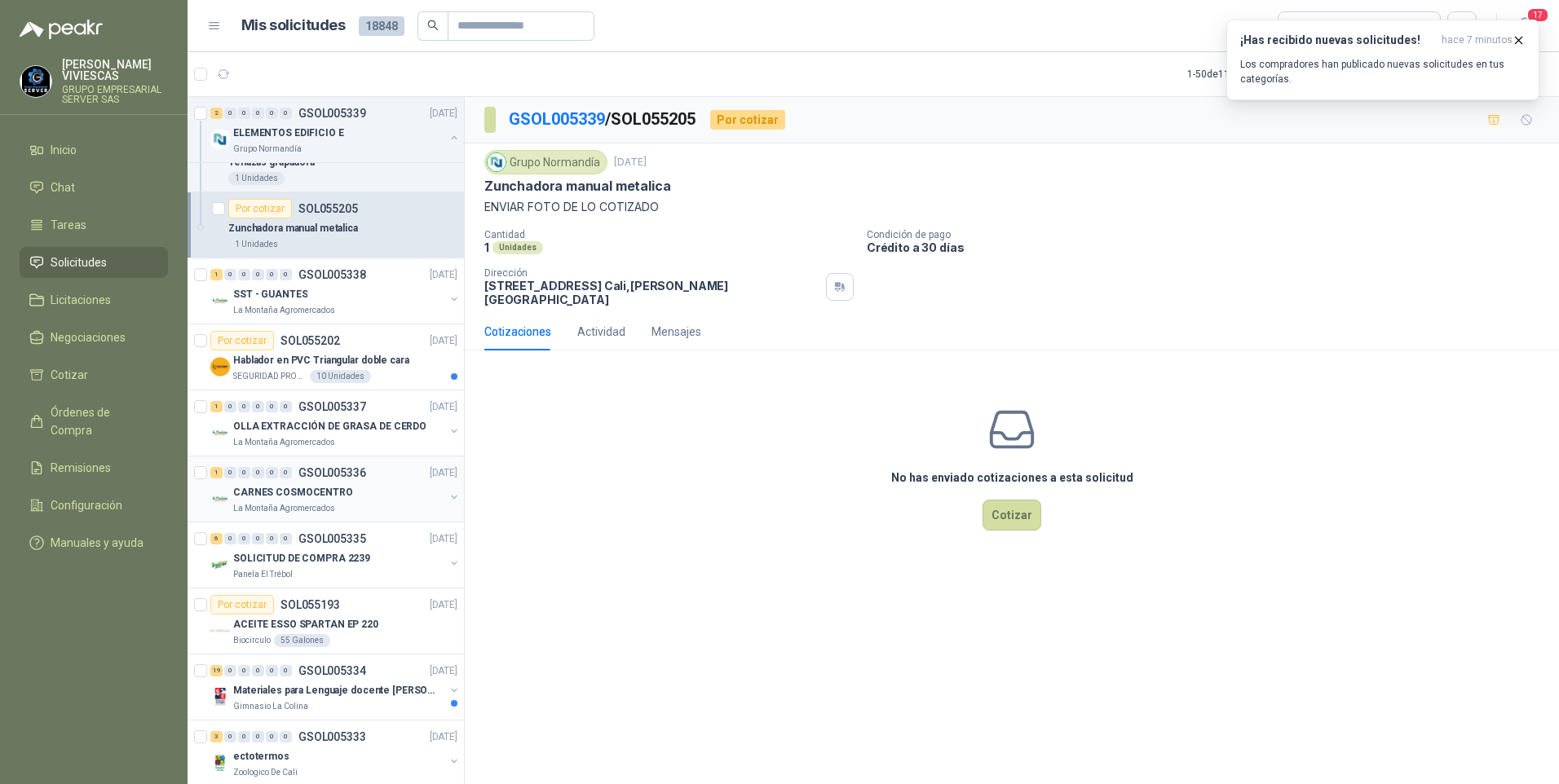
scroll to position [326, 0]
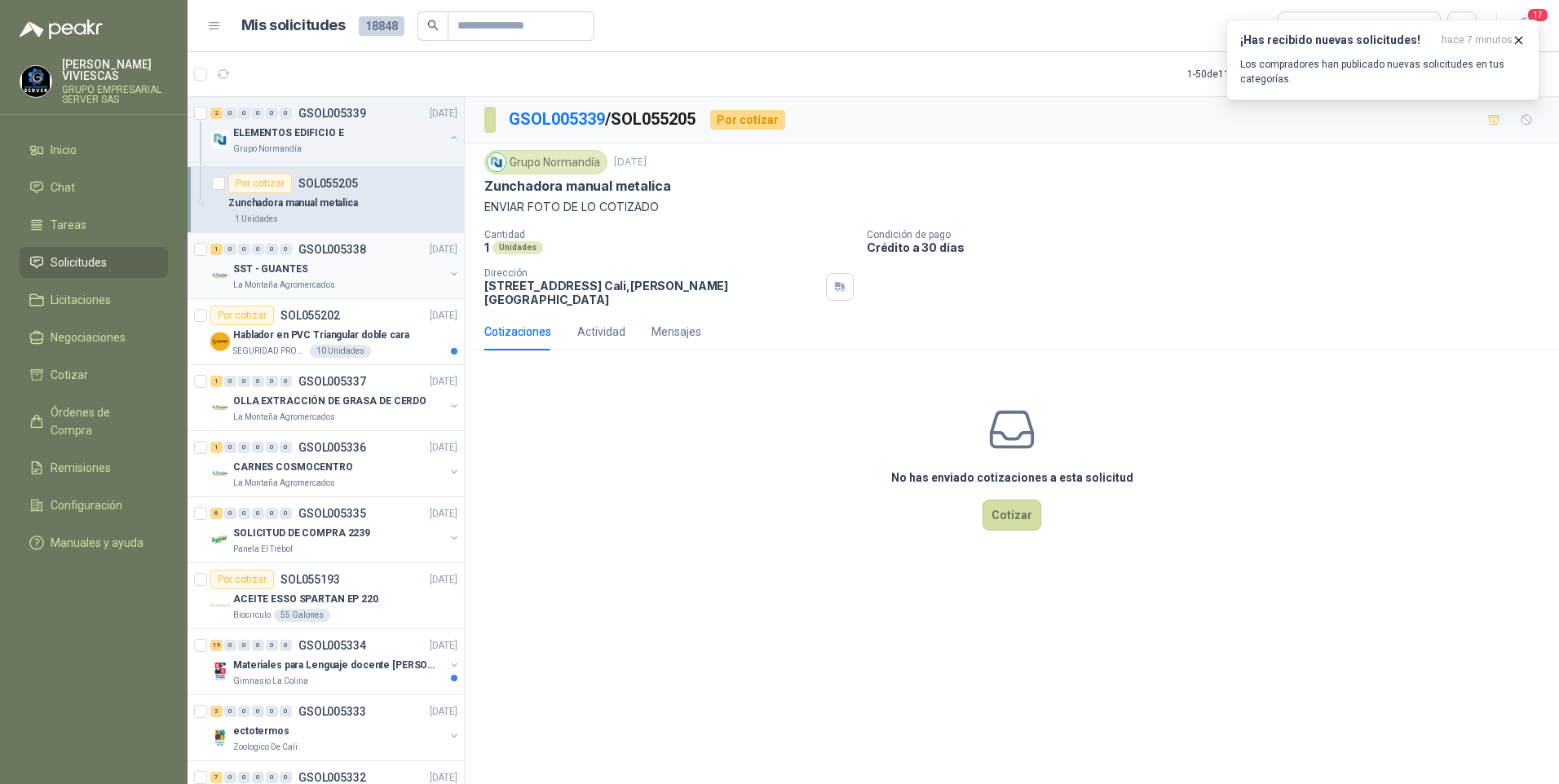
click at [268, 270] on p "SST - GUANTES" at bounding box center [270, 269] width 74 height 16
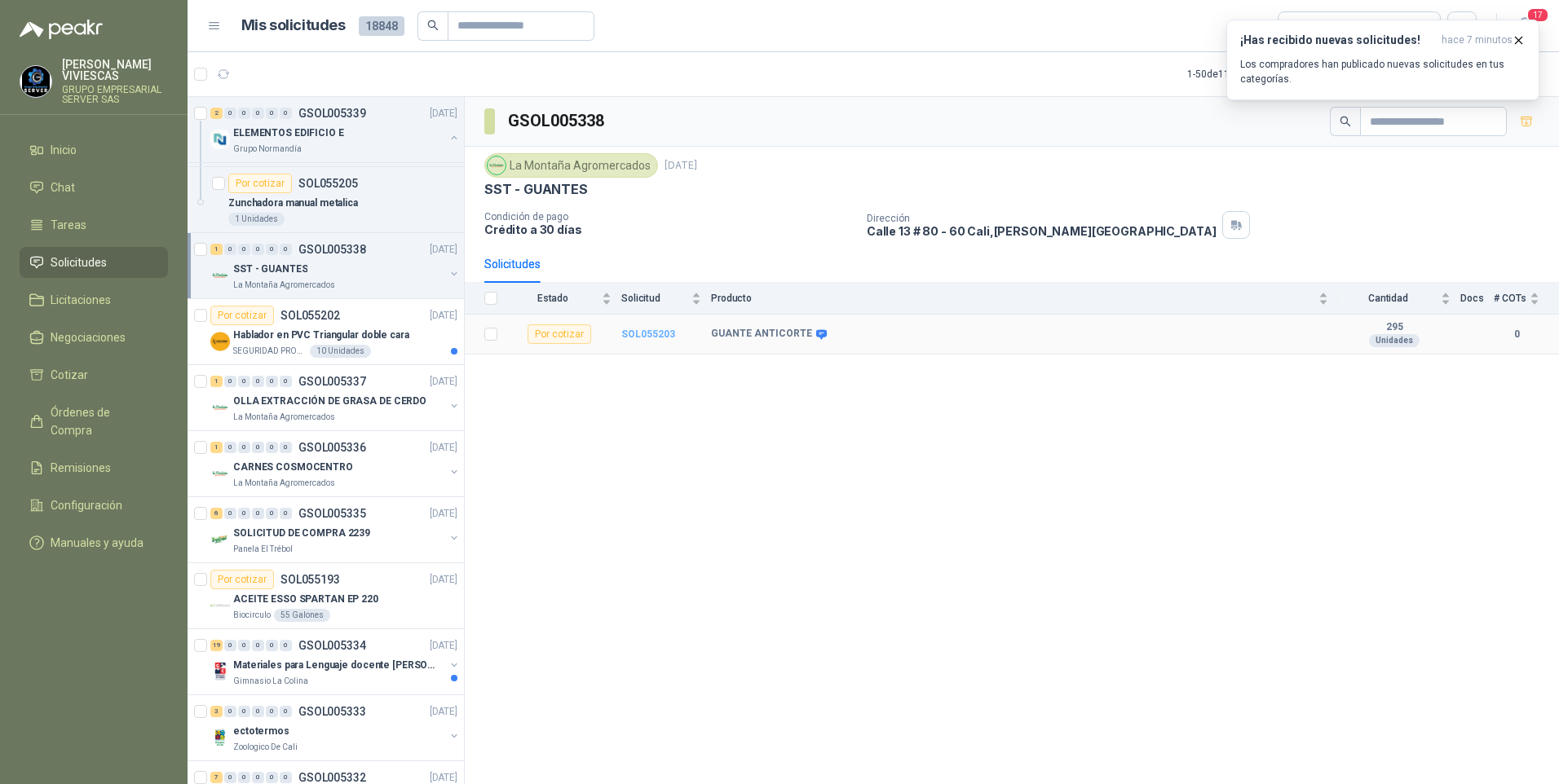
click at [656, 335] on b "SOL055203" at bounding box center [648, 334] width 54 height 11
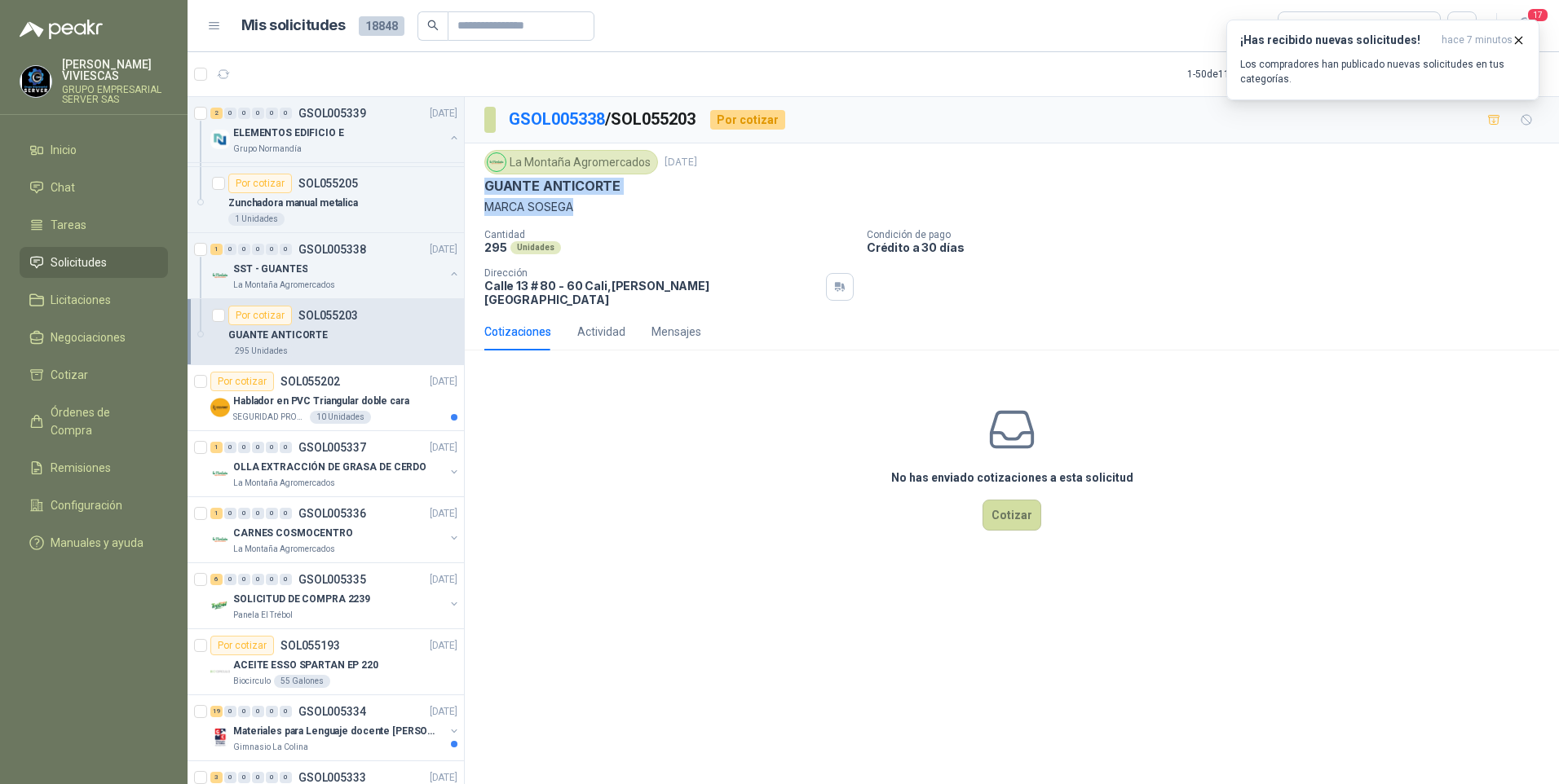
drag, startPoint x: 481, startPoint y: 184, endPoint x: 630, endPoint y: 202, distance: 150.1
click at [630, 202] on div "La Montaña Agromercados 8 sept, 2025 GUANTE ANTICORTE MARCA SOSEGA Cantidad 295…" at bounding box center [1012, 228] width 1094 height 169
drag, startPoint x: 630, startPoint y: 202, endPoint x: 540, endPoint y: 206, distance: 90.1
copy div "GUANTE ANTICORTE MARCA SOSEGA"
click at [232, 72] on button "button" at bounding box center [223, 74] width 26 height 26
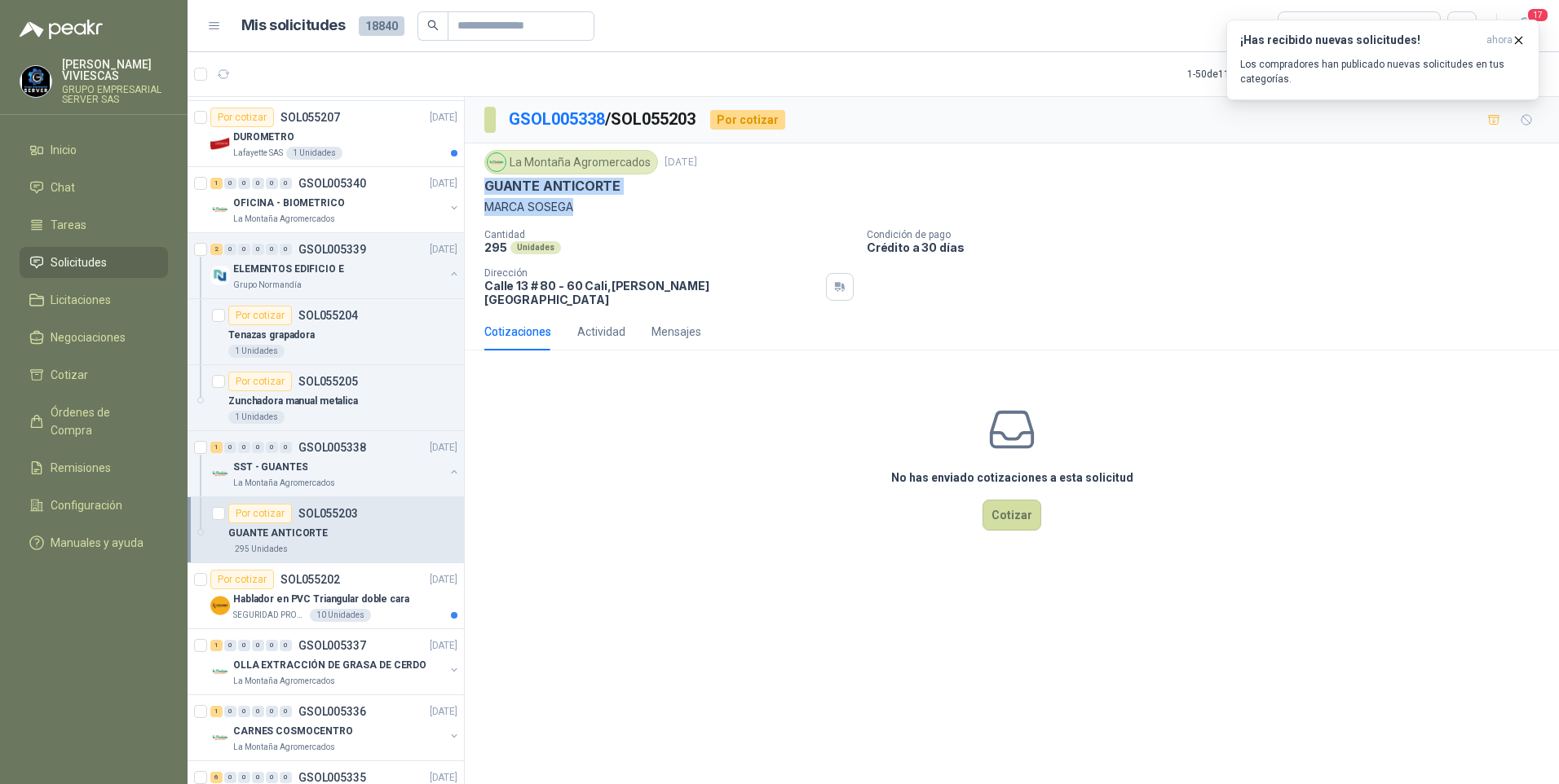
scroll to position [524, 0]
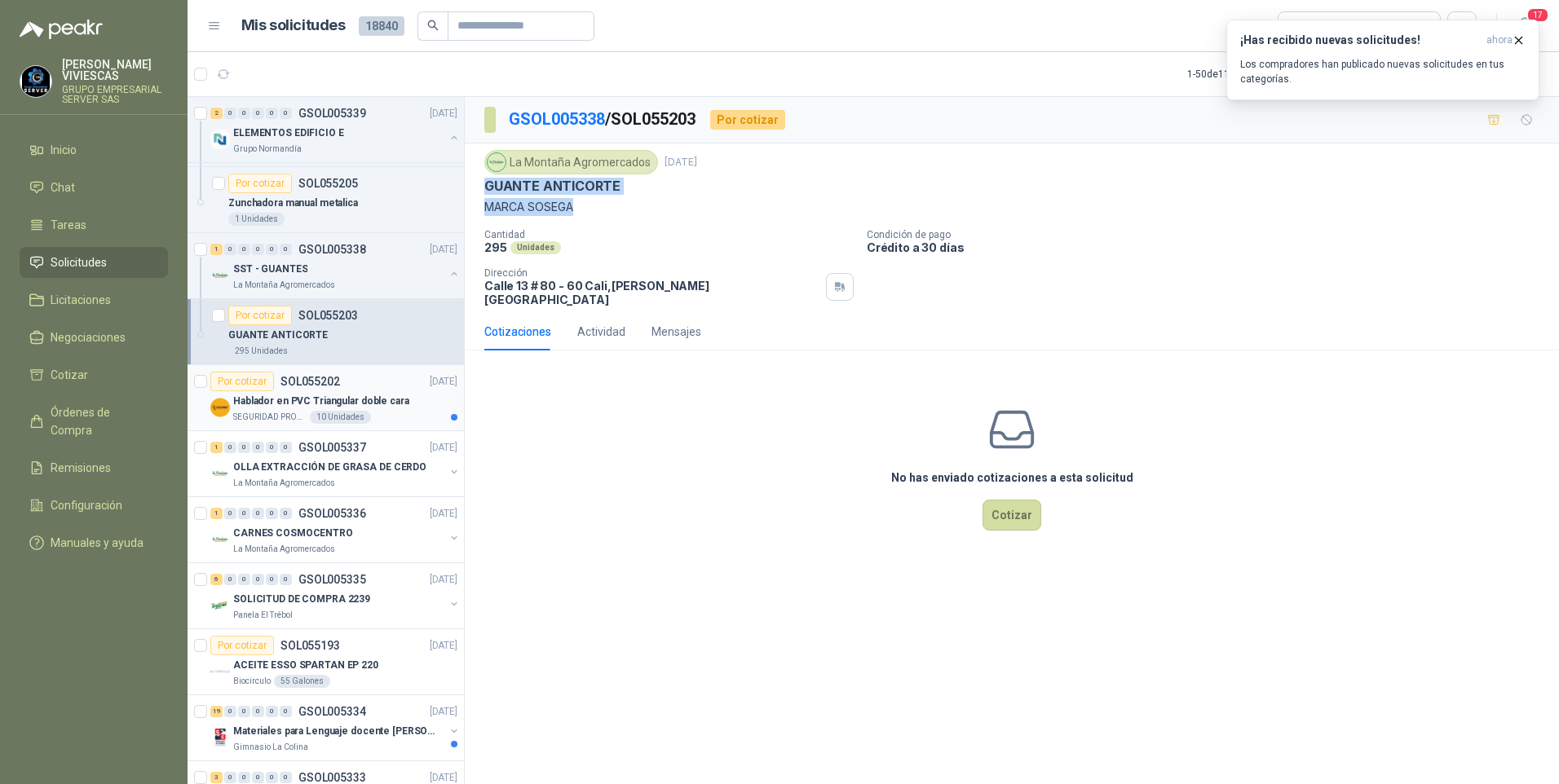
click at [265, 397] on p "Hablador en PVC Triangular doble cara" at bounding box center [321, 401] width 176 height 16
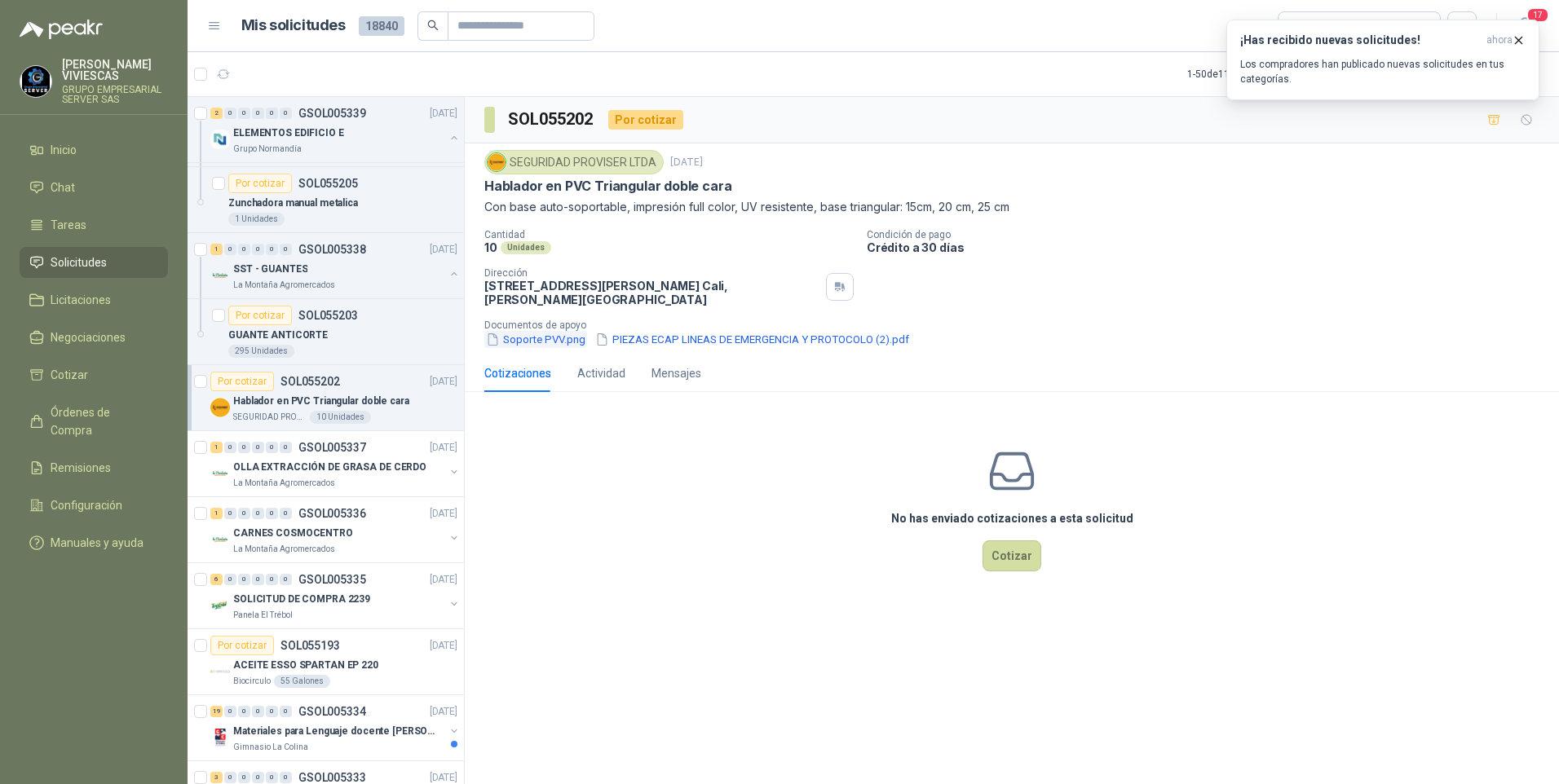
click at [530, 341] on button "Soporte PVV.png" at bounding box center [536, 339] width 103 height 17
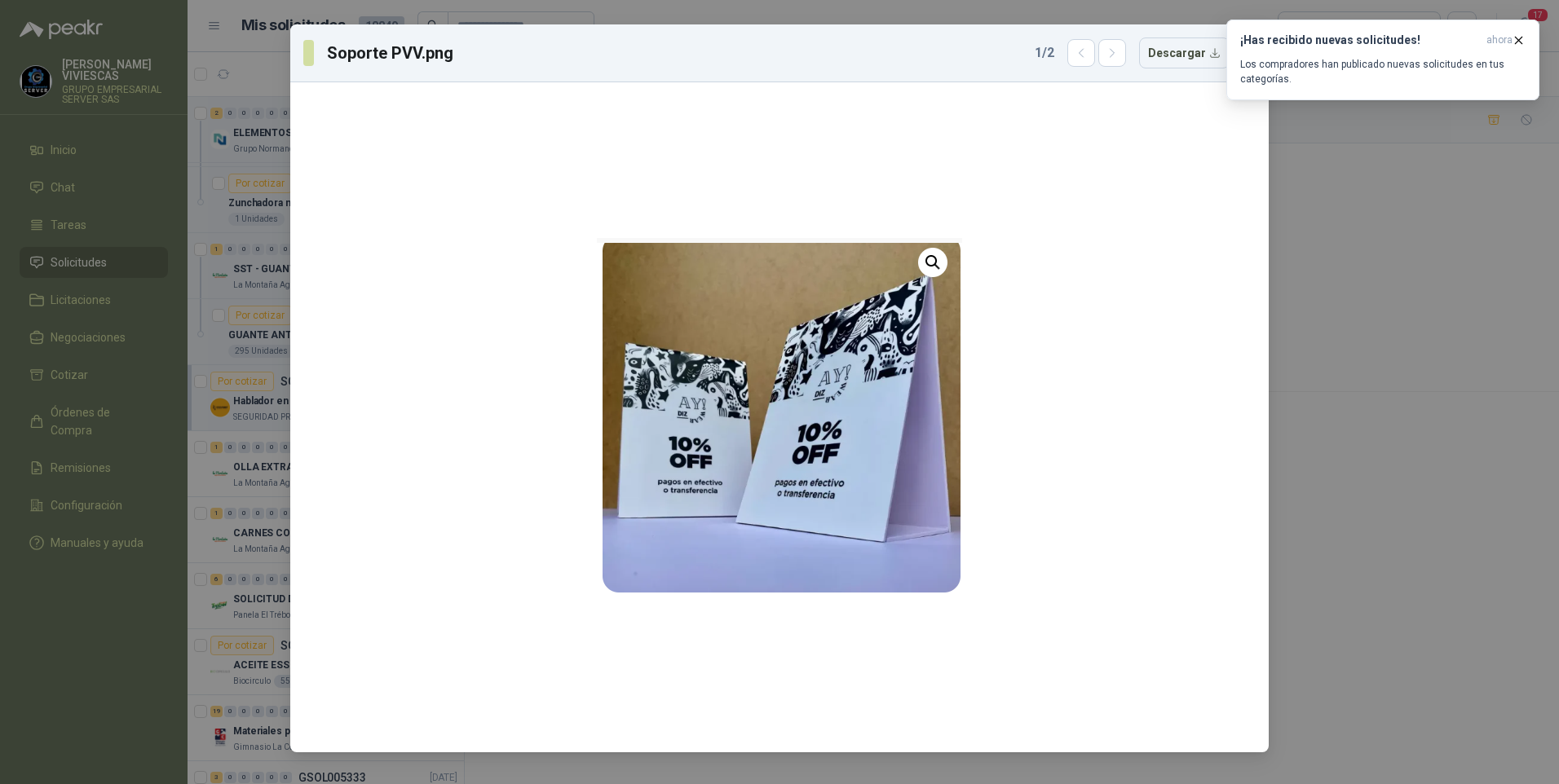
click at [1316, 494] on div "Soporte PVV.png 1 / 2 Descargar" at bounding box center [779, 392] width 1559 height 784
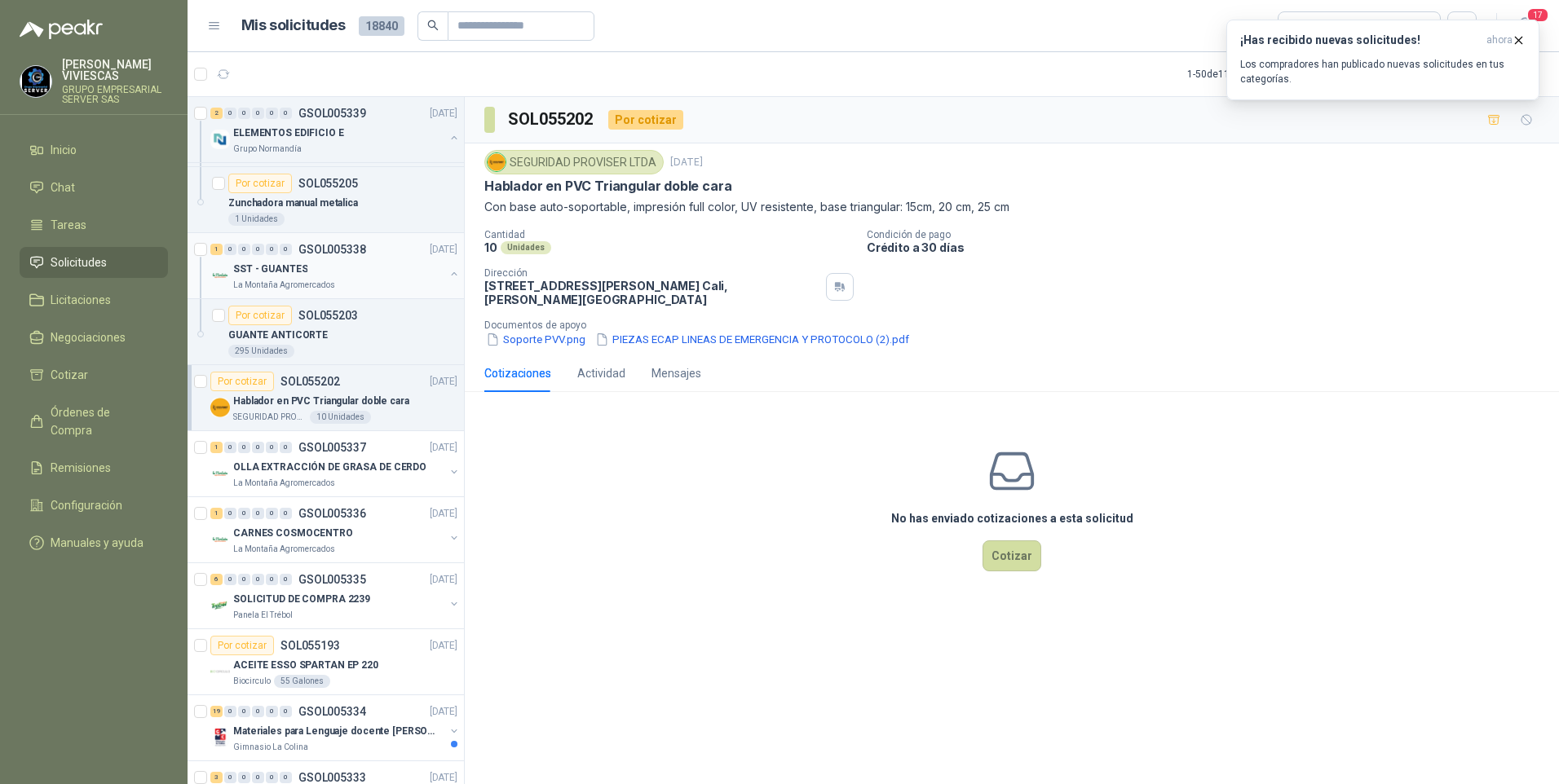
click at [266, 271] on p "SST - GUANTES" at bounding box center [270, 269] width 74 height 16
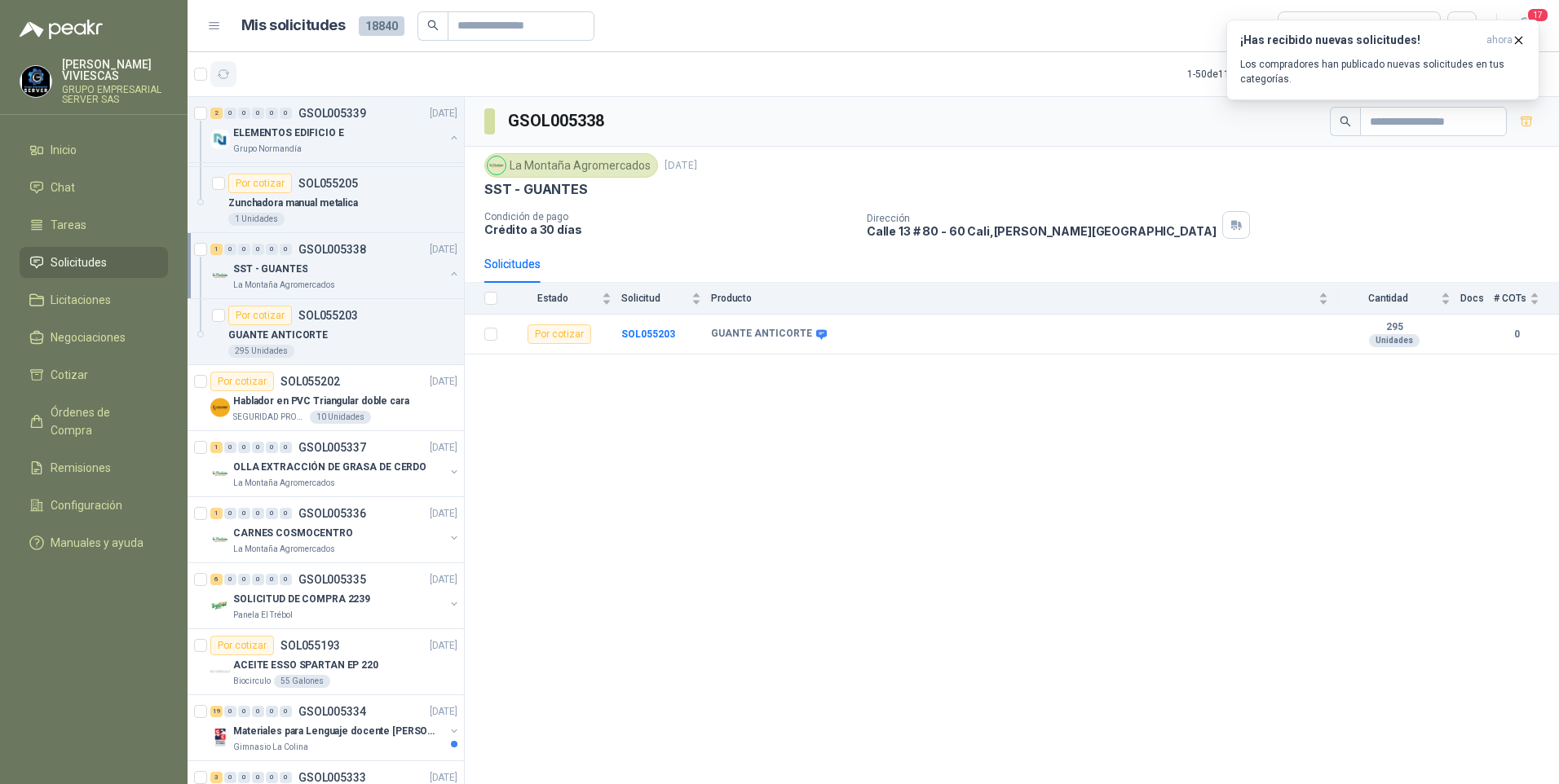
click at [229, 74] on icon "button" at bounding box center [224, 75] width 14 height 14
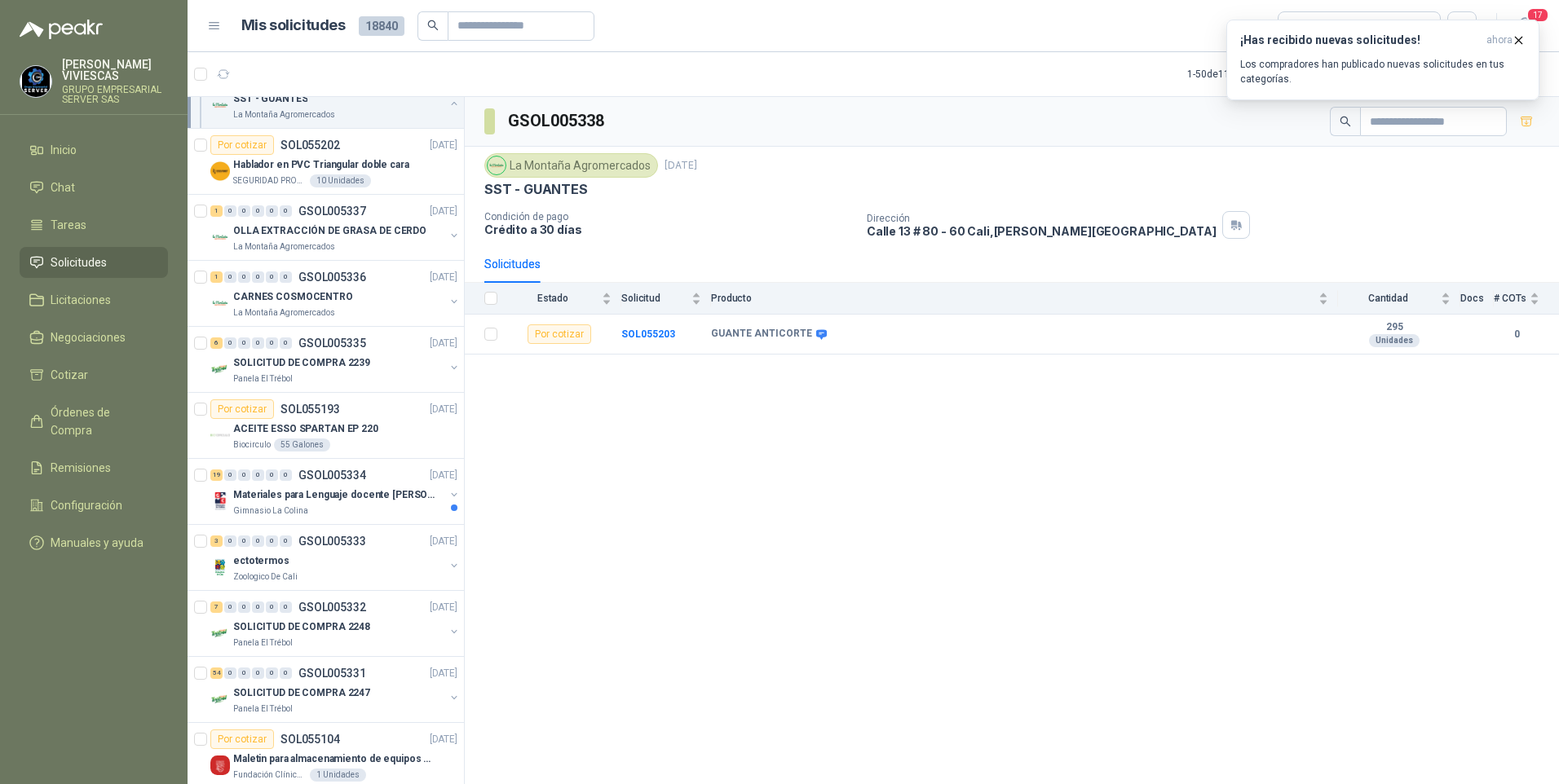
scroll to position [768, 0]
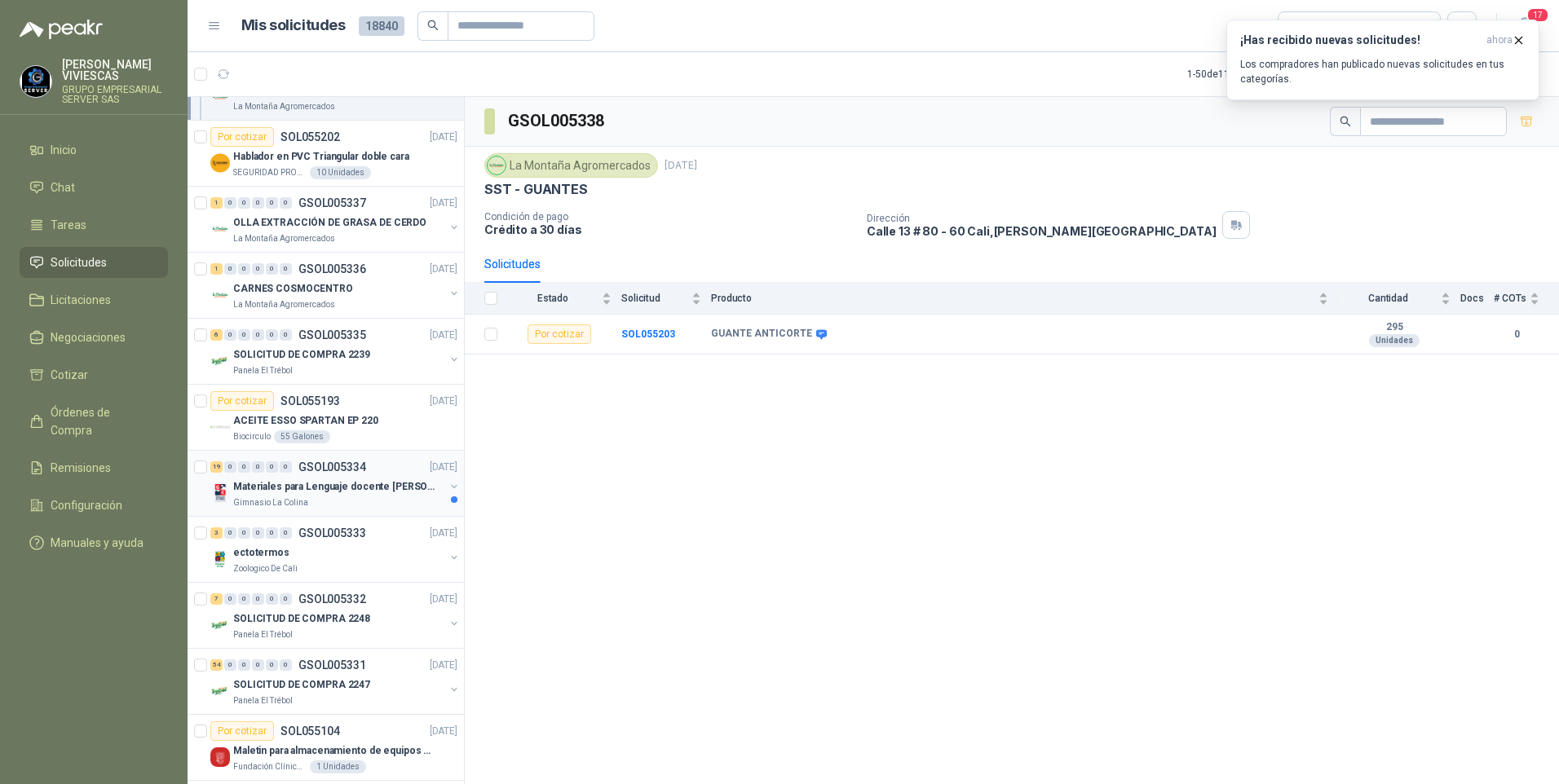
click at [344, 494] on p "Materiales para Lenguaje docente Yuri Castaño" at bounding box center [334, 487] width 203 height 16
